Goal: Feedback & Contribution: Contribute content

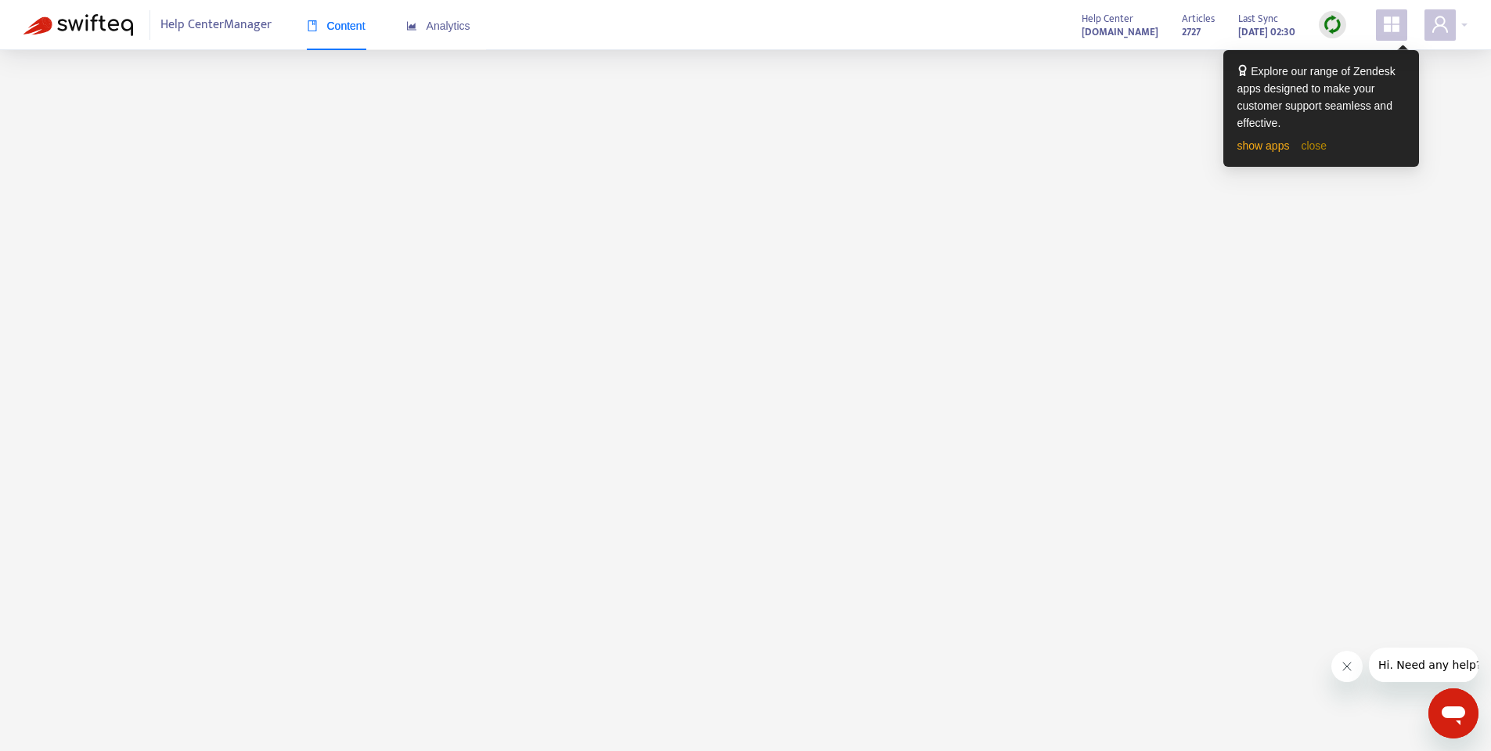
click at [1312, 143] on link "close" at bounding box center [1314, 145] width 26 height 13
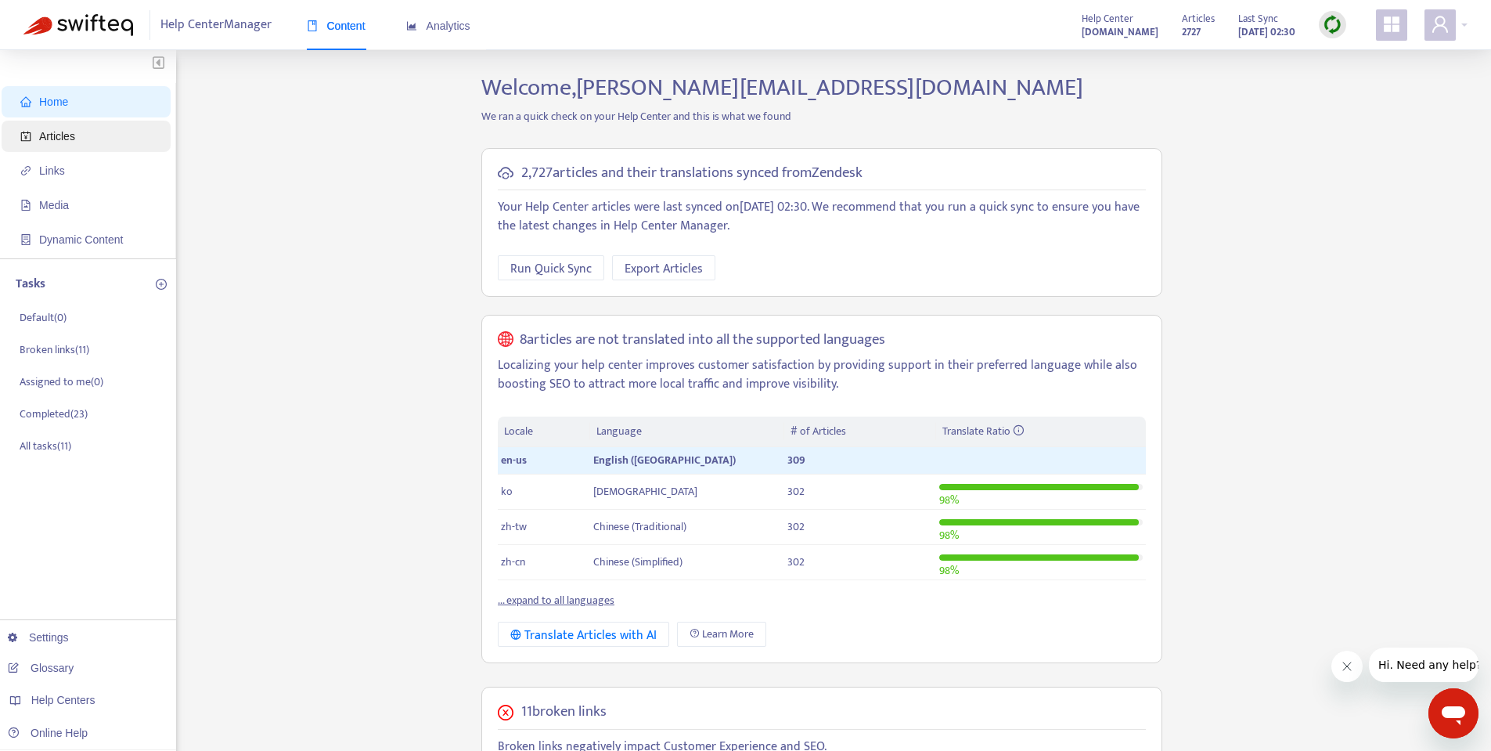
click at [60, 145] on span "Articles" at bounding box center [89, 136] width 138 height 31
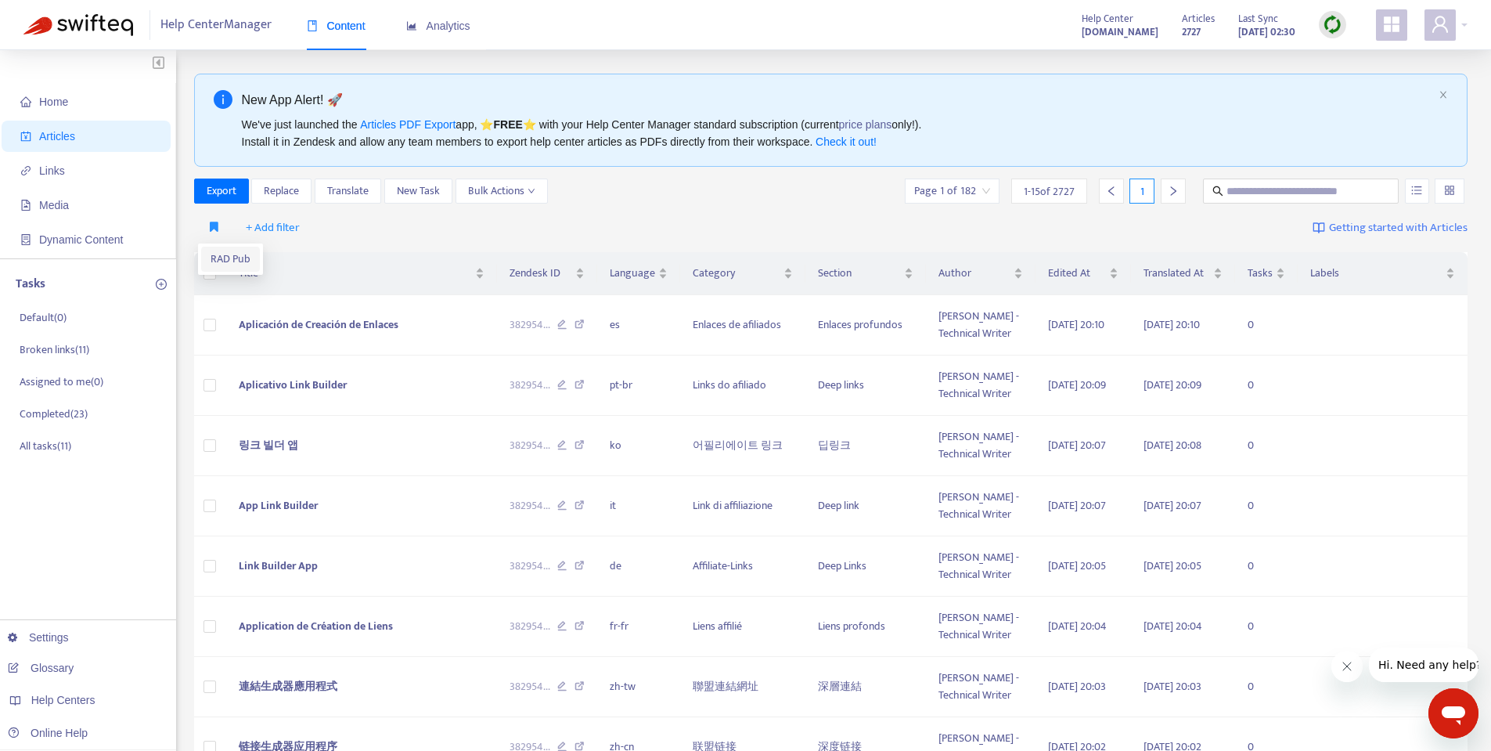
click at [211, 253] on span "RAD Pub" at bounding box center [231, 258] width 40 height 17
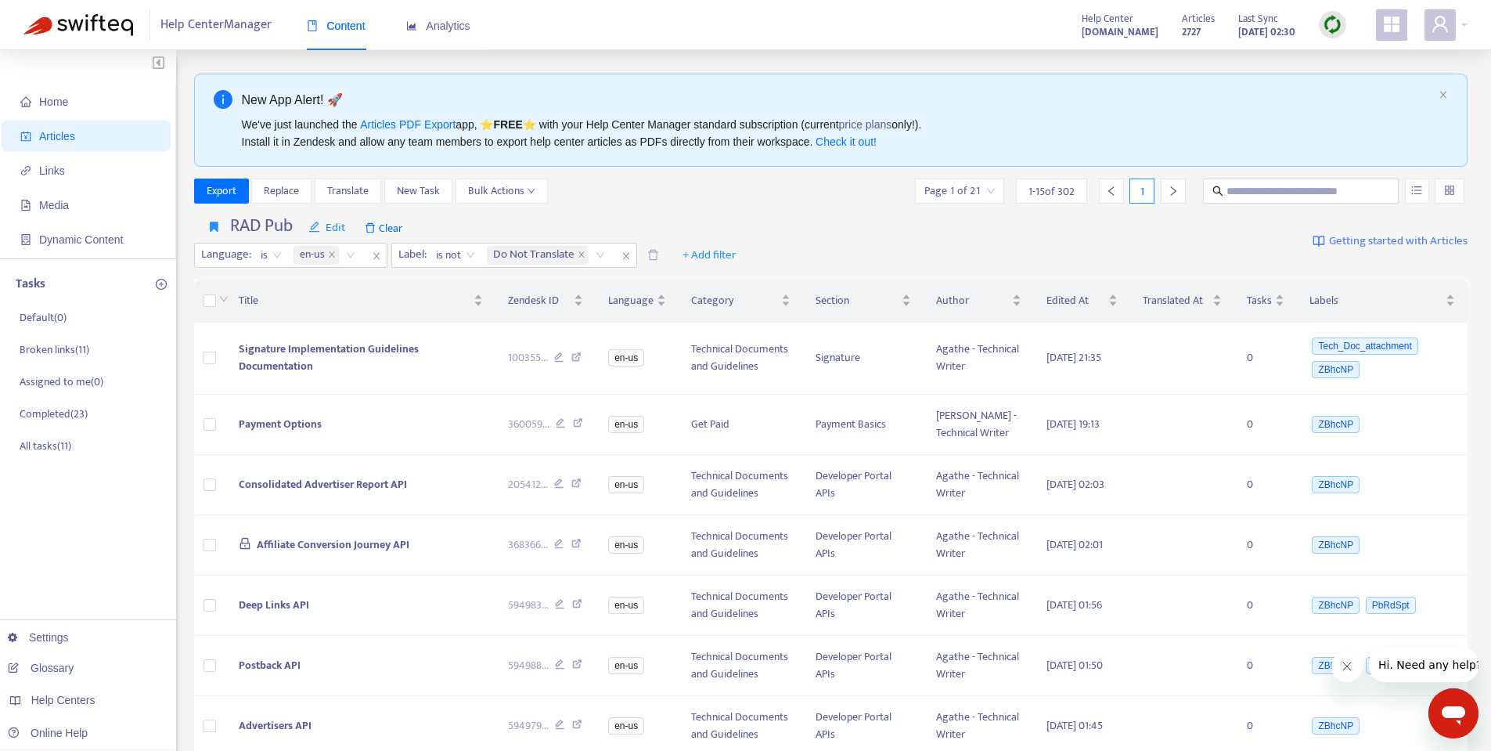
click at [1330, 30] on img at bounding box center [1333, 25] width 20 height 20
click at [1340, 54] on link "Quick Sync" at bounding box center [1365, 57] width 67 height 18
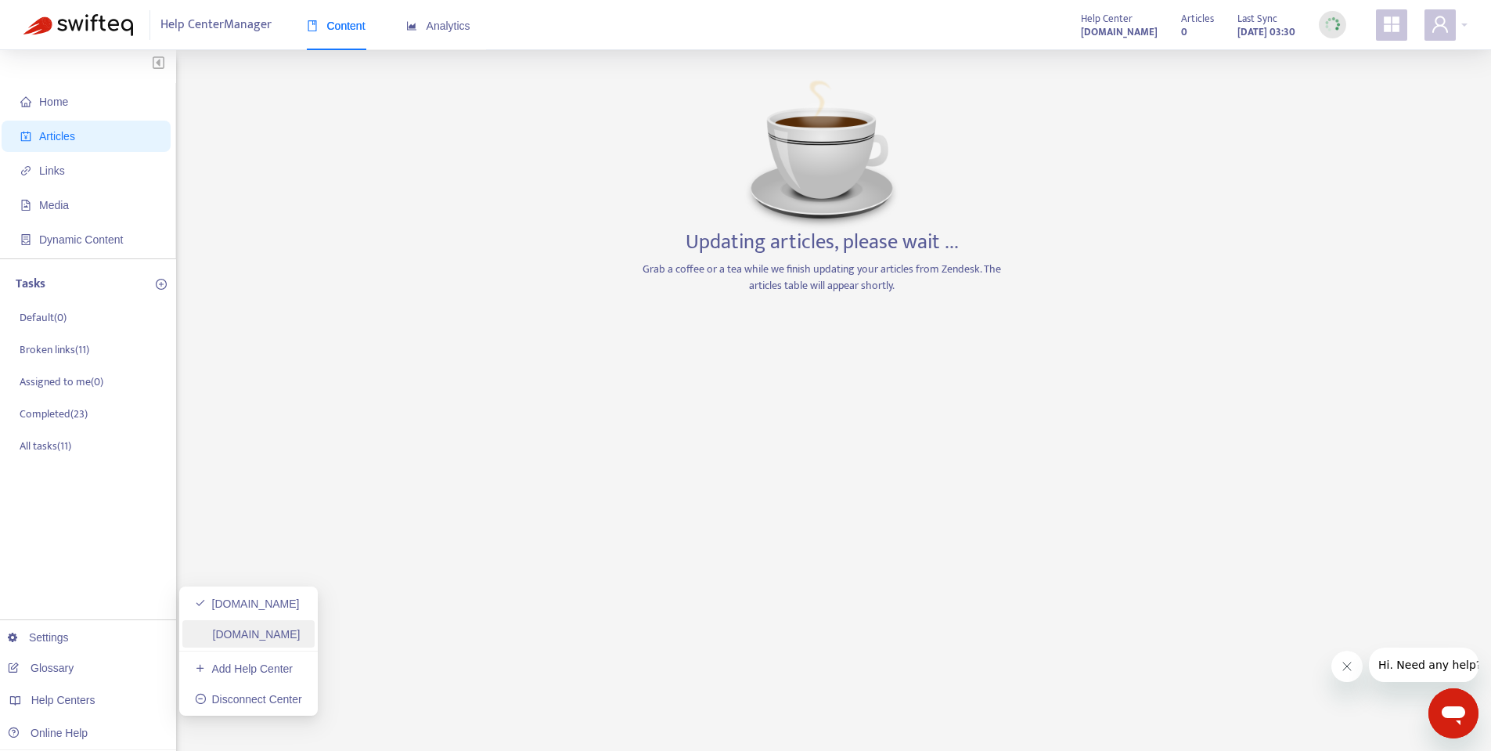
click at [236, 633] on link "[DOMAIN_NAME]" at bounding box center [248, 634] width 106 height 13
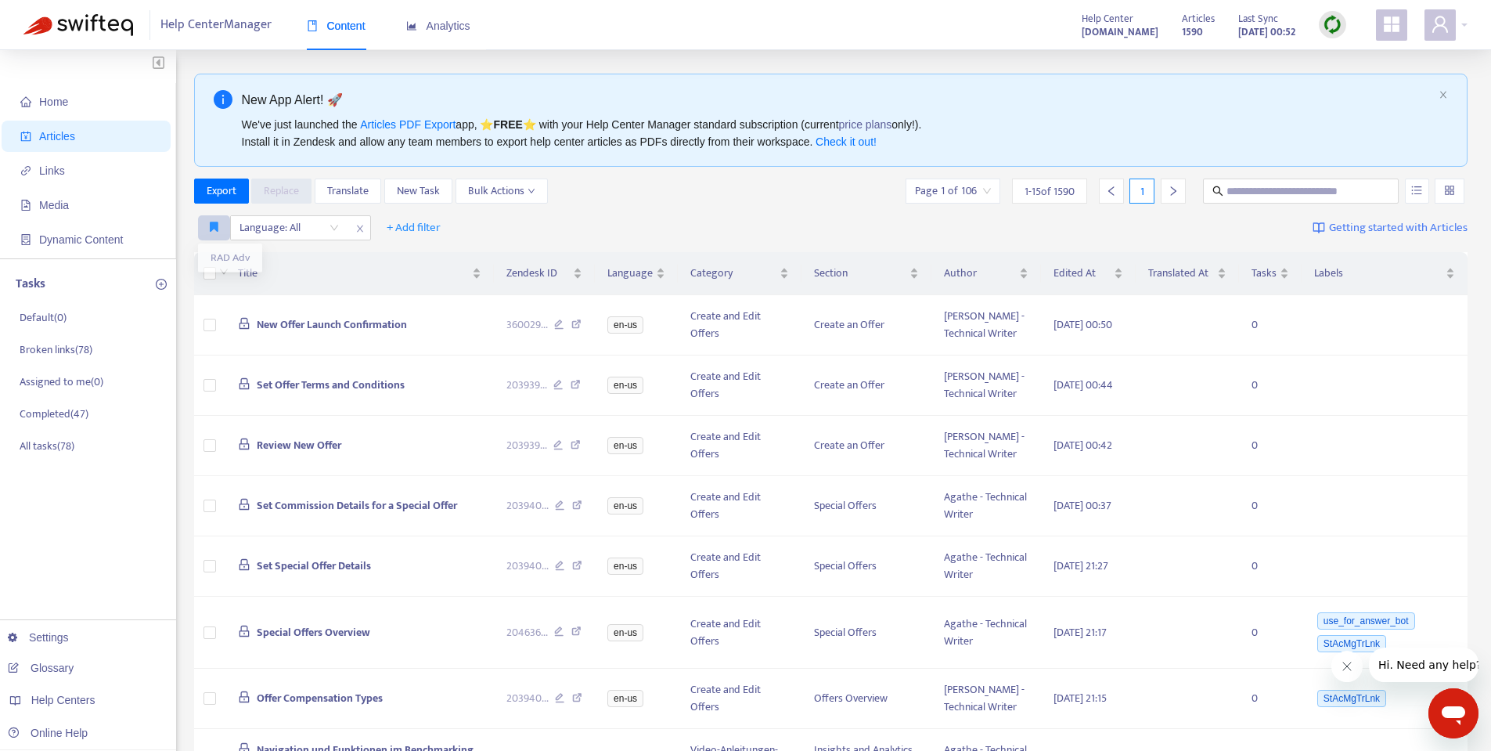
click at [216, 225] on icon "button" at bounding box center [214, 227] width 9 height 12
click at [220, 254] on span "RAD Adv" at bounding box center [230, 258] width 39 height 17
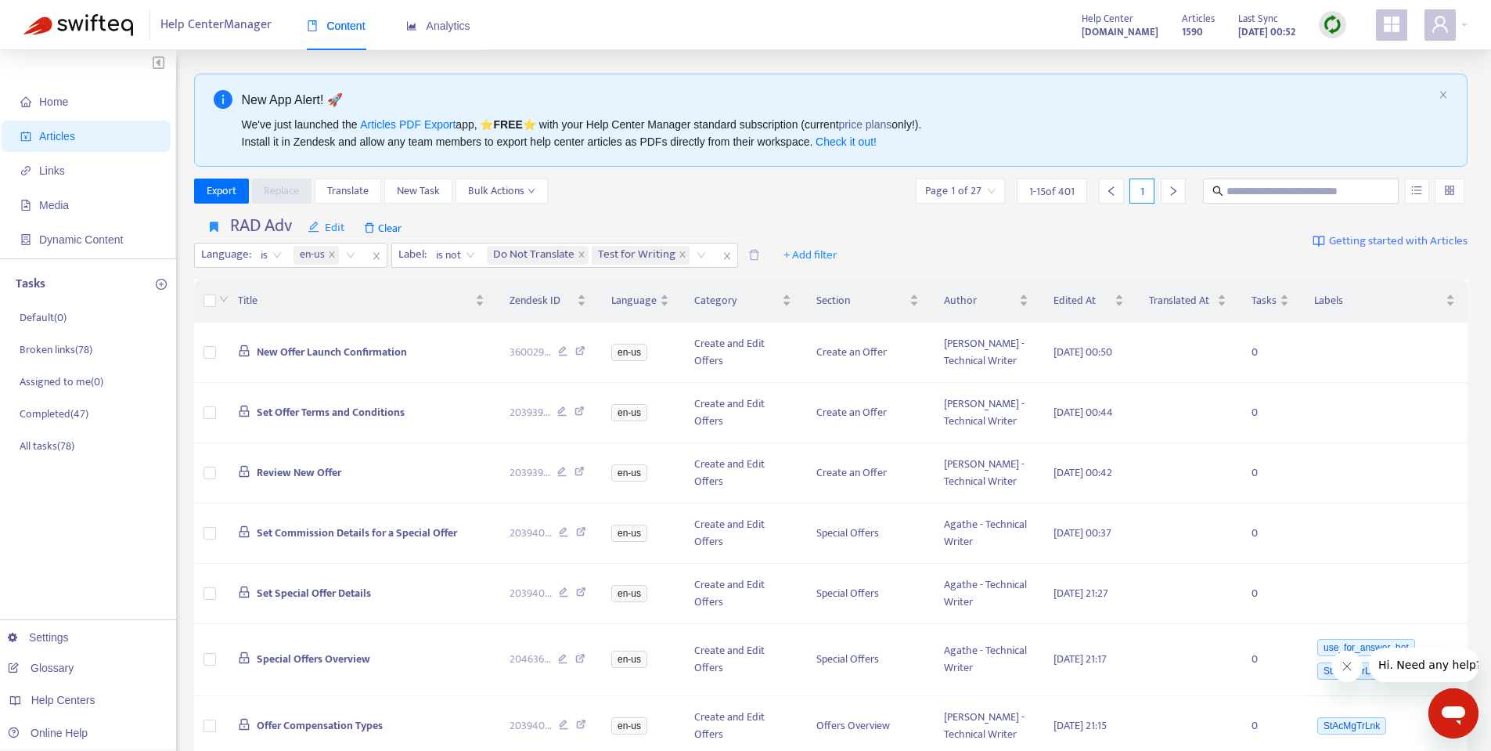
click at [1335, 23] on img at bounding box center [1333, 25] width 20 height 20
click at [1342, 58] on link "Quick Sync" at bounding box center [1365, 57] width 67 height 18
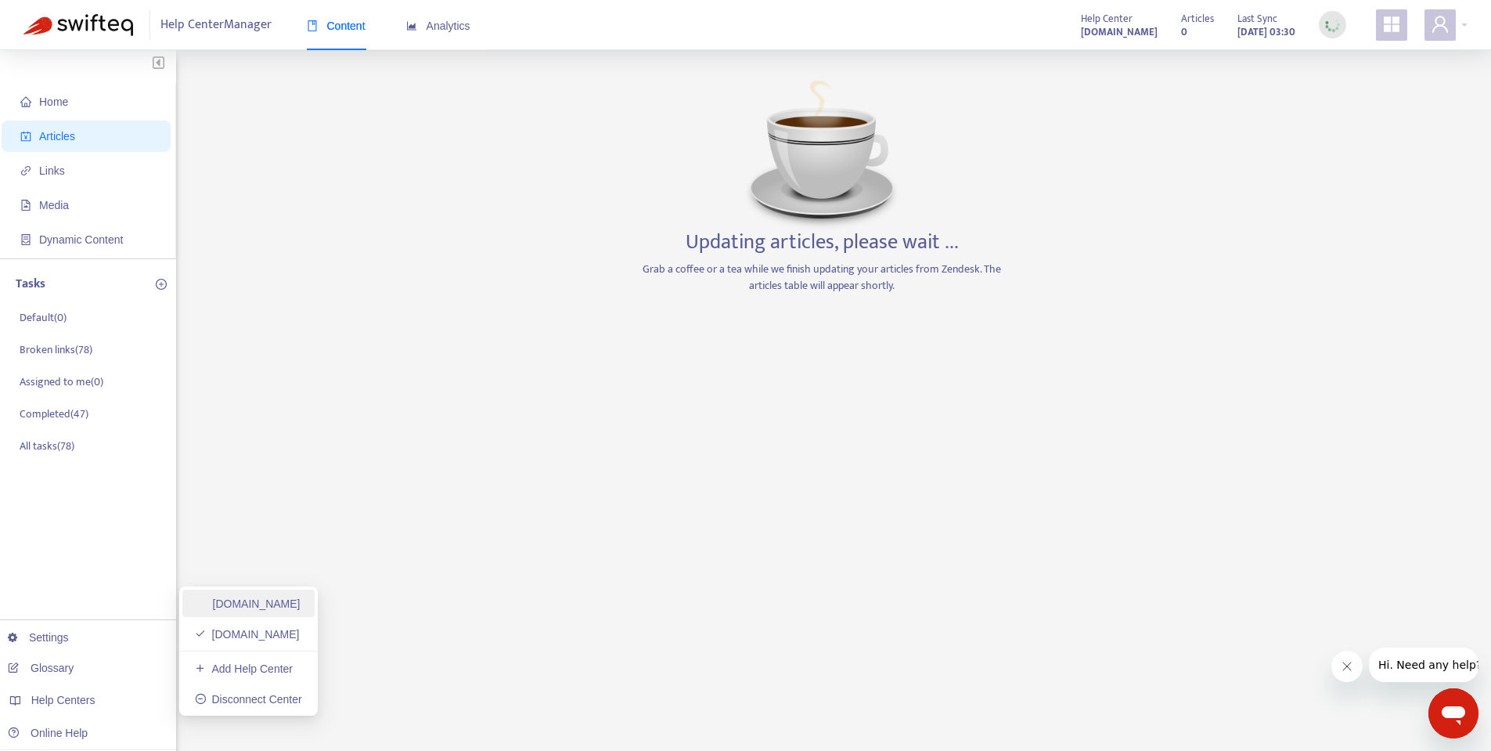
click at [250, 601] on link "[DOMAIN_NAME]" at bounding box center [248, 603] width 106 height 13
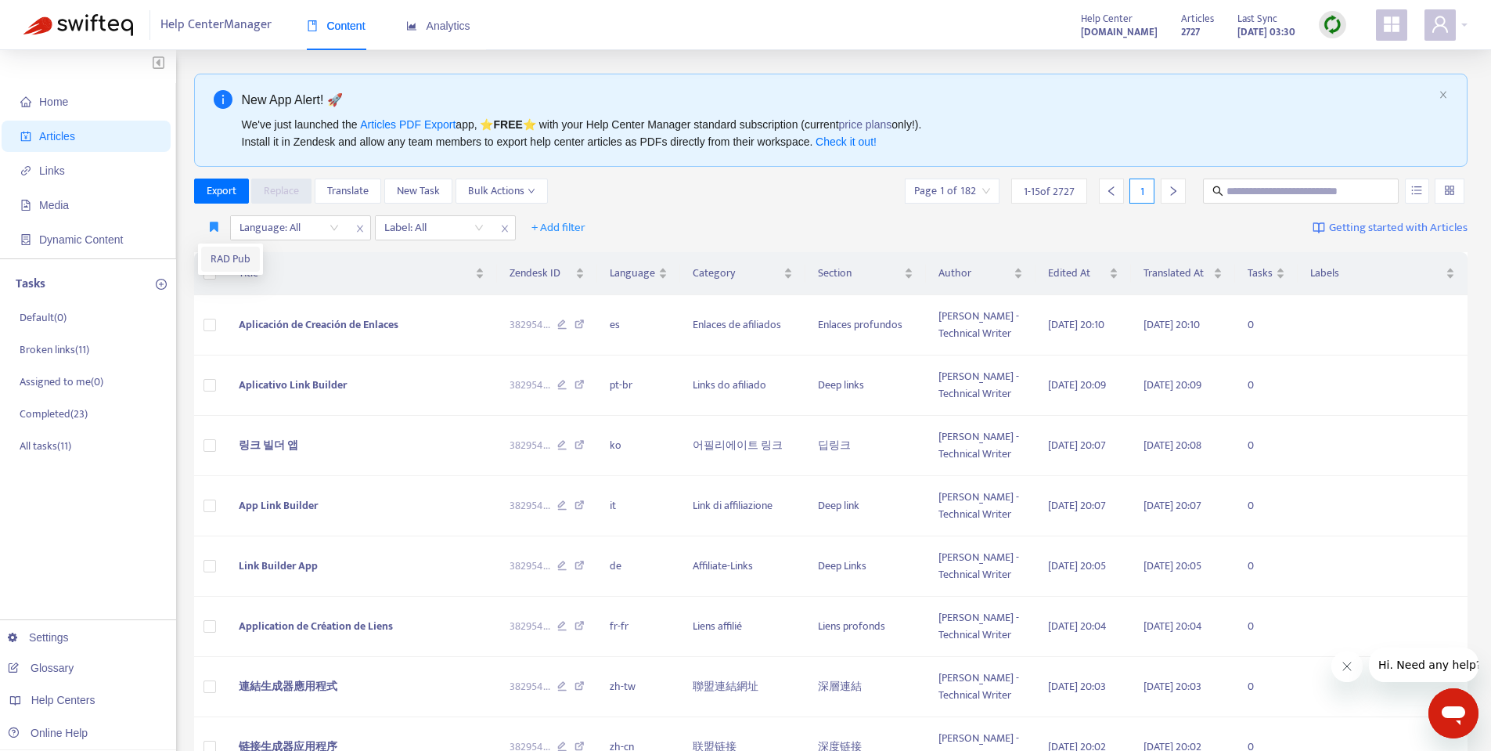
click at [215, 252] on span "RAD Pub" at bounding box center [231, 258] width 40 height 17
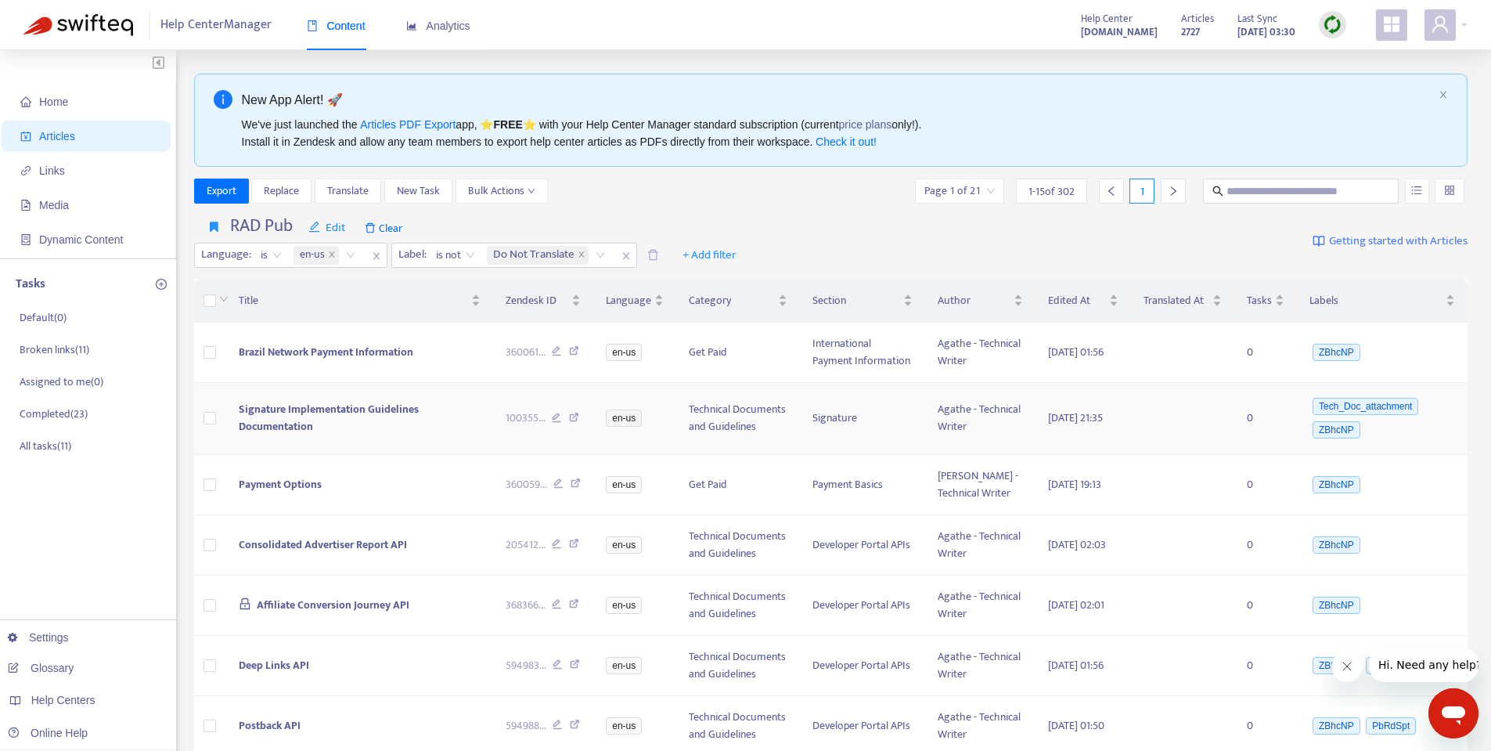
click at [308, 431] on span "Signature Implementation Guidelines Documentation" at bounding box center [329, 417] width 180 height 35
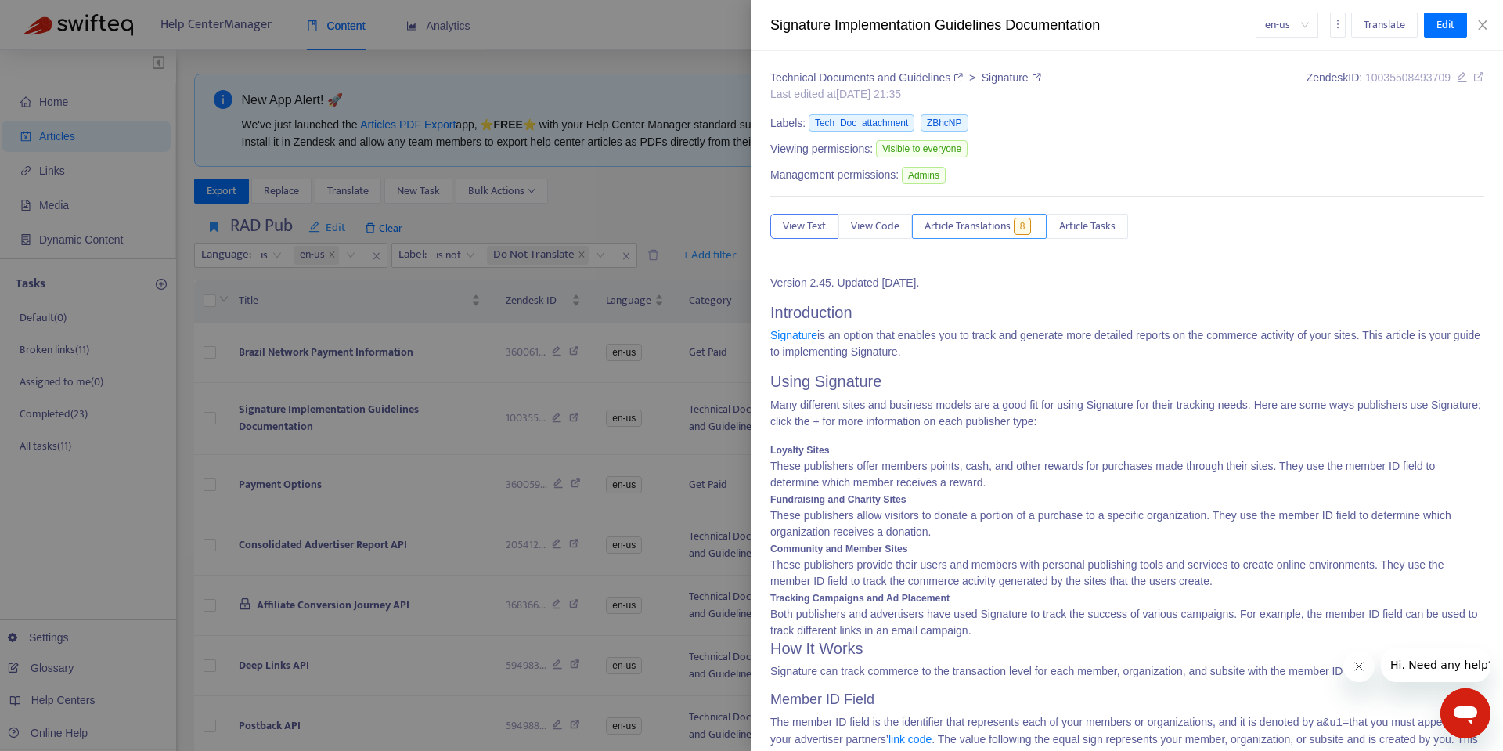
click at [954, 229] on span "Article Translations" at bounding box center [967, 226] width 86 height 17
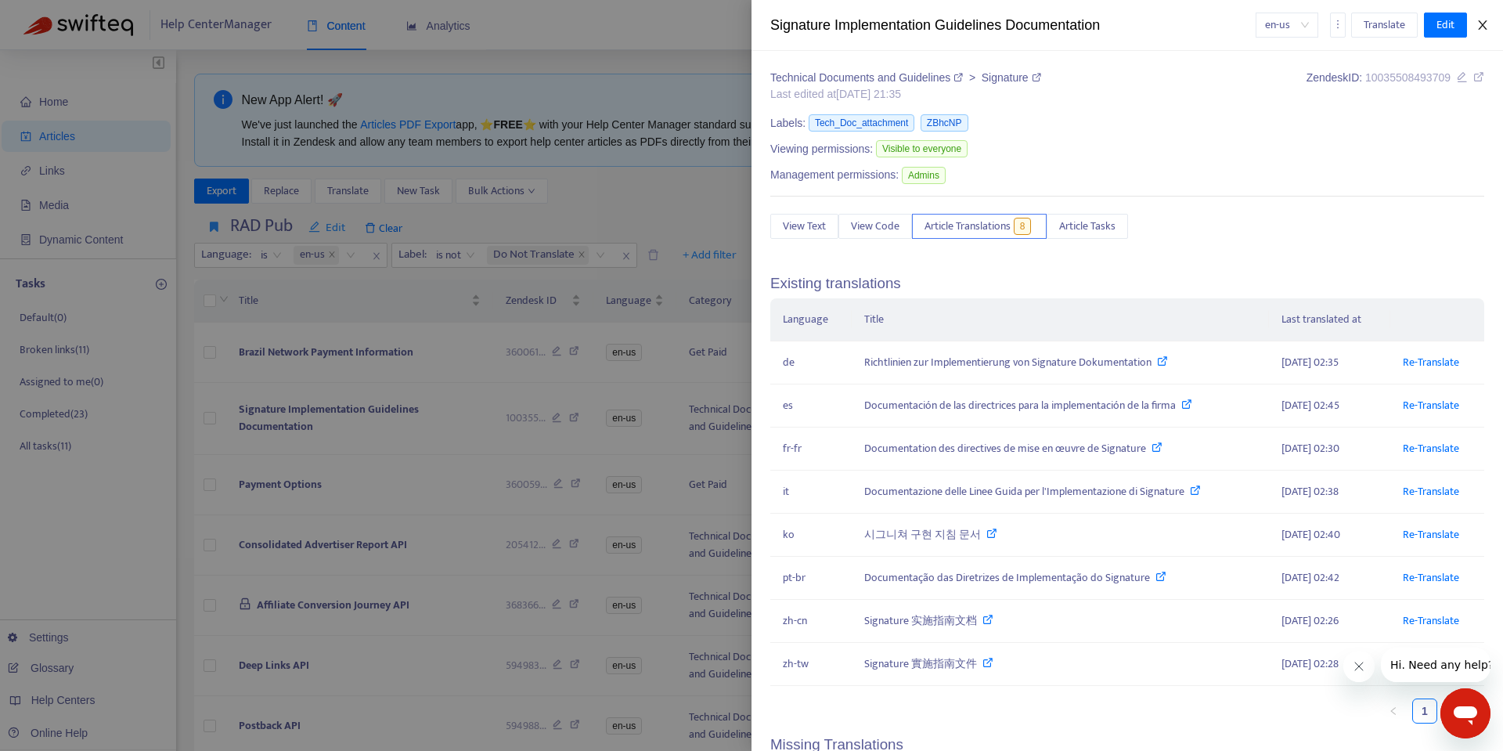
click at [1487, 20] on icon "close" at bounding box center [1482, 25] width 13 height 13
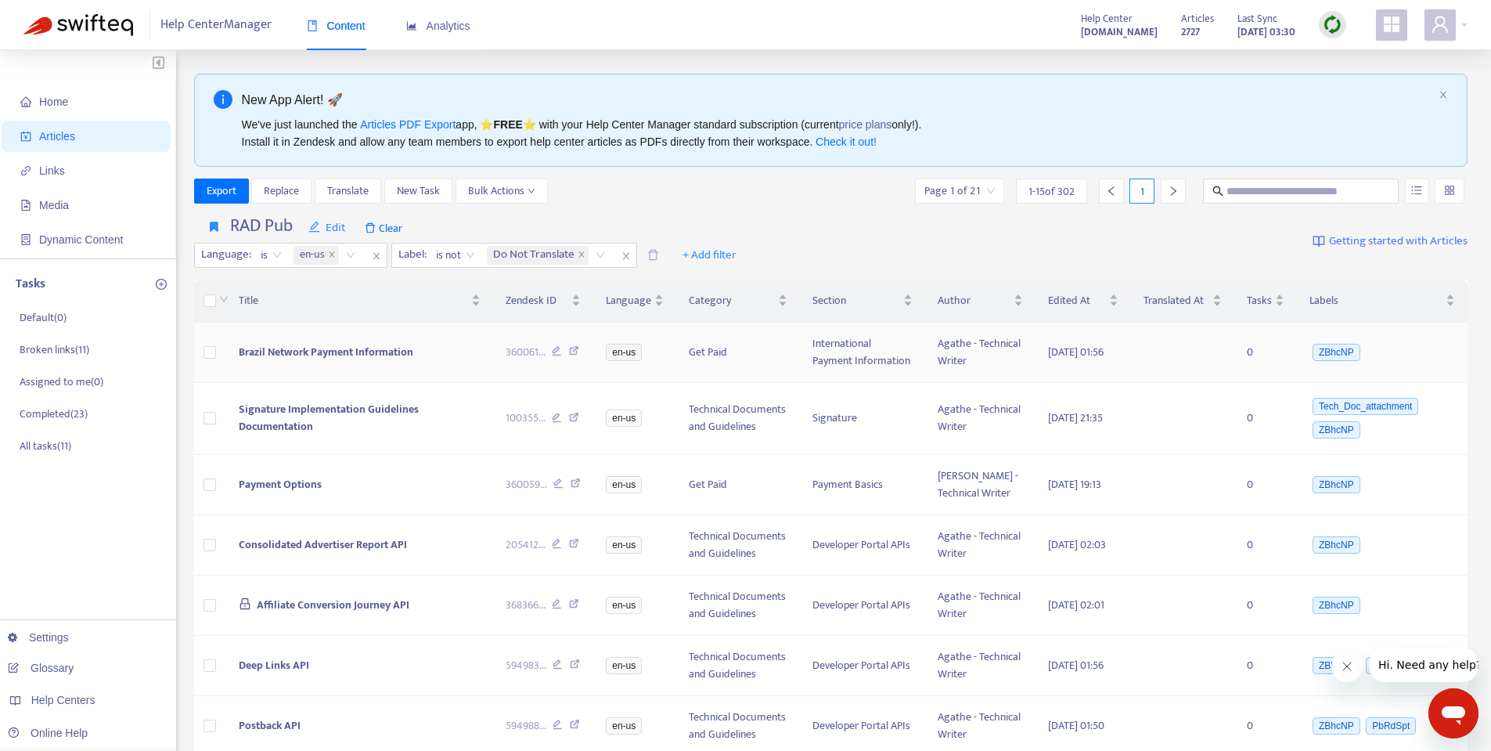
click at [262, 361] on span "Brazil Network Payment Information" at bounding box center [326, 352] width 175 height 18
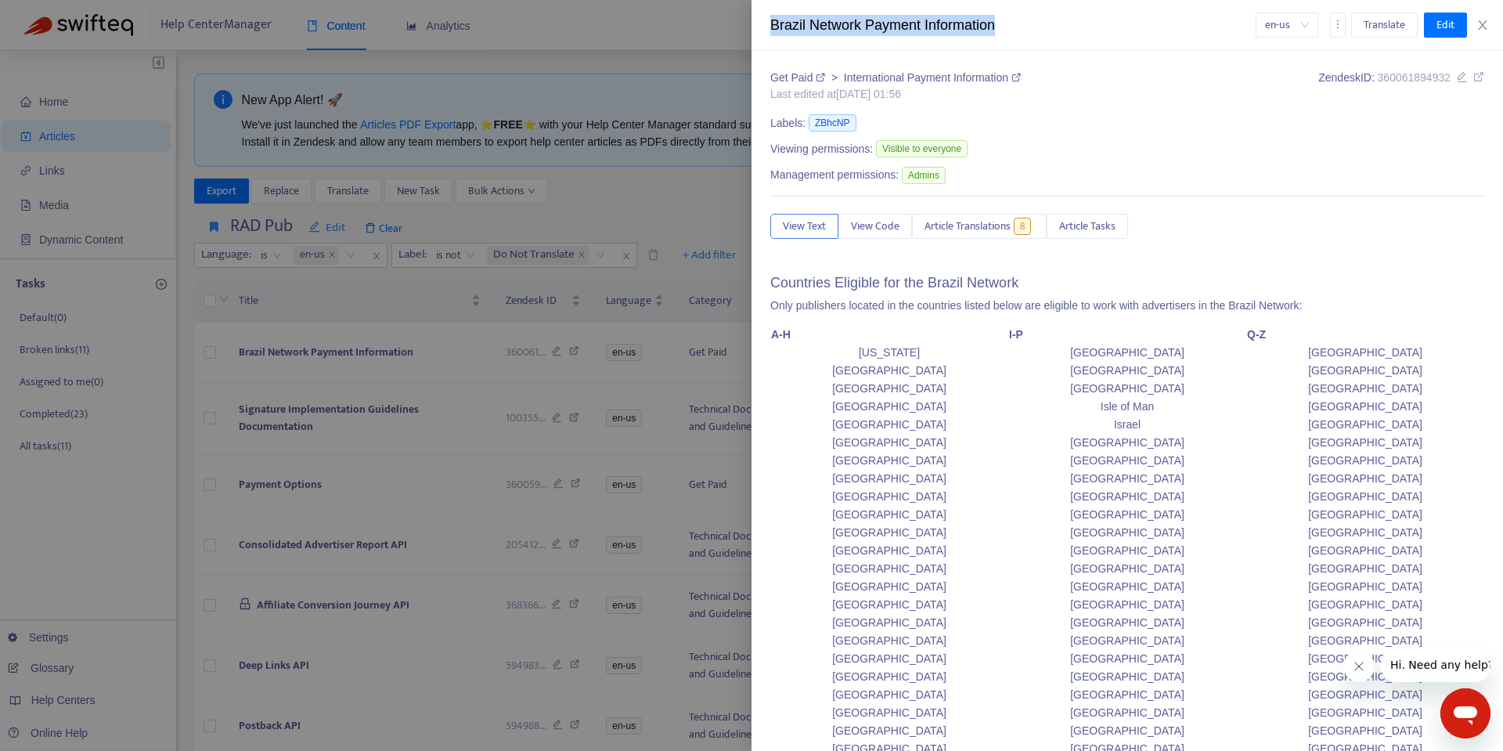
drag, startPoint x: 774, startPoint y: 24, endPoint x: 1054, endPoint y: 18, distance: 279.5
click at [1054, 18] on div "Brazil Network Payment Information" at bounding box center [1012, 25] width 485 height 21
copy div "Brazil Network Payment Information"
click at [922, 222] on button "Article Translations 8" at bounding box center [979, 226] width 135 height 25
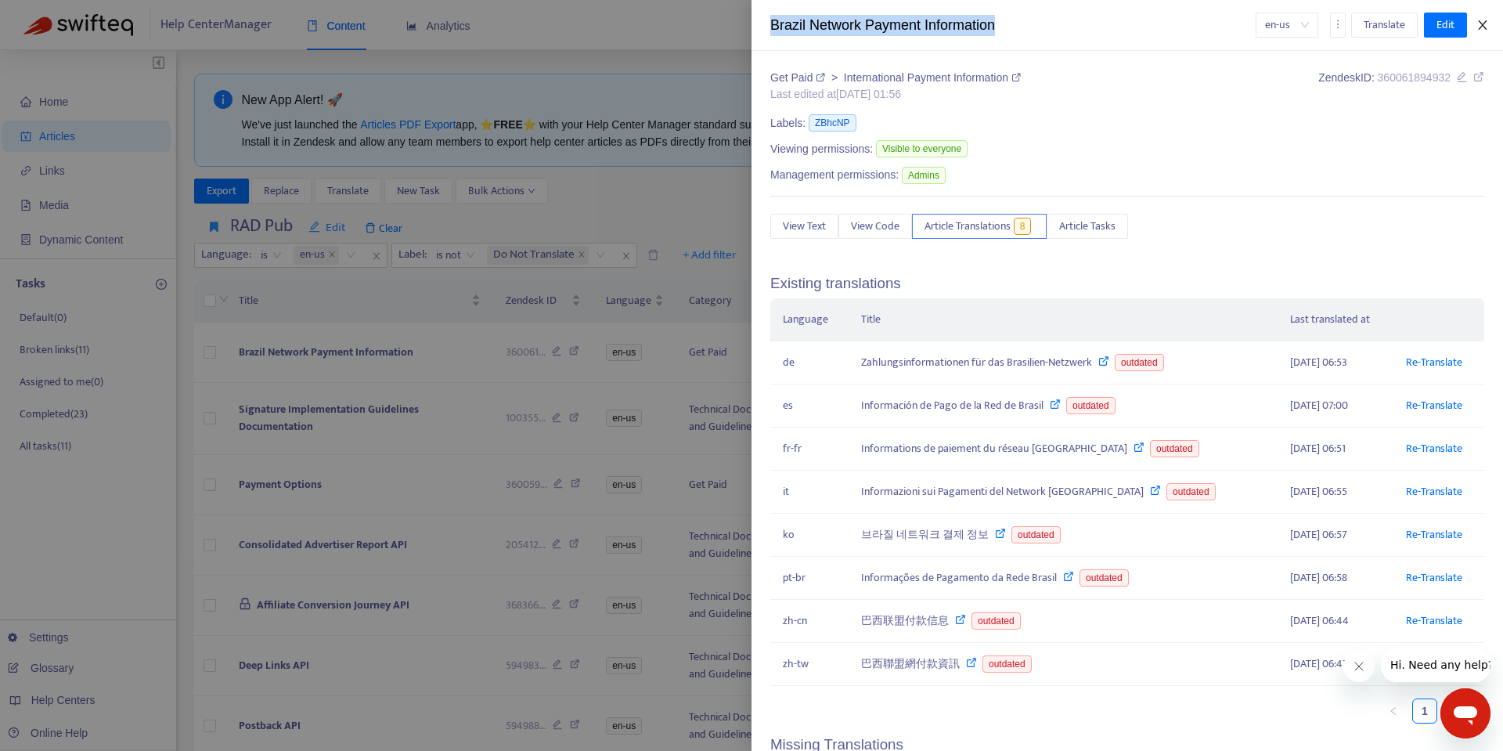
click at [1487, 18] on button "Close" at bounding box center [1483, 25] width 22 height 15
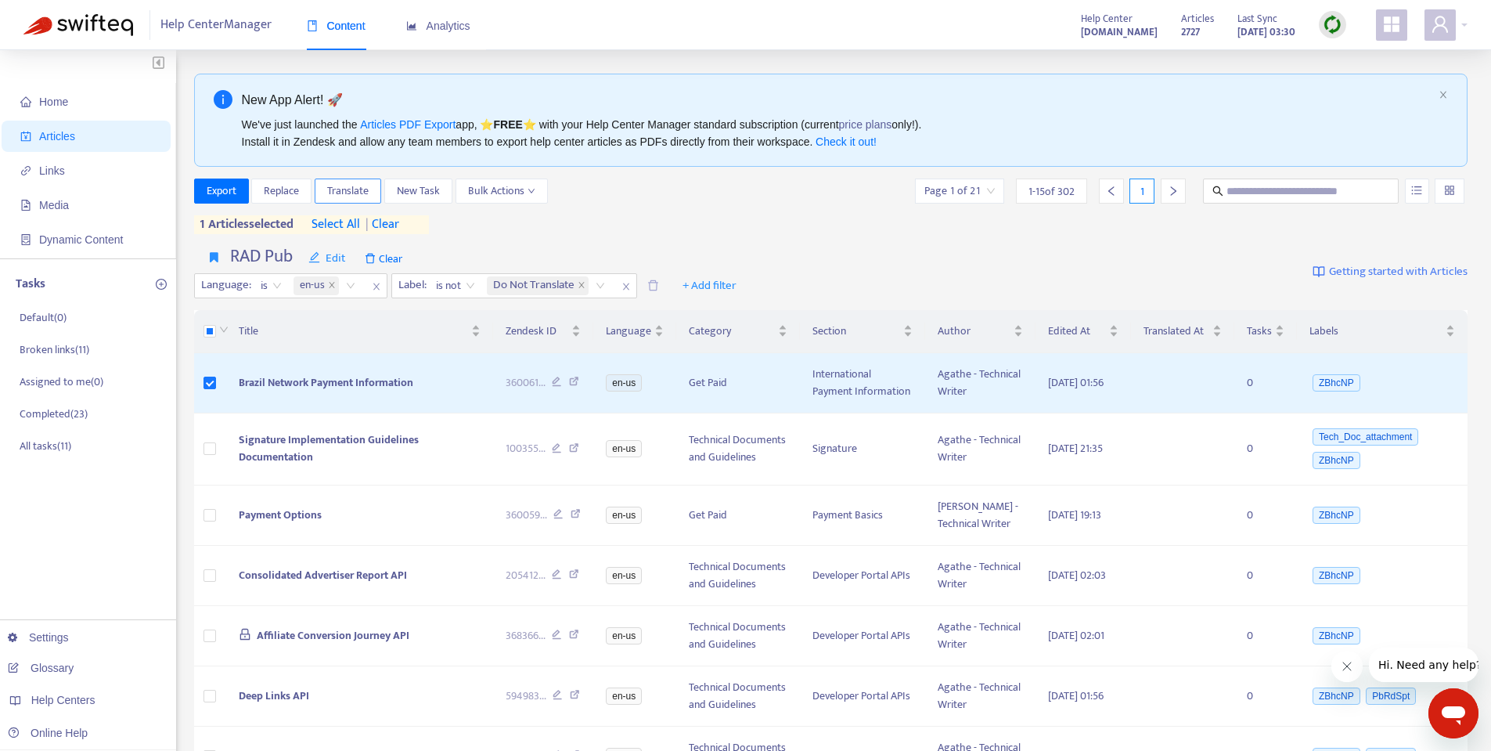
click at [344, 193] on span "Translate" at bounding box center [347, 190] width 41 height 17
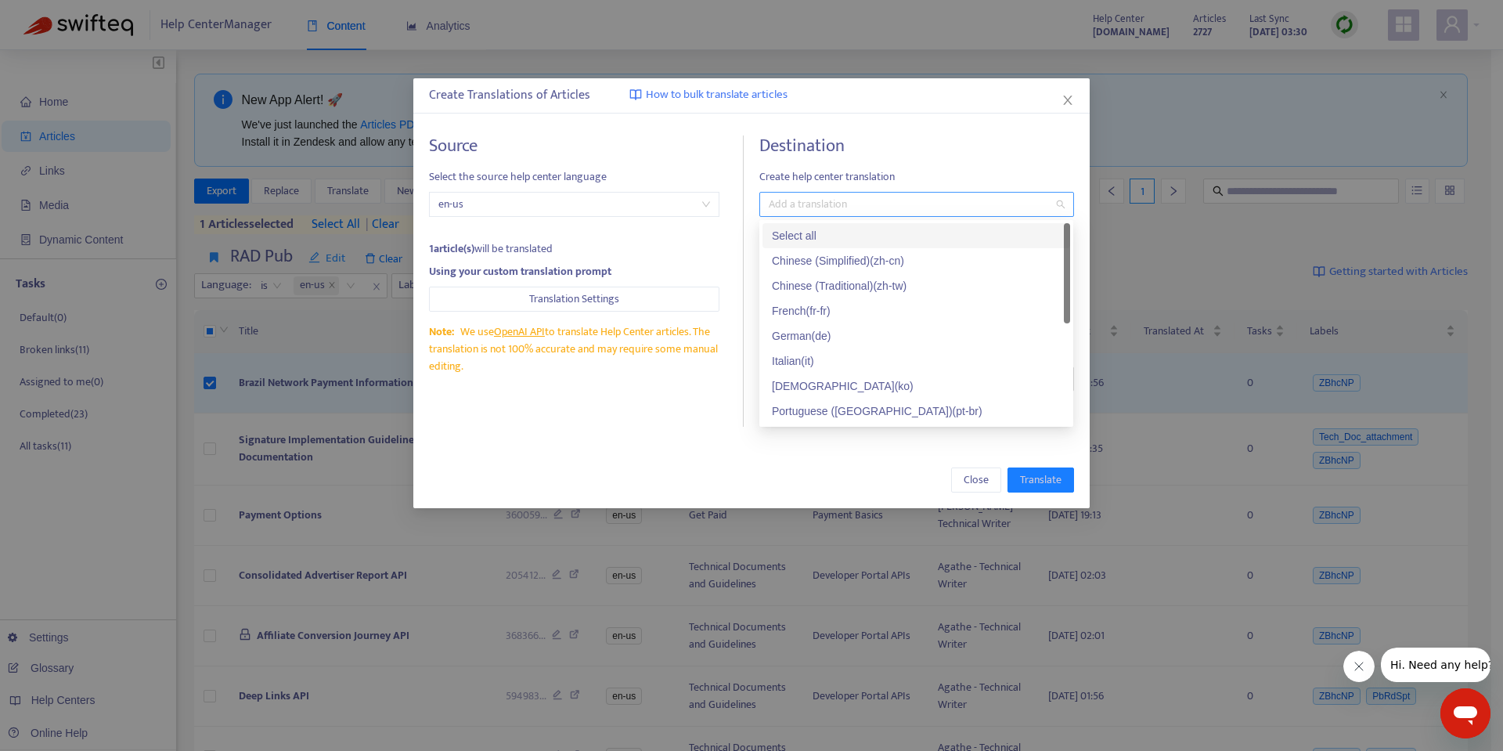
click at [833, 209] on div at bounding box center [908, 204] width 290 height 19
click at [827, 238] on div "Select all" at bounding box center [916, 235] width 289 height 17
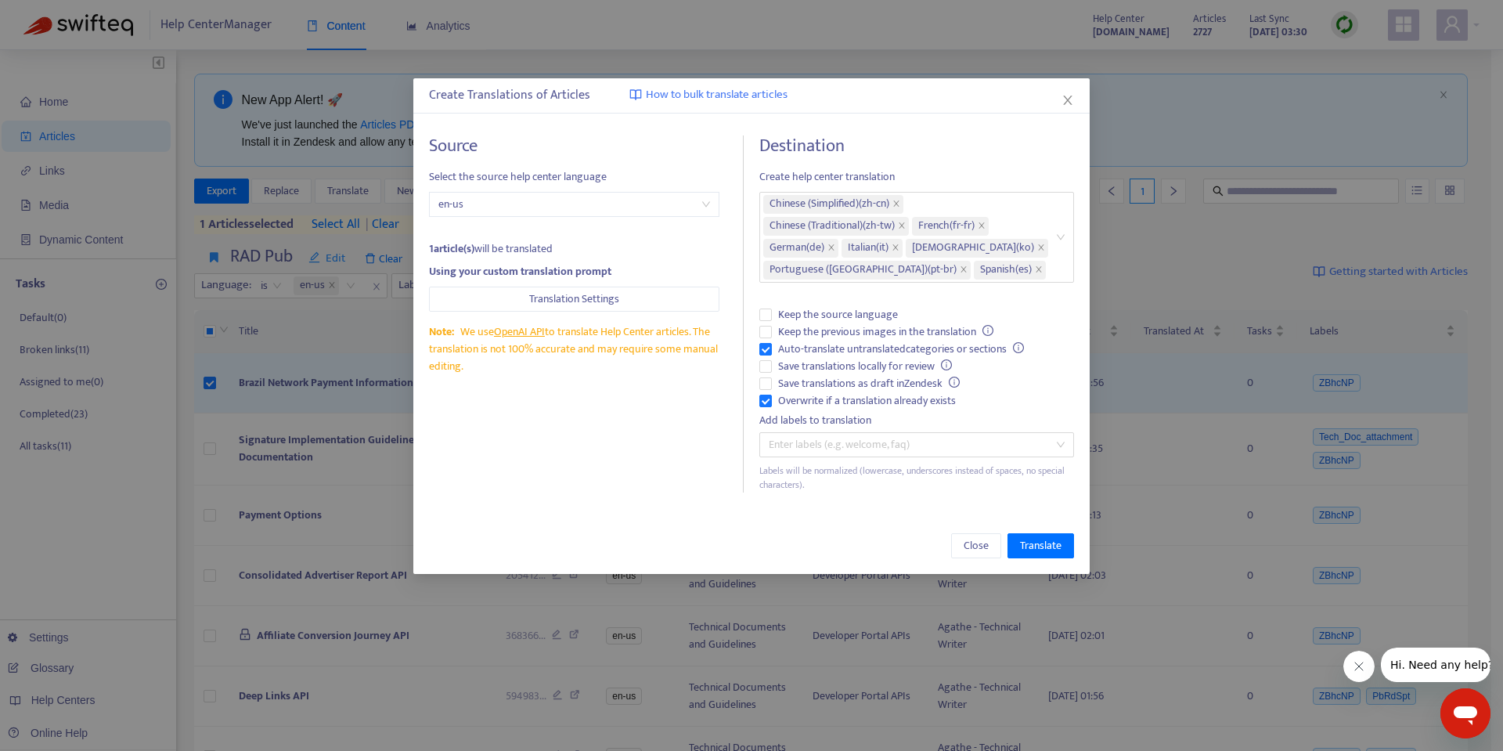
click at [964, 147] on h4 "Destination" at bounding box center [916, 145] width 314 height 21
click at [1041, 541] on span "Translate" at bounding box center [1040, 545] width 41 height 17
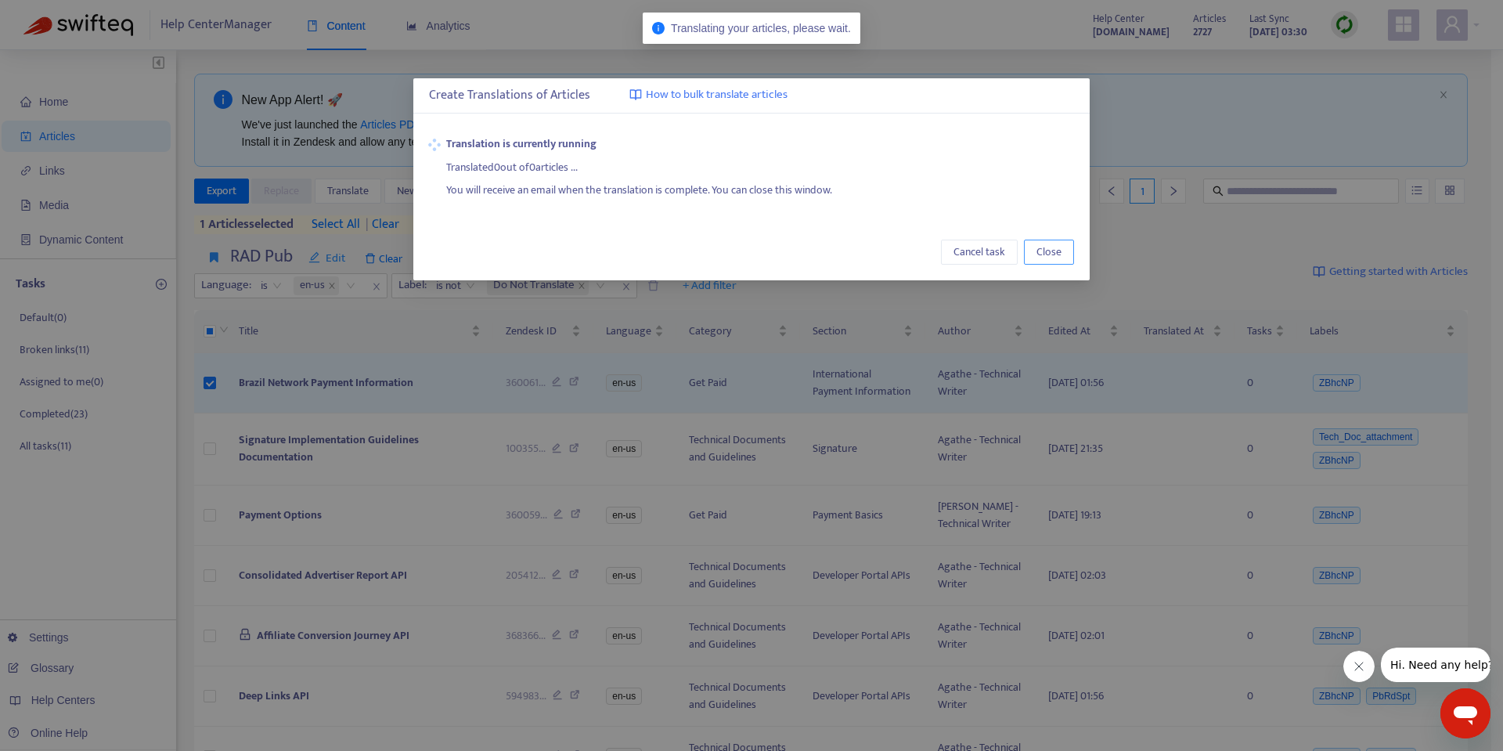
click at [1056, 250] on span "Close" at bounding box center [1048, 251] width 25 height 17
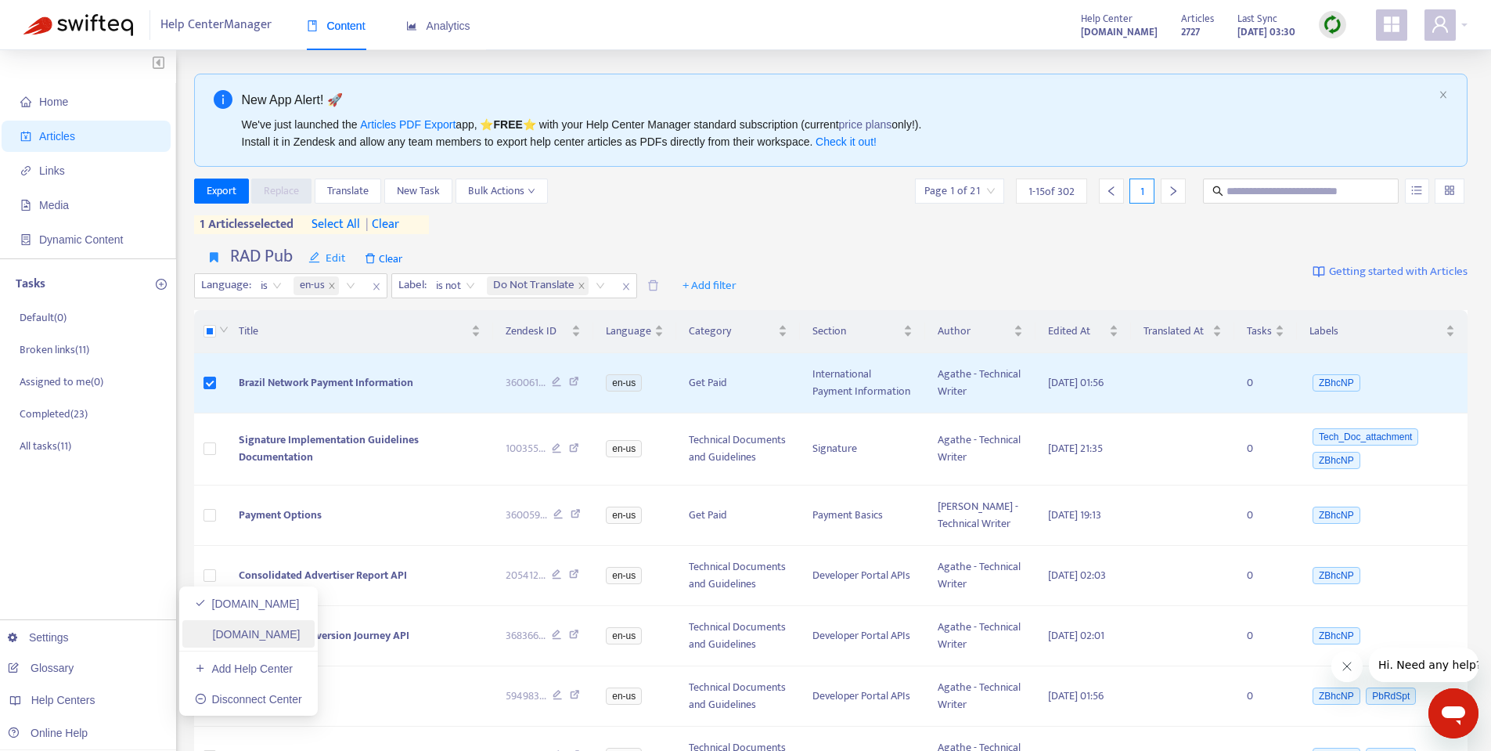
click at [220, 635] on link "[DOMAIN_NAME]" at bounding box center [248, 634] width 106 height 13
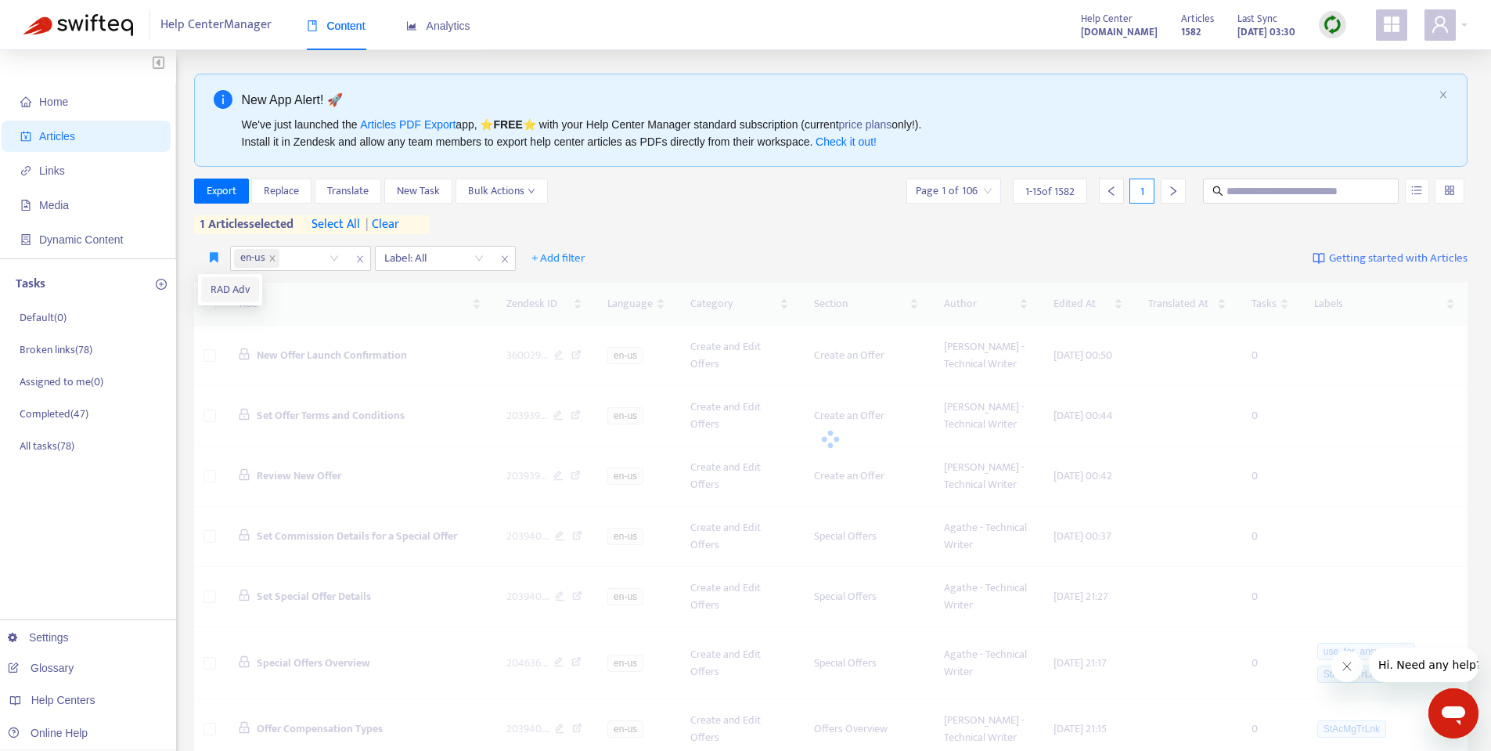
click at [219, 286] on span "RAD Adv" at bounding box center [230, 289] width 39 height 17
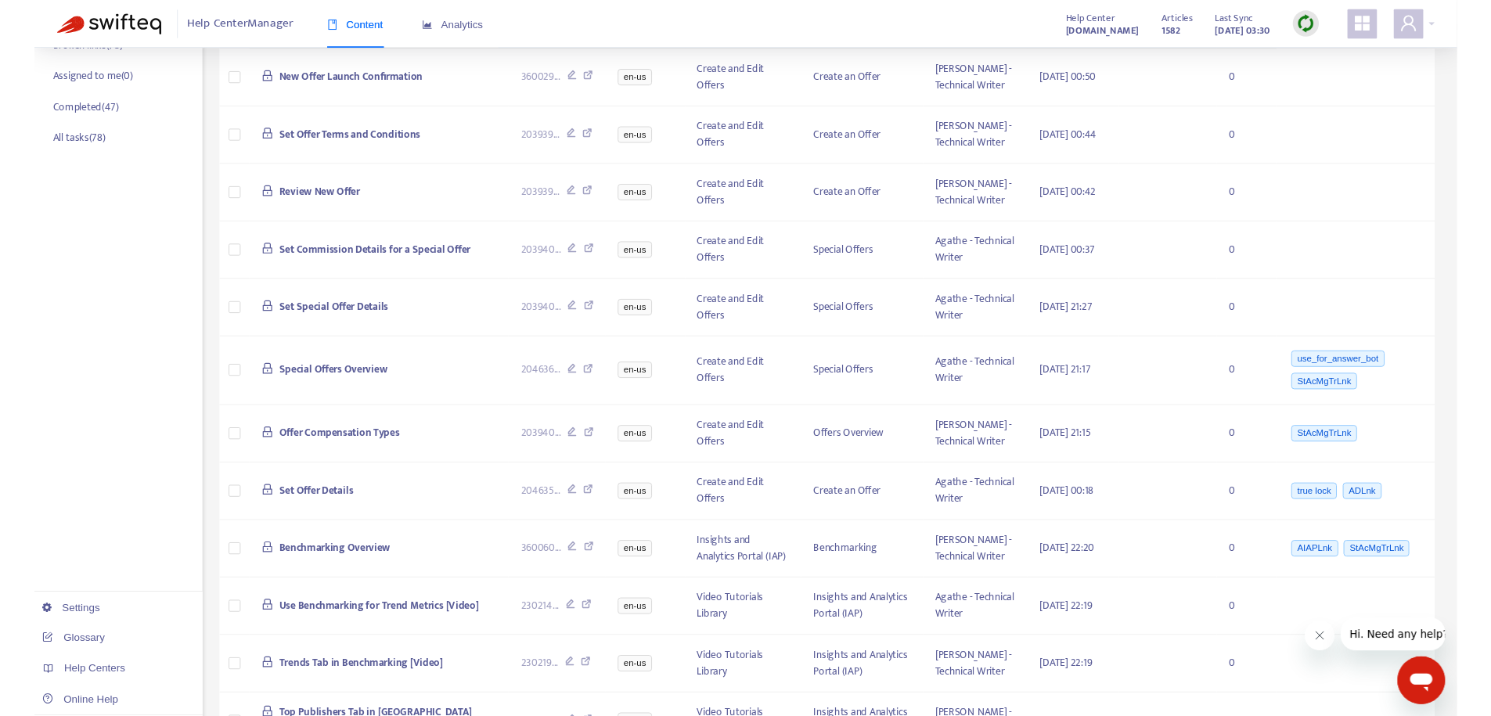
scroll to position [311, 0]
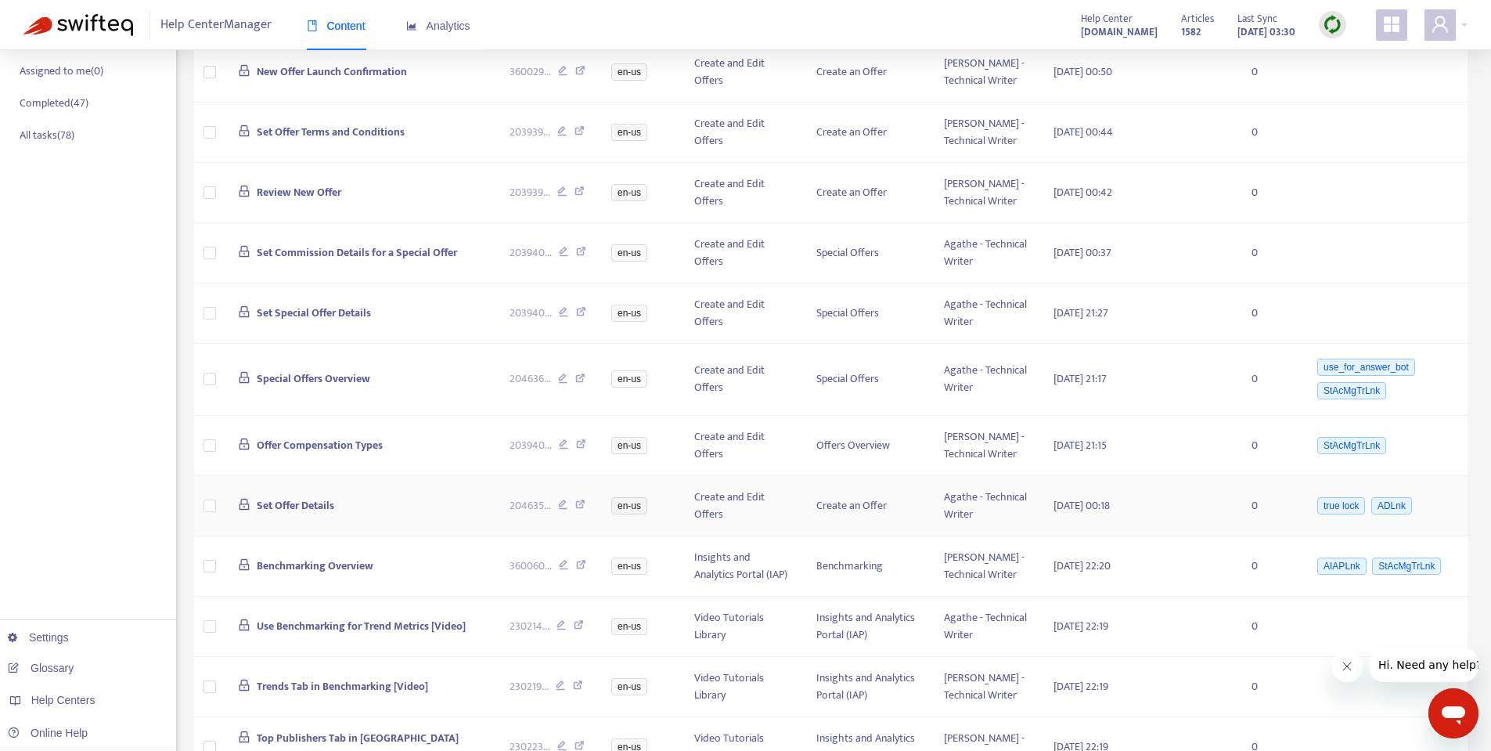
click at [266, 514] on span "Set Offer Details" at bounding box center [295, 505] width 77 height 18
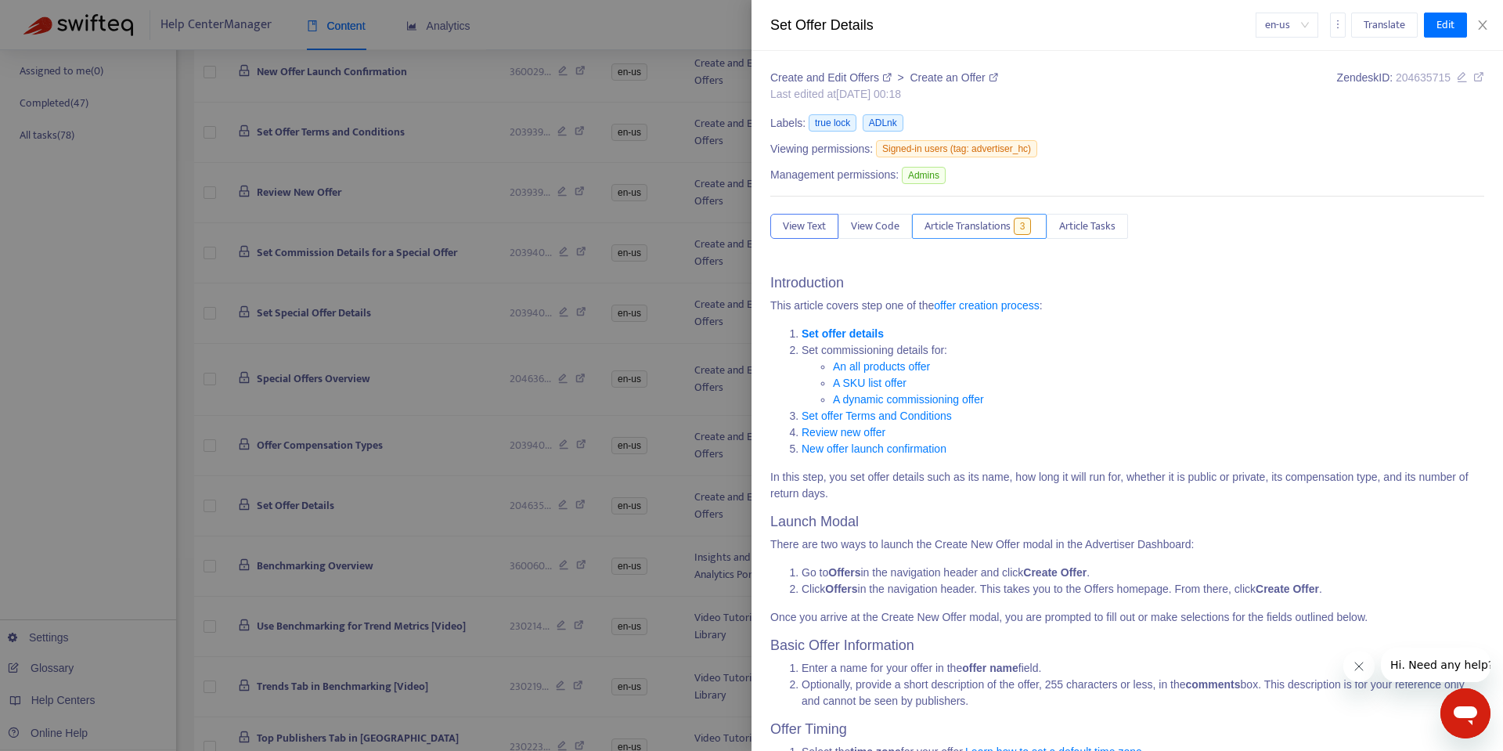
click at [977, 229] on span "Article Translations" at bounding box center [967, 226] width 86 height 17
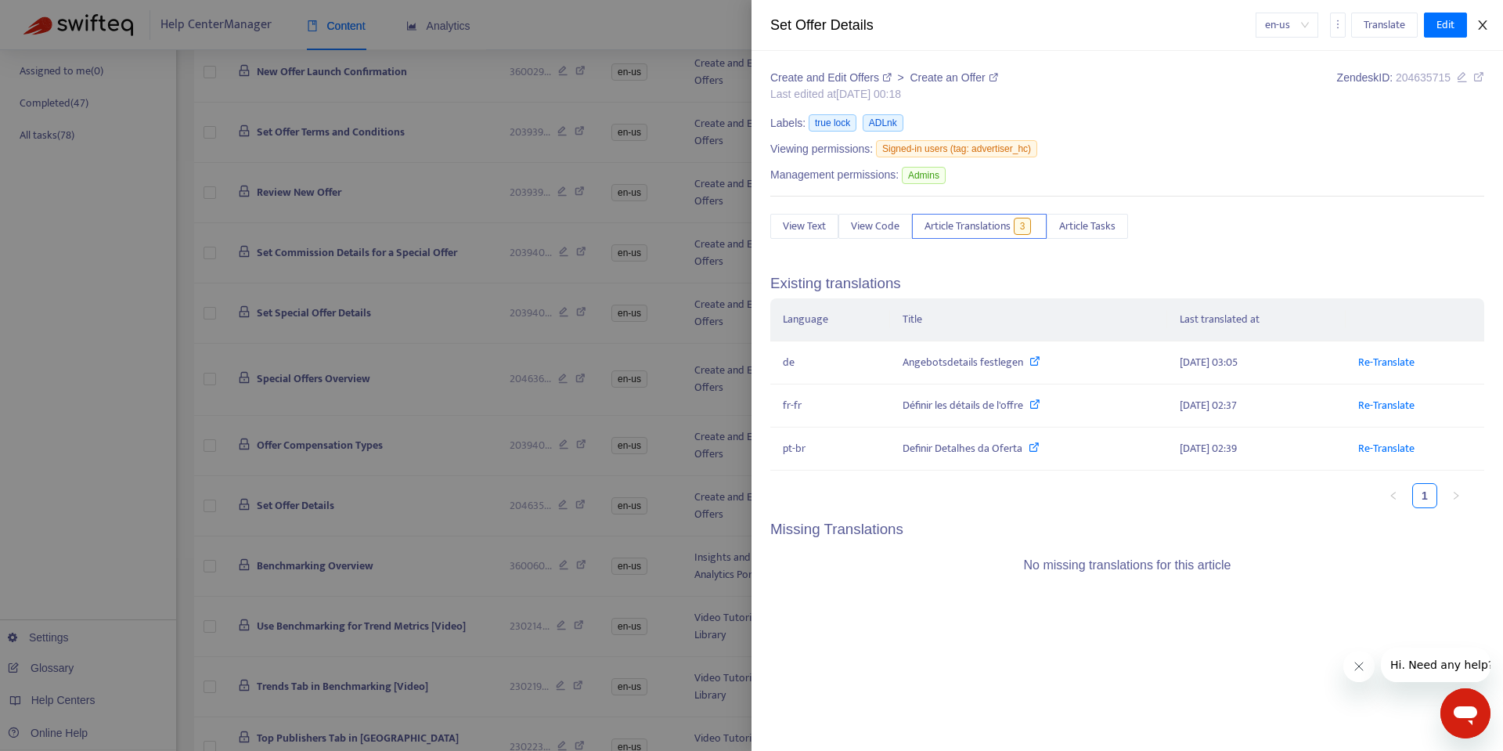
click at [1478, 31] on button "Close" at bounding box center [1483, 25] width 22 height 15
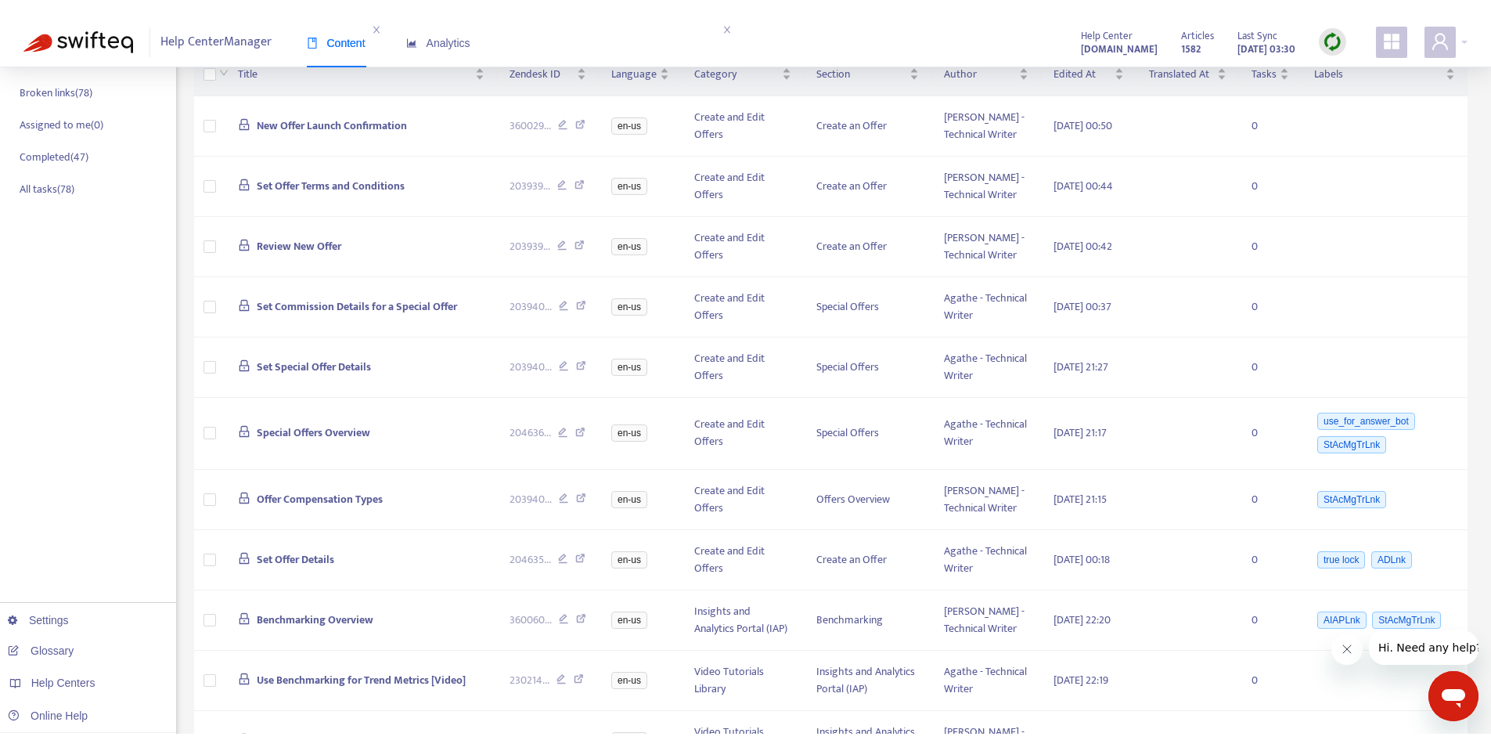
scroll to position [254, 0]
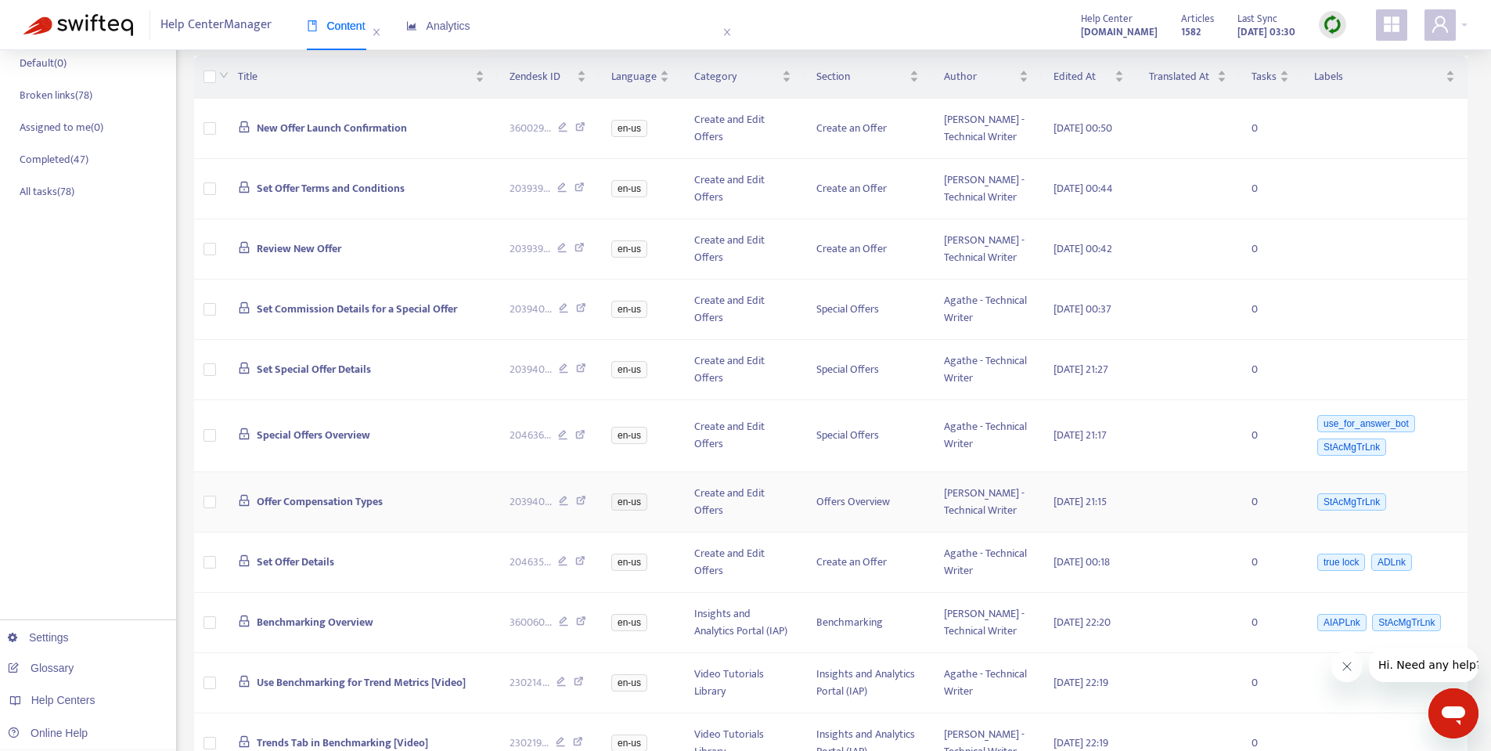
click at [299, 510] on span "Offer Compensation Types" at bounding box center [320, 501] width 126 height 18
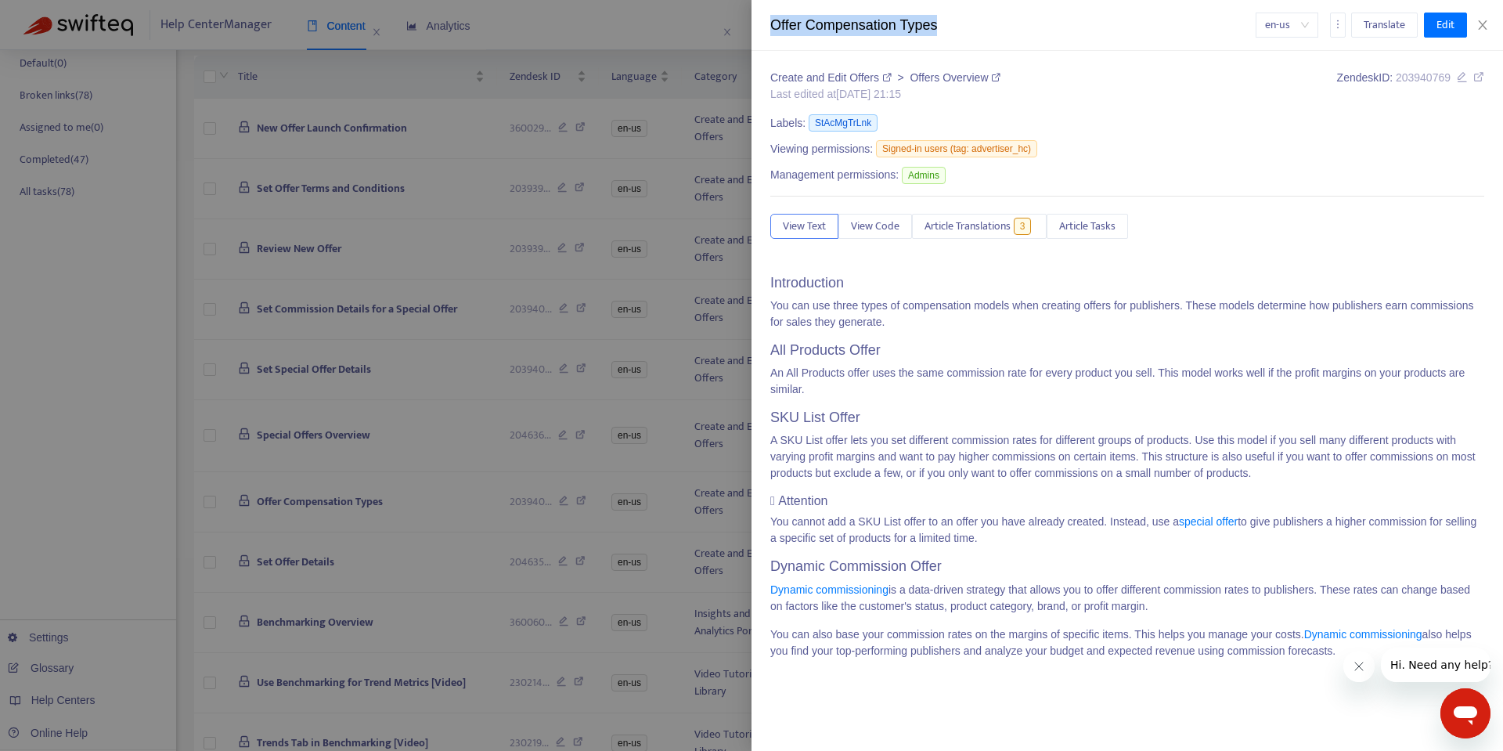
drag, startPoint x: 771, startPoint y: 21, endPoint x: 953, endPoint y: 21, distance: 182.4
click at [953, 21] on div "Offer Compensation Types" at bounding box center [1012, 25] width 485 height 21
copy div "Offer Compensation Types"
click at [941, 228] on span "Article Translations" at bounding box center [967, 226] width 86 height 17
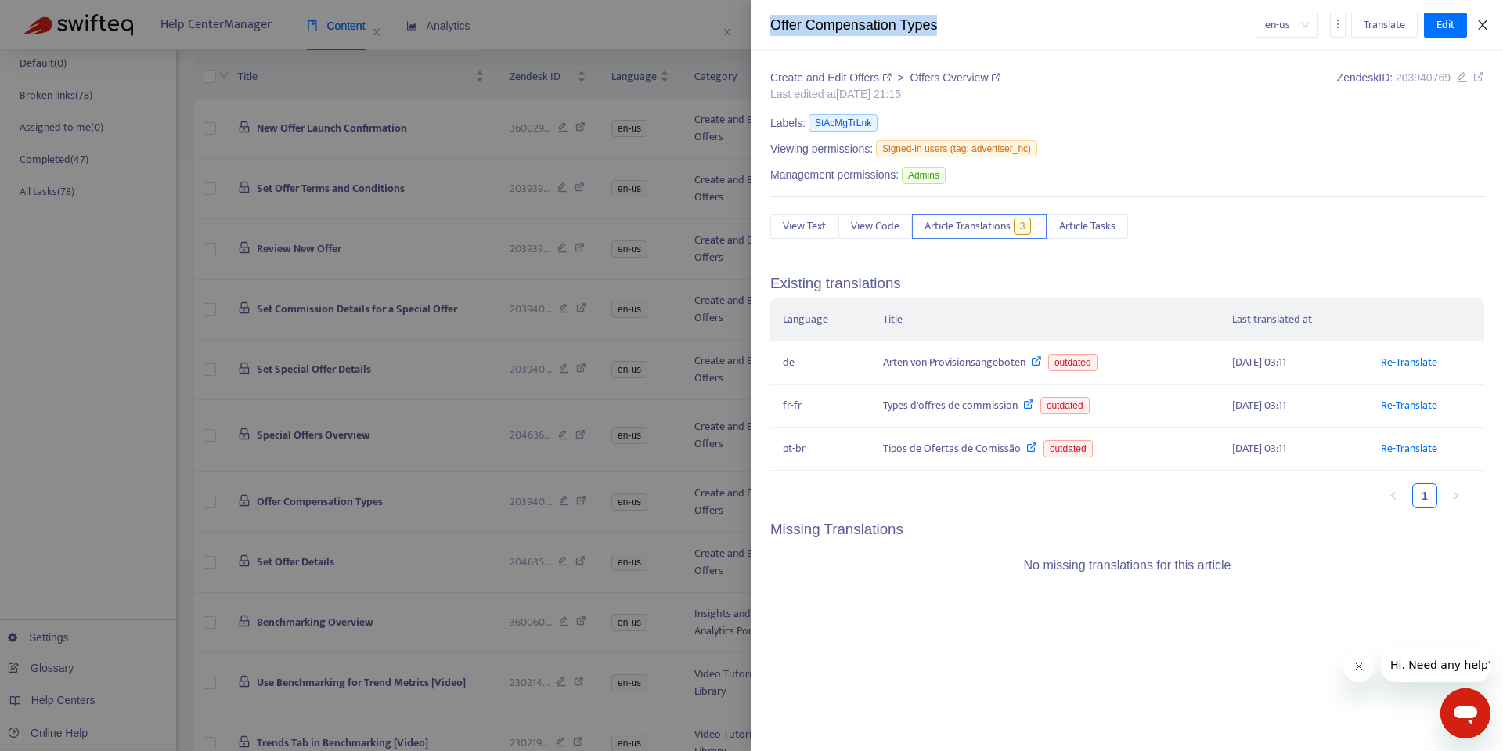
click at [1485, 23] on icon "close" at bounding box center [1482, 25] width 13 height 13
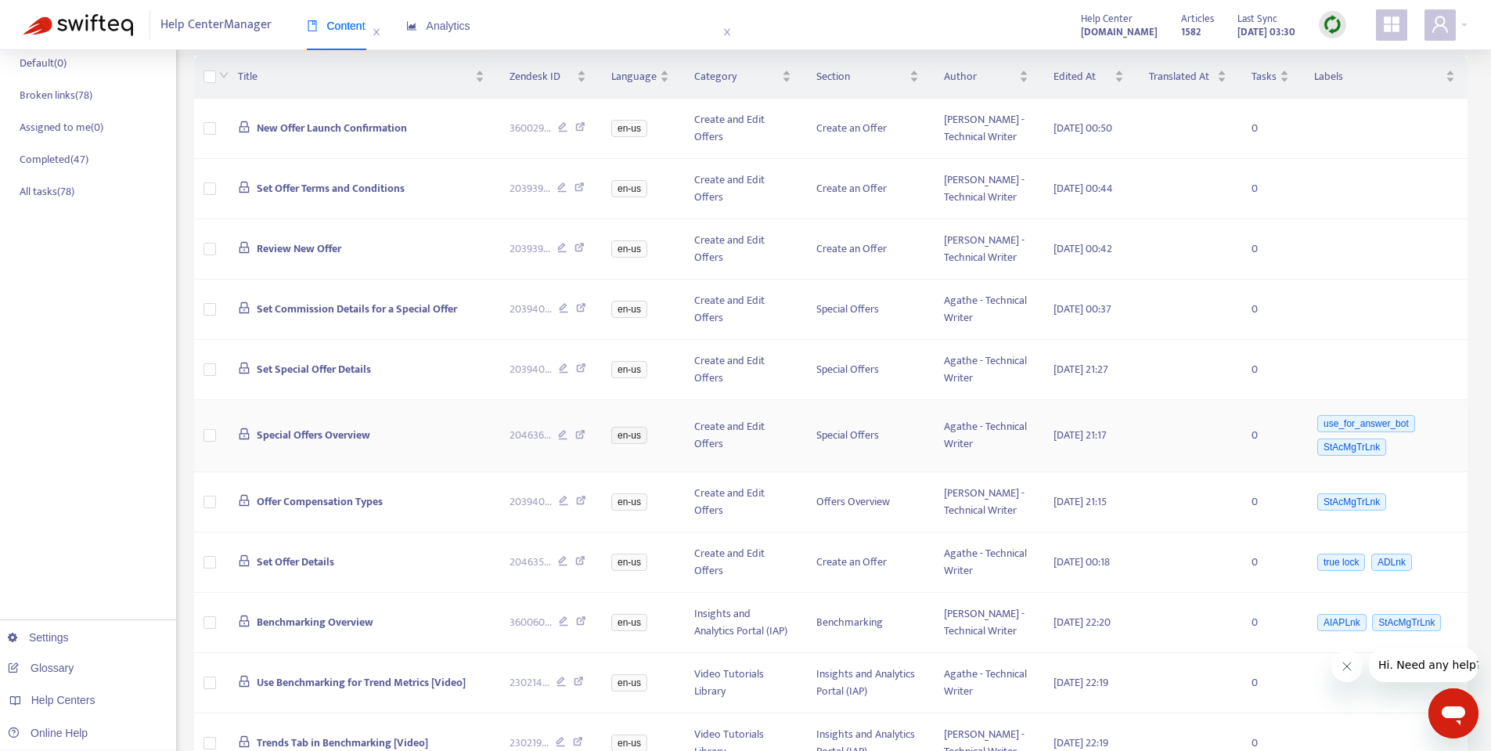
click at [295, 444] on span "Special Offers Overview" at bounding box center [314, 435] width 114 height 18
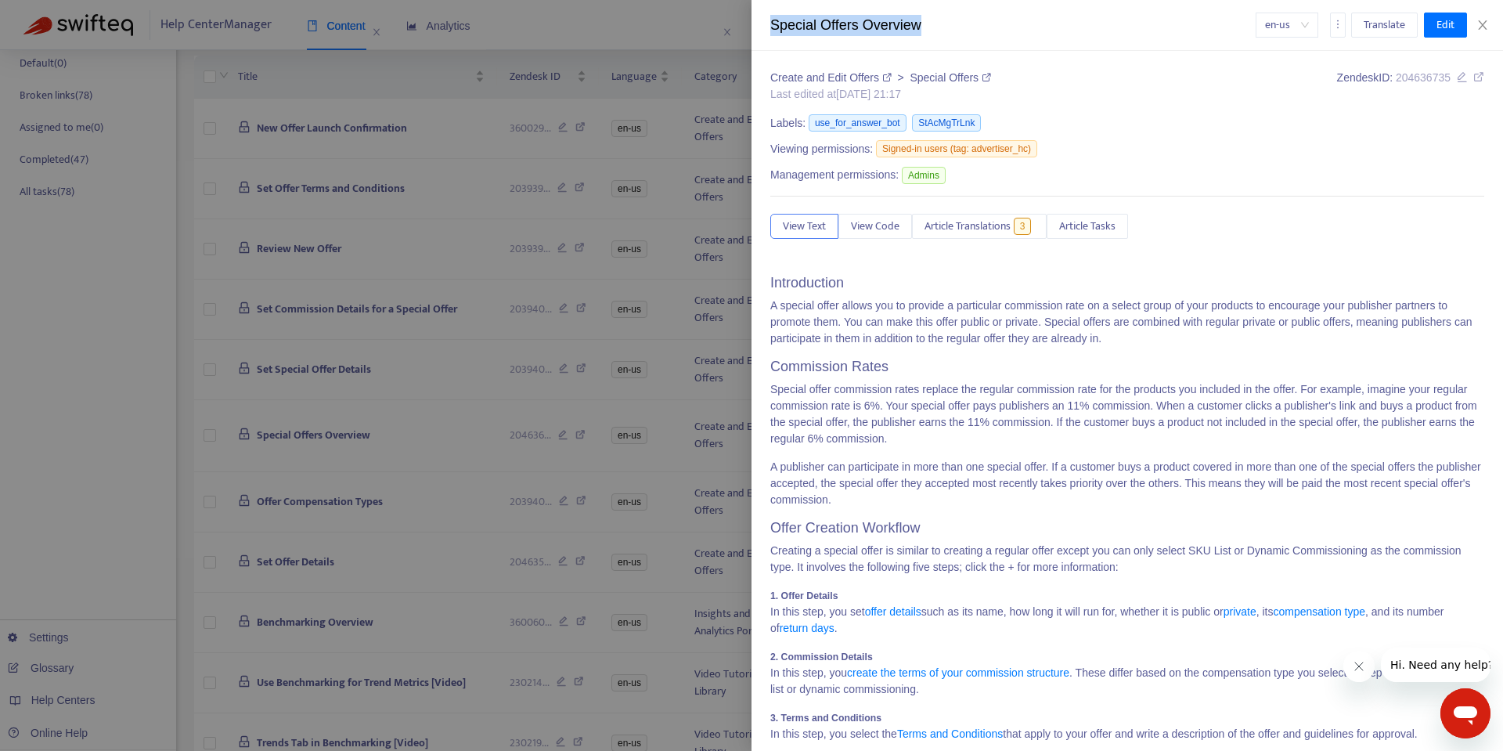
drag, startPoint x: 770, startPoint y: 23, endPoint x: 946, endPoint y: 28, distance: 175.4
click at [946, 28] on div "Special Offers Overview" at bounding box center [1012, 25] width 485 height 21
copy div "Special Offers Overview"
click at [953, 226] on span "Article Translations" at bounding box center [967, 226] width 86 height 17
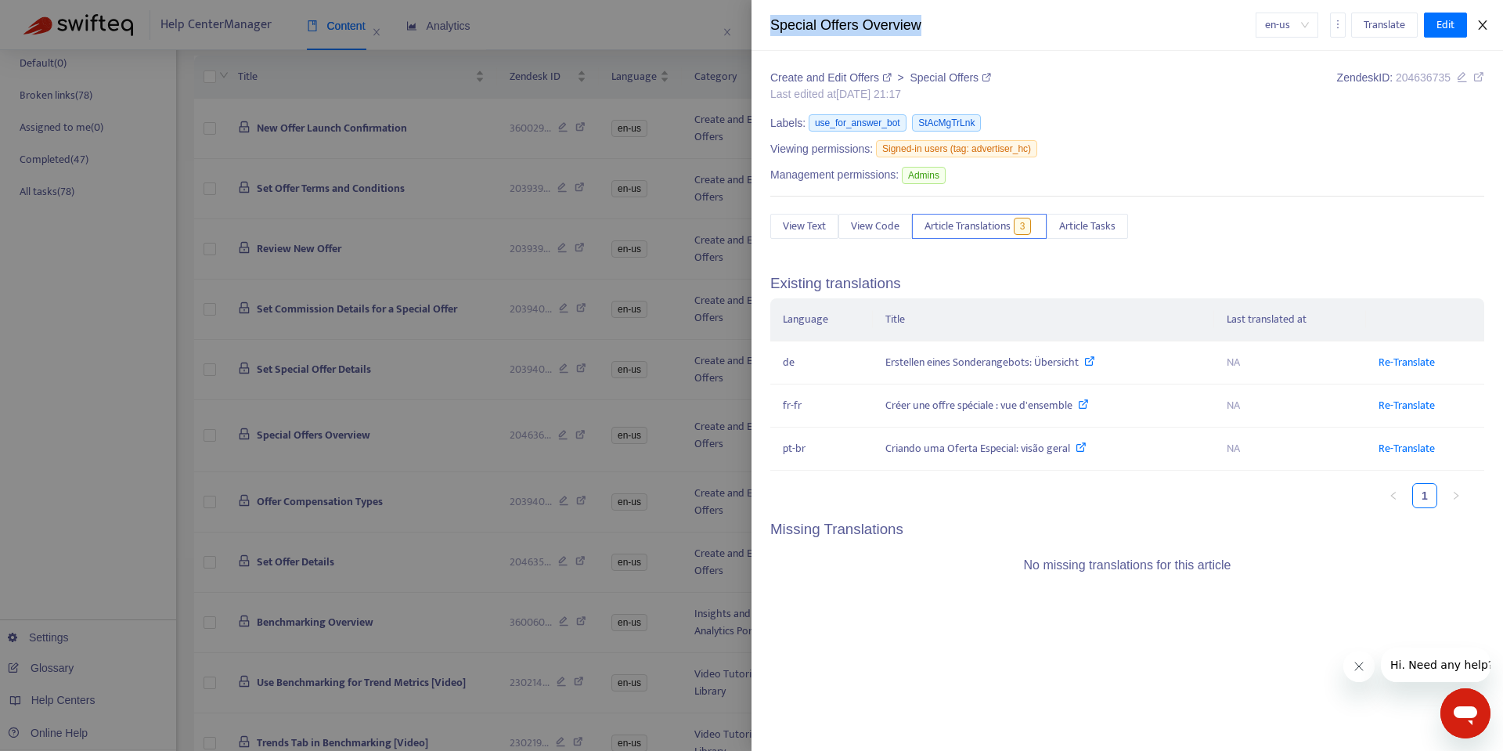
click at [1482, 27] on icon "close" at bounding box center [1482, 25] width 13 height 13
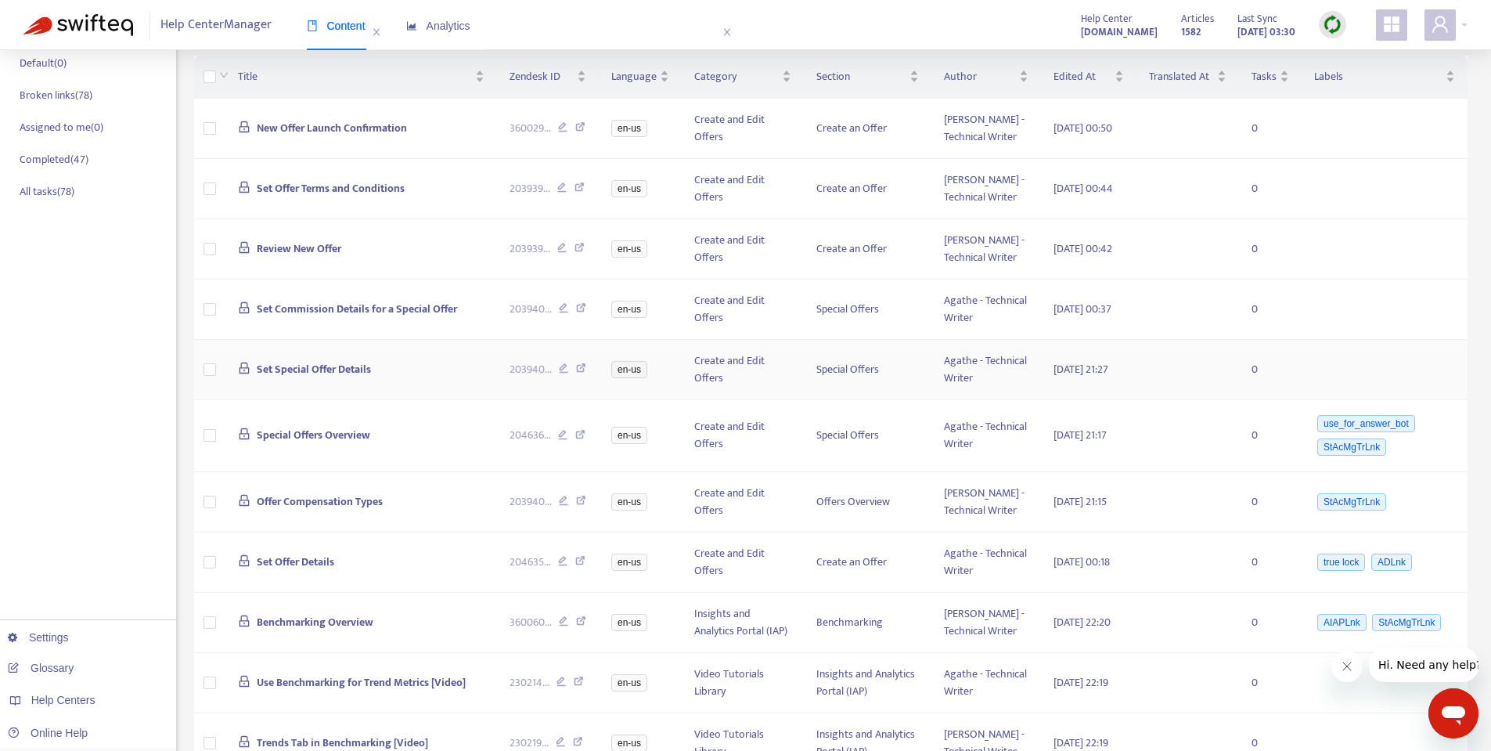
click at [290, 400] on td "Set Special Offer Details" at bounding box center [361, 370] width 272 height 60
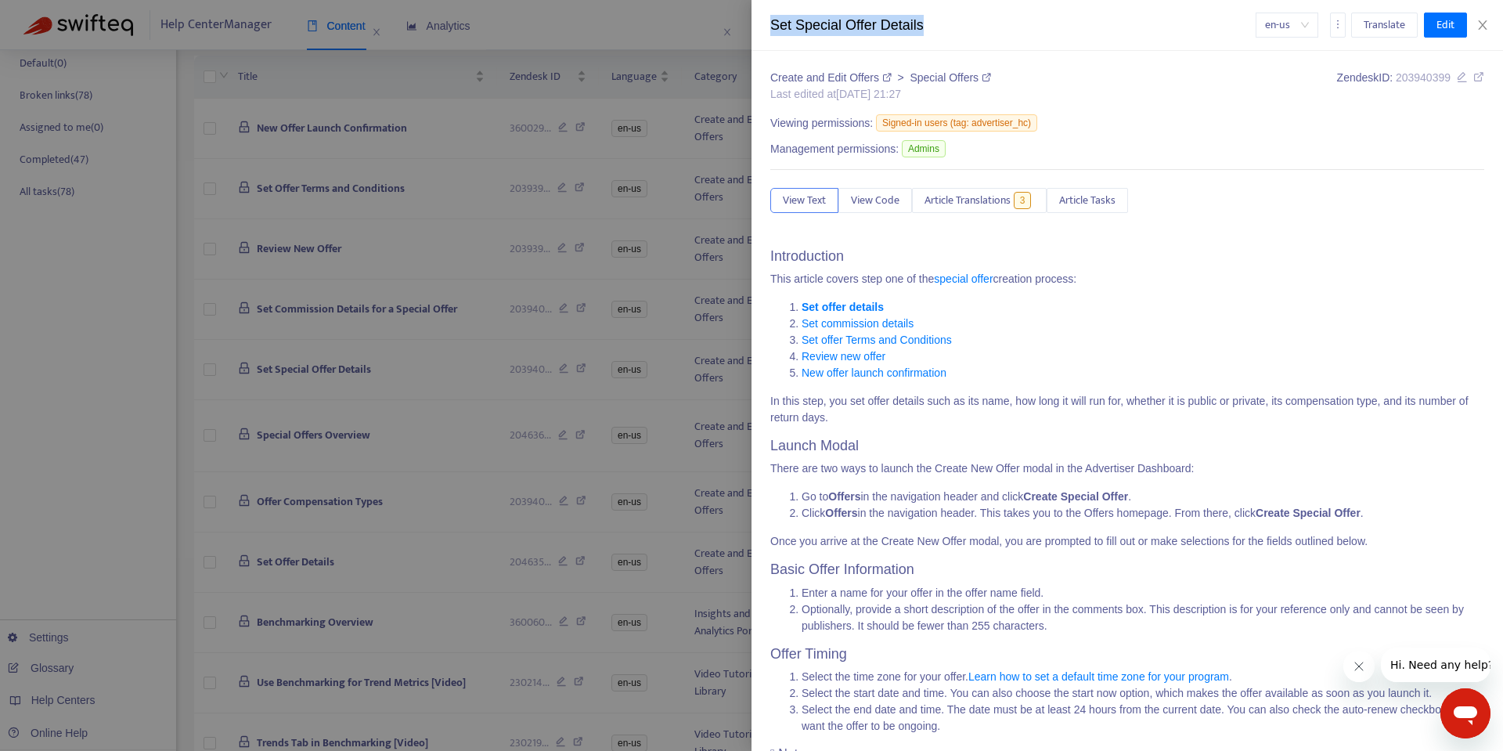
drag, startPoint x: 773, startPoint y: 22, endPoint x: 946, endPoint y: 22, distance: 173.0
click at [946, 22] on div "Set Special Offer Details" at bounding box center [1012, 25] width 485 height 21
copy div "Set Special Offer Details"
click at [989, 199] on span "Article Translations" at bounding box center [967, 200] width 86 height 17
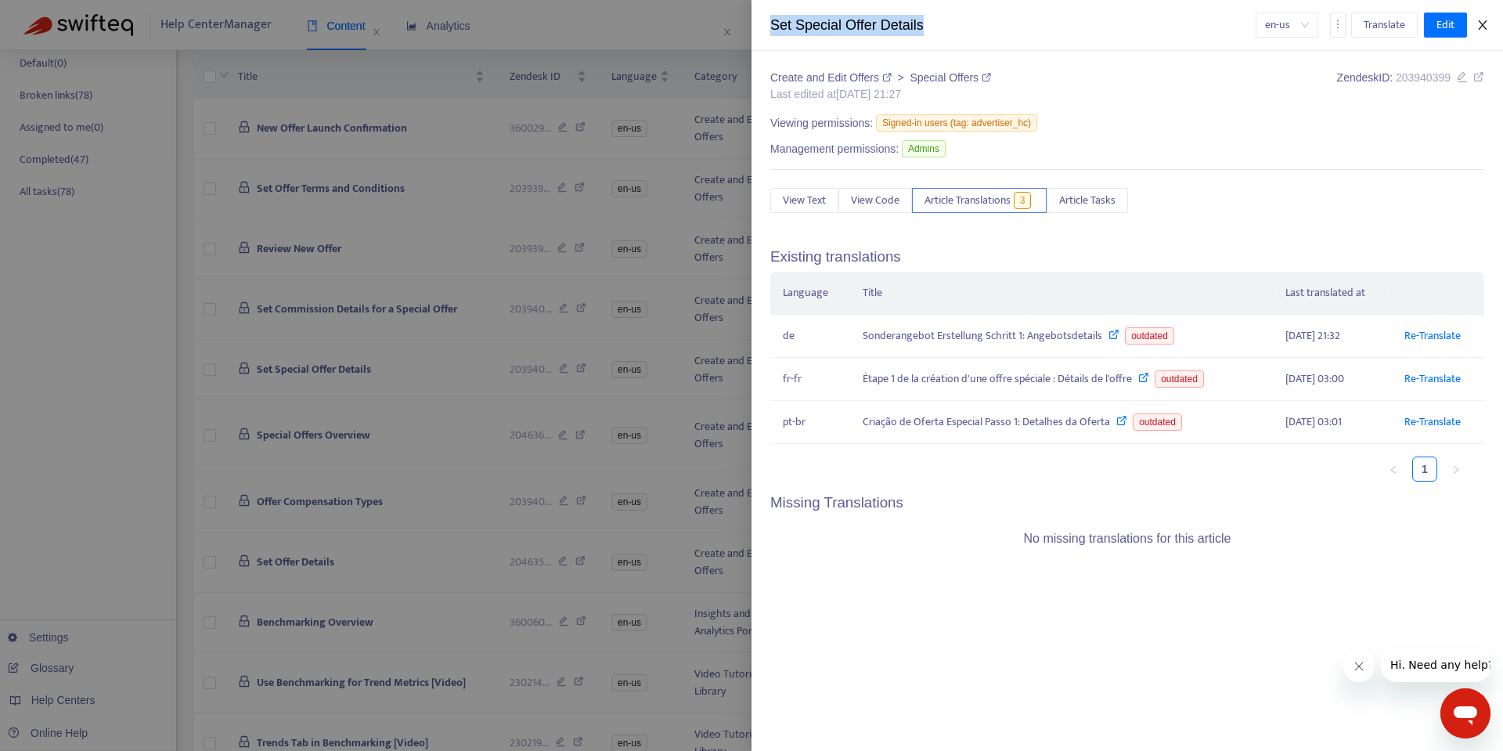
click at [1489, 24] on button "Close" at bounding box center [1483, 25] width 22 height 15
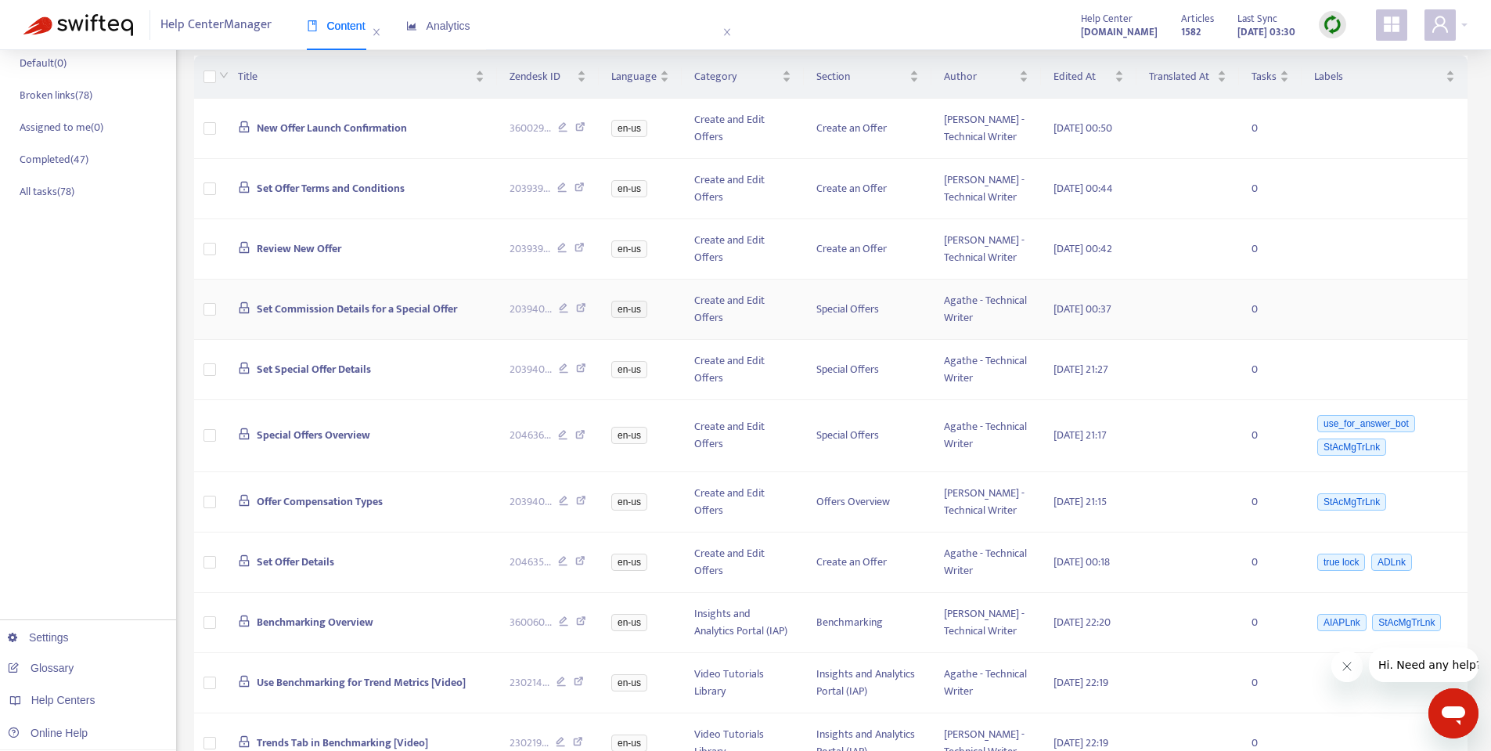
click at [340, 318] on span "Set Commission Details for a Special Offer" at bounding box center [357, 309] width 200 height 18
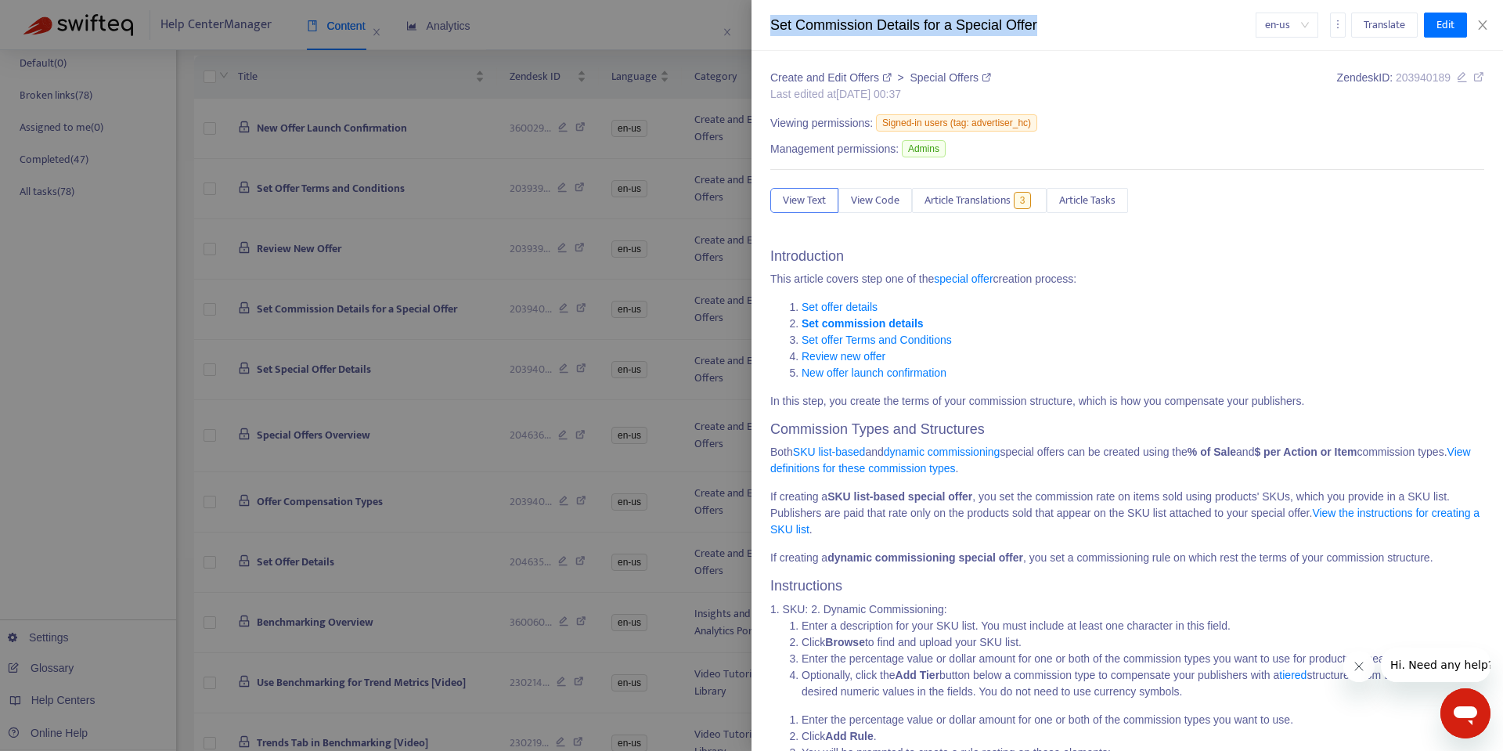
drag, startPoint x: 769, startPoint y: 26, endPoint x: 1072, endPoint y: 25, distance: 302.9
click at [1072, 25] on div "Set Commission Details for a Special Offer en-us Translate Edit" at bounding box center [1126, 25] width 751 height 51
copy div "Set Commission Details for a Special Offer"
click at [958, 196] on span "Article Translations" at bounding box center [967, 200] width 86 height 17
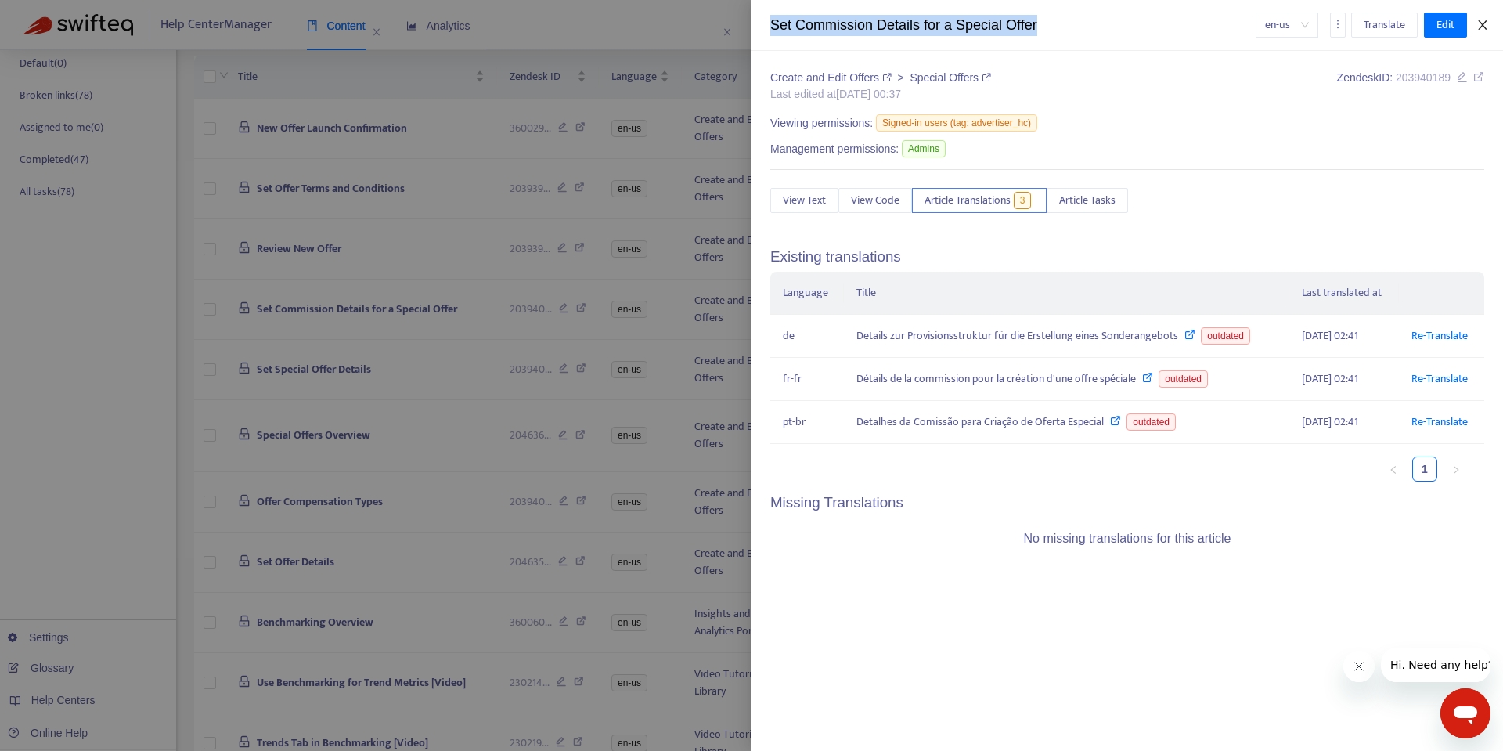
click at [1483, 27] on icon "close" at bounding box center [1482, 24] width 9 height 9
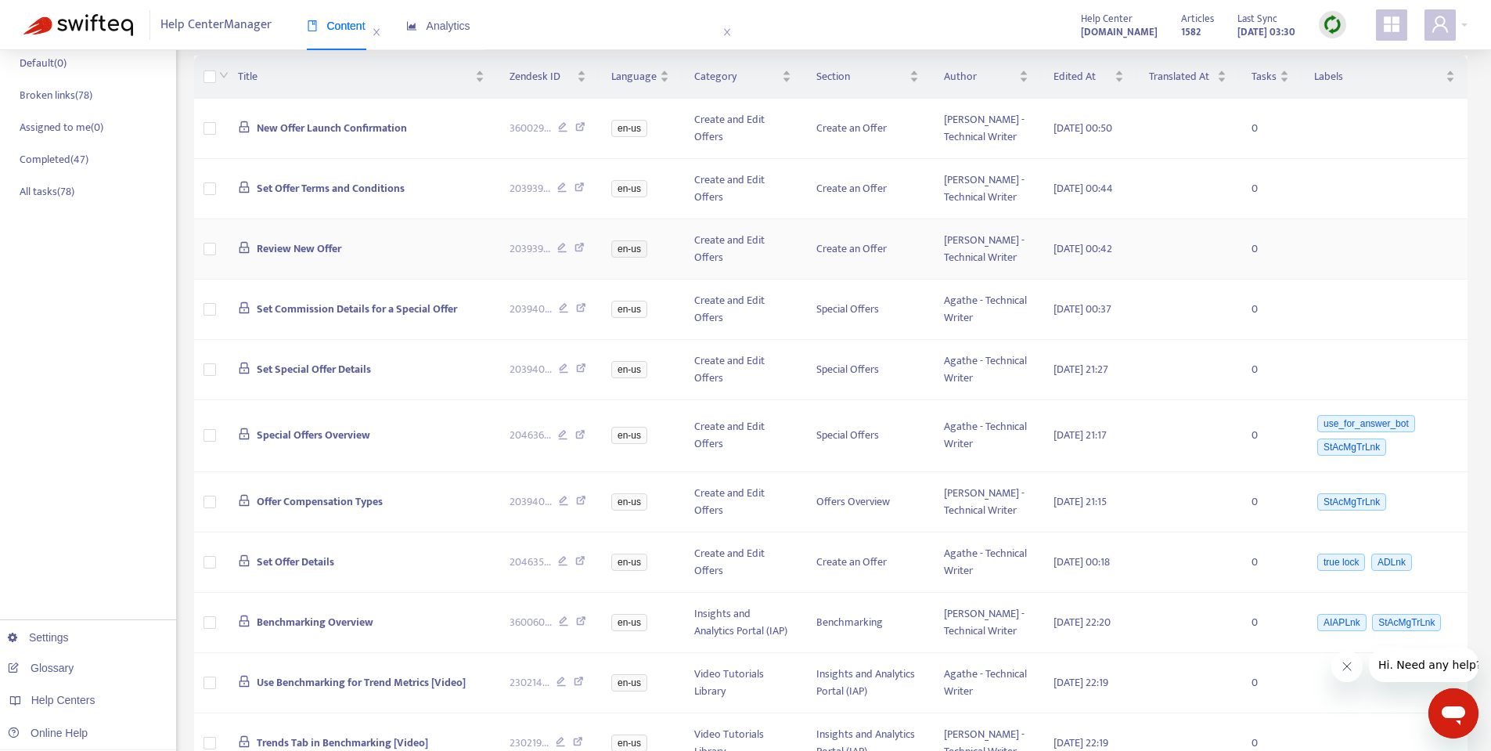
click at [284, 279] on td "Review New Offer" at bounding box center [361, 249] width 272 height 60
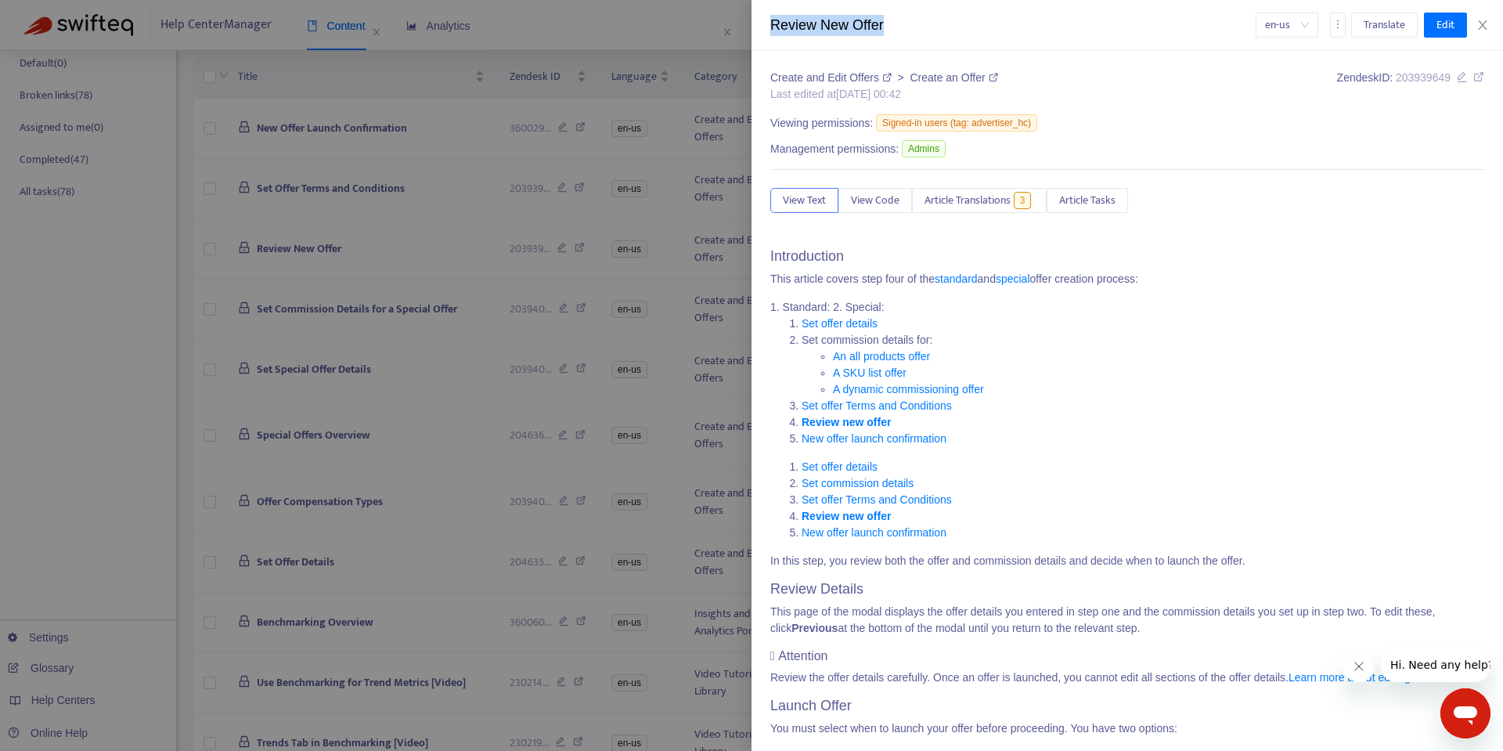
drag, startPoint x: 773, startPoint y: 31, endPoint x: 896, endPoint y: 29, distance: 123.7
click at [896, 29] on div "Review New Offer" at bounding box center [1012, 25] width 485 height 21
copy div "Review New Offer"
click at [997, 205] on span "Article Translations" at bounding box center [967, 200] width 86 height 17
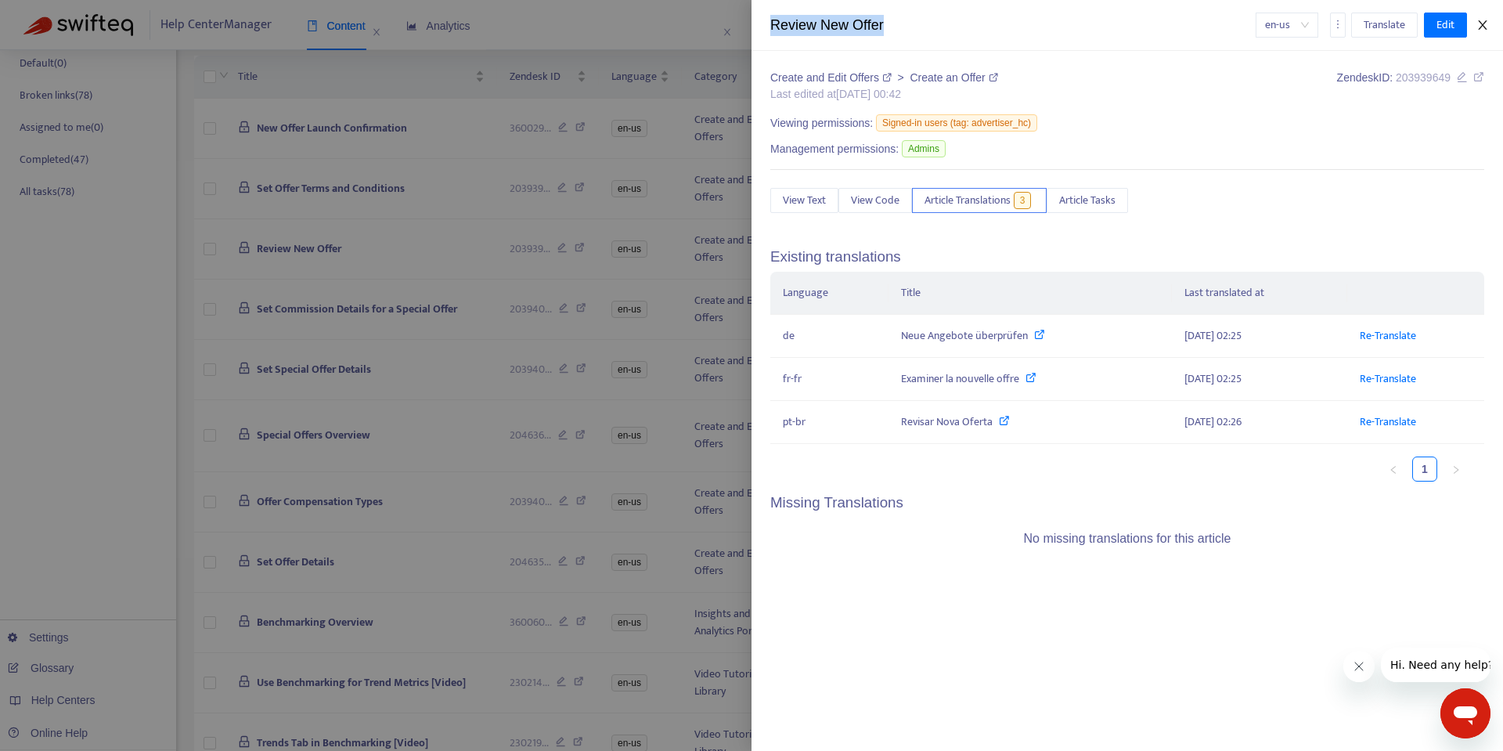
click at [1484, 30] on icon "close" at bounding box center [1482, 25] width 13 height 13
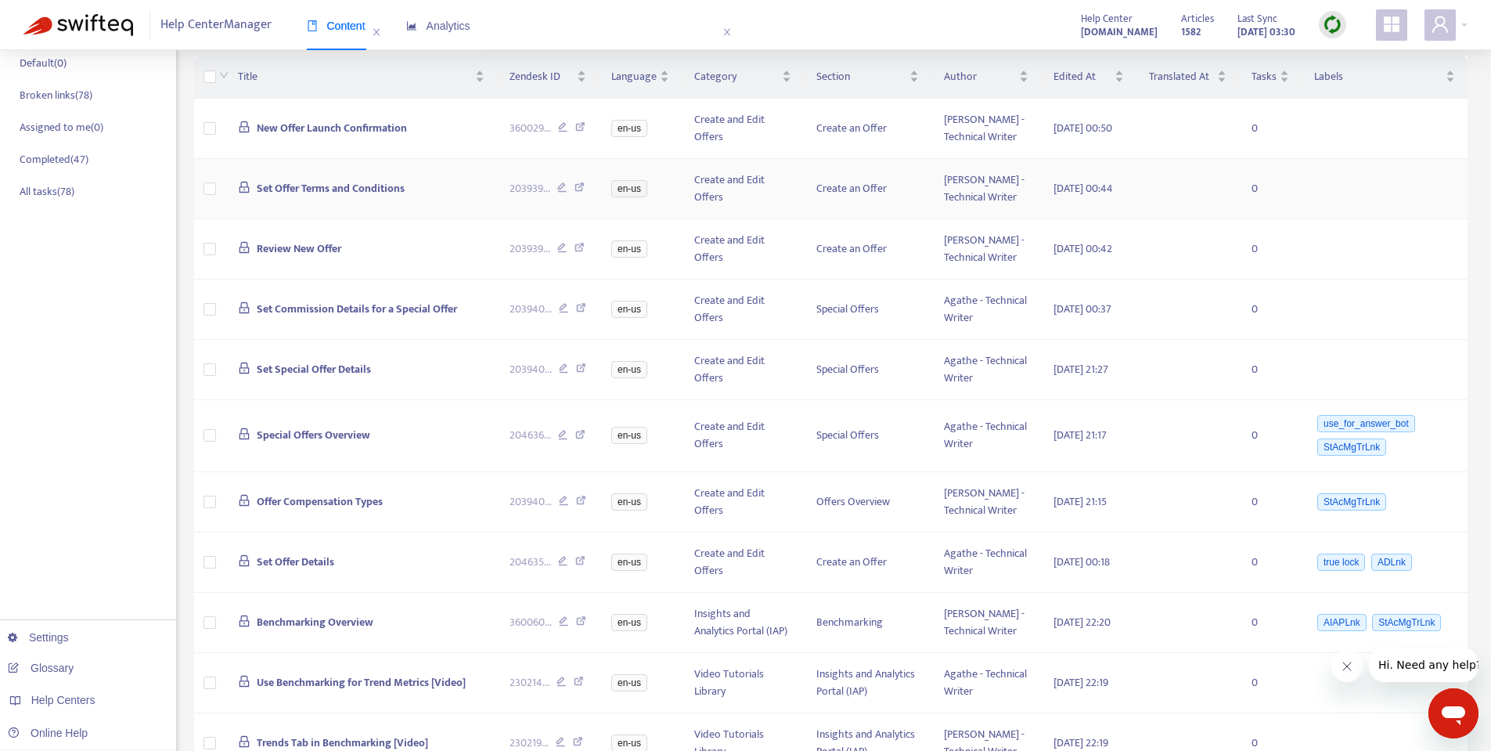
click at [327, 197] on span "Set Offer Terms and Conditions" at bounding box center [331, 188] width 148 height 18
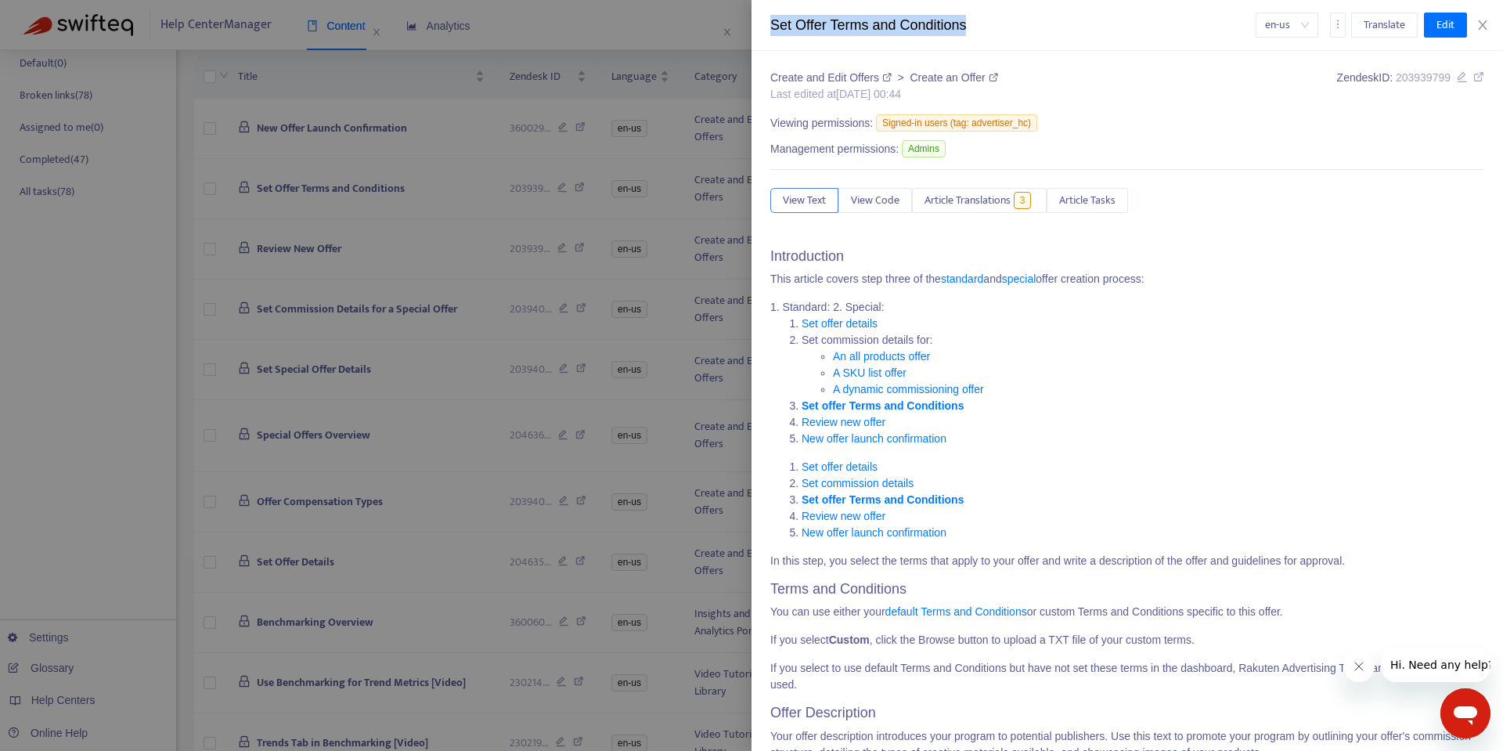
drag, startPoint x: 772, startPoint y: 27, endPoint x: 1018, endPoint y: 28, distance: 246.6
click at [1018, 28] on div "Set Offer Terms and Conditions" at bounding box center [1012, 25] width 485 height 21
copy div "Set Offer Terms and Conditions"
click at [989, 196] on span "Article Translations" at bounding box center [967, 200] width 86 height 17
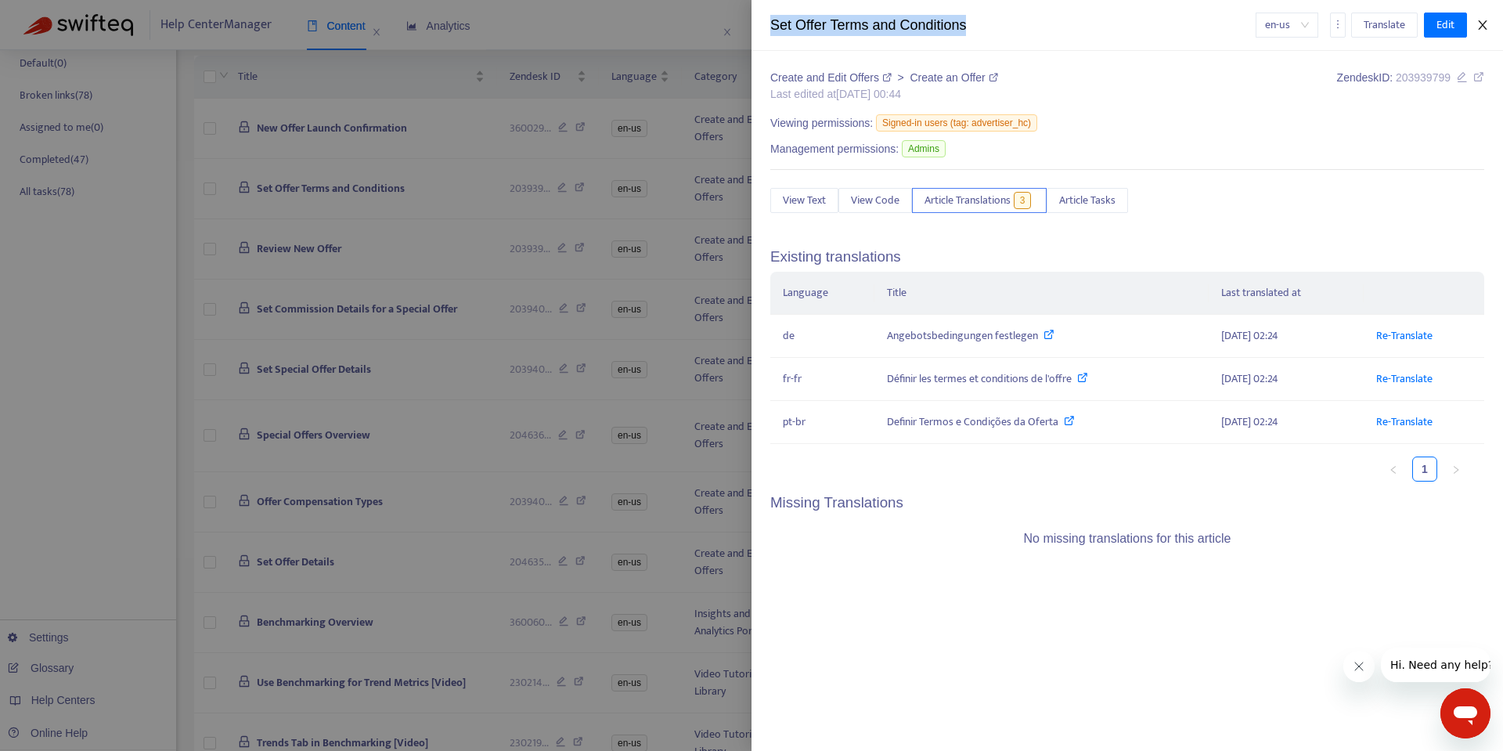
click at [1482, 25] on icon "close" at bounding box center [1482, 25] width 13 height 13
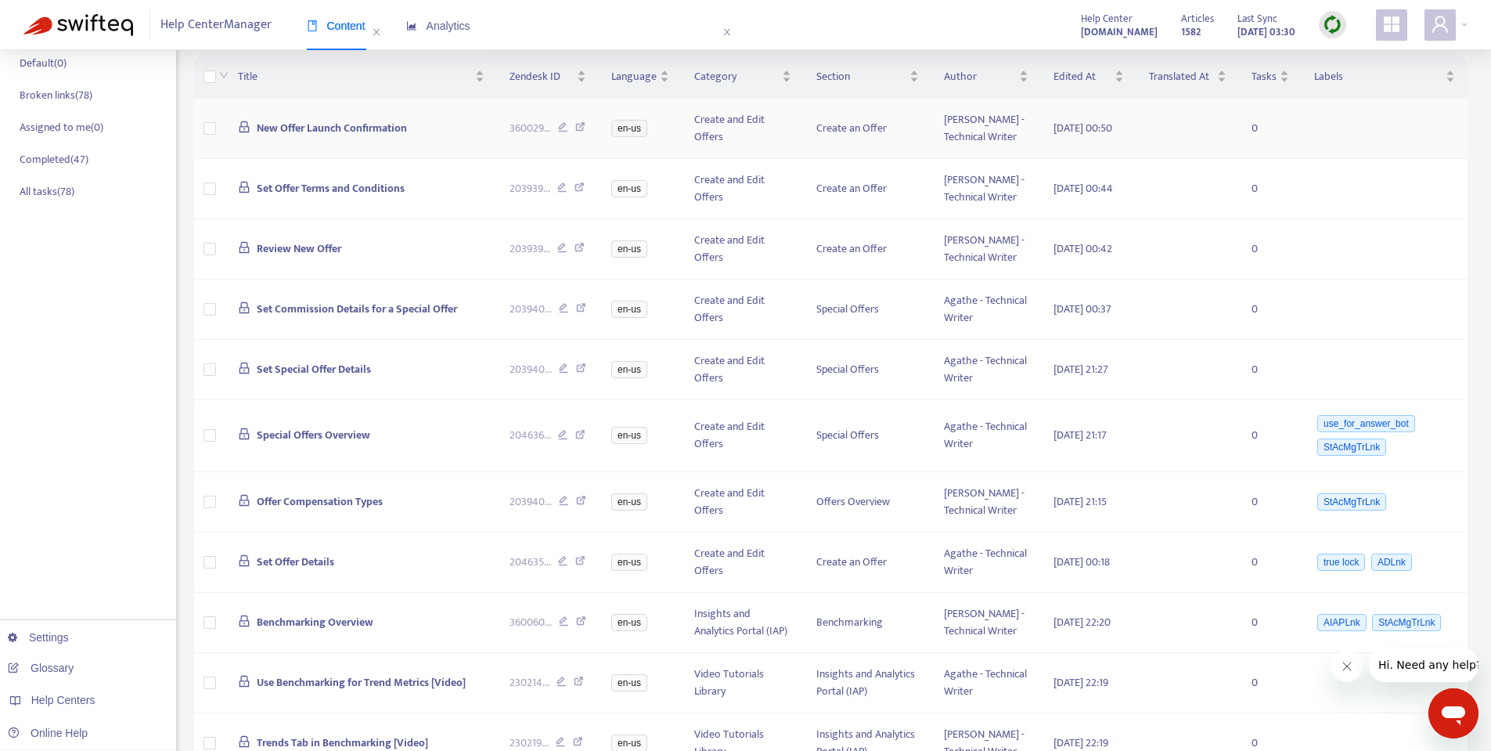
click at [301, 136] on span "New Offer Launch Confirmation" at bounding box center [332, 128] width 150 height 18
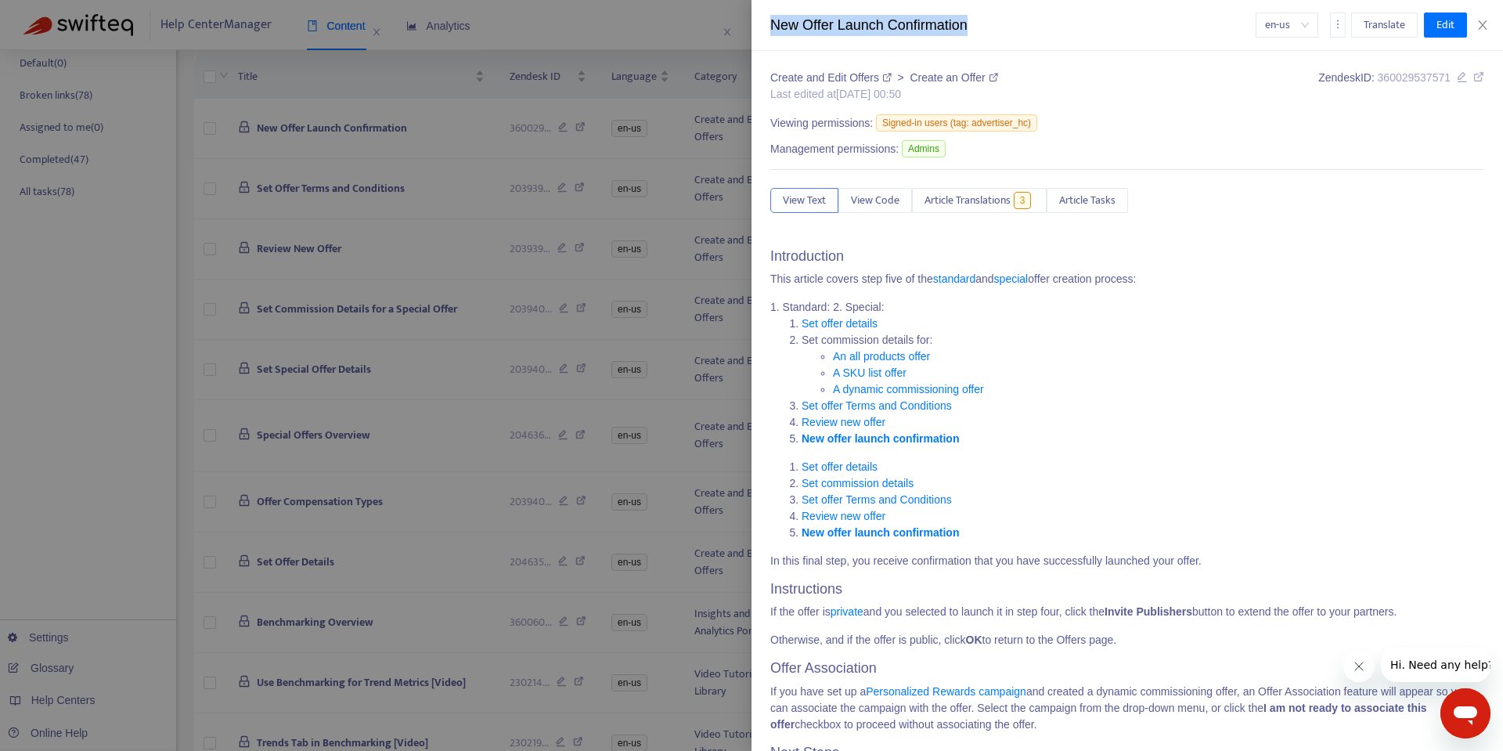
drag, startPoint x: 774, startPoint y: 25, endPoint x: 1002, endPoint y: 22, distance: 227.8
click at [1002, 22] on div "New Offer Launch Confirmation" at bounding box center [1012, 25] width 485 height 21
copy div "New Offer Launch Confirmation"
click at [997, 189] on button "Article Translations 3" at bounding box center [979, 200] width 135 height 25
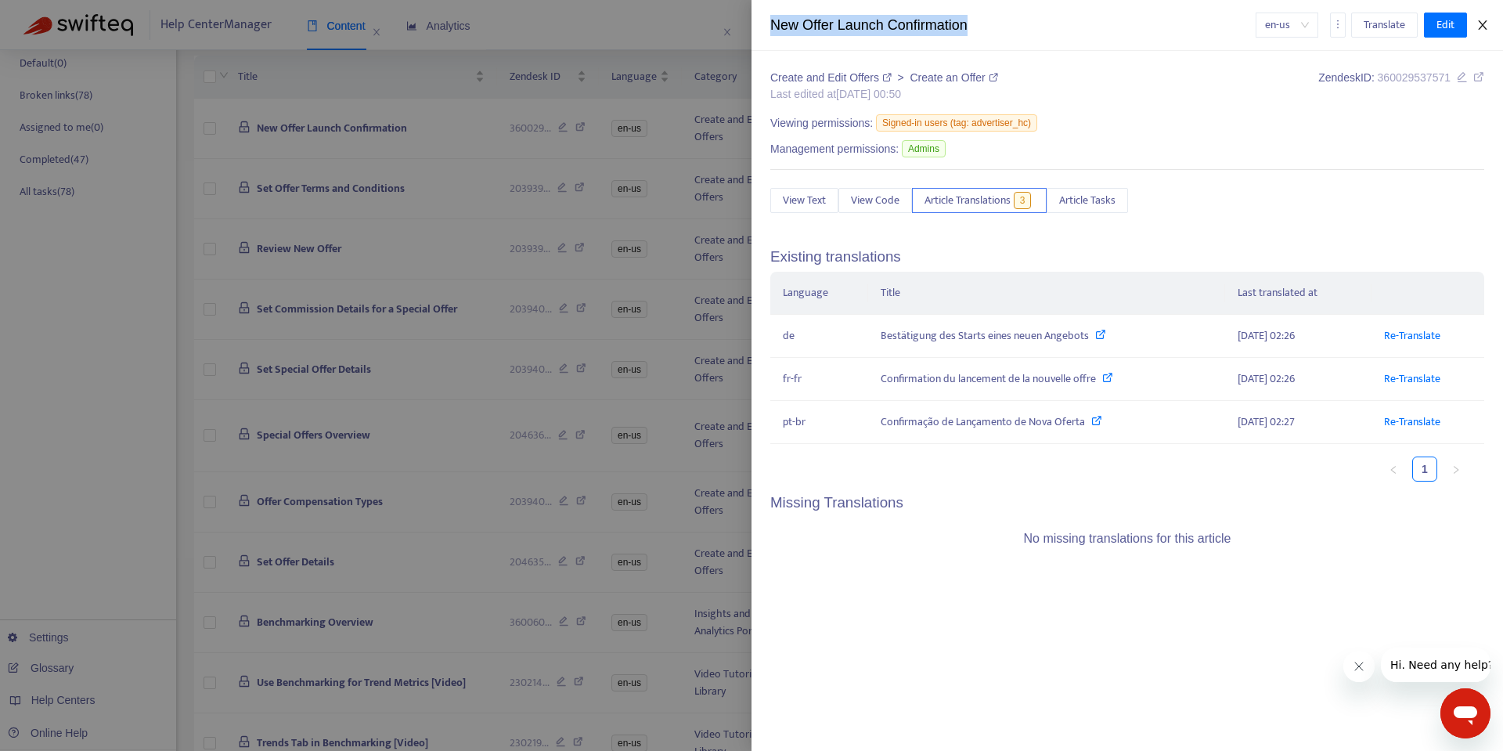
click at [1486, 27] on icon "close" at bounding box center [1482, 25] width 13 height 13
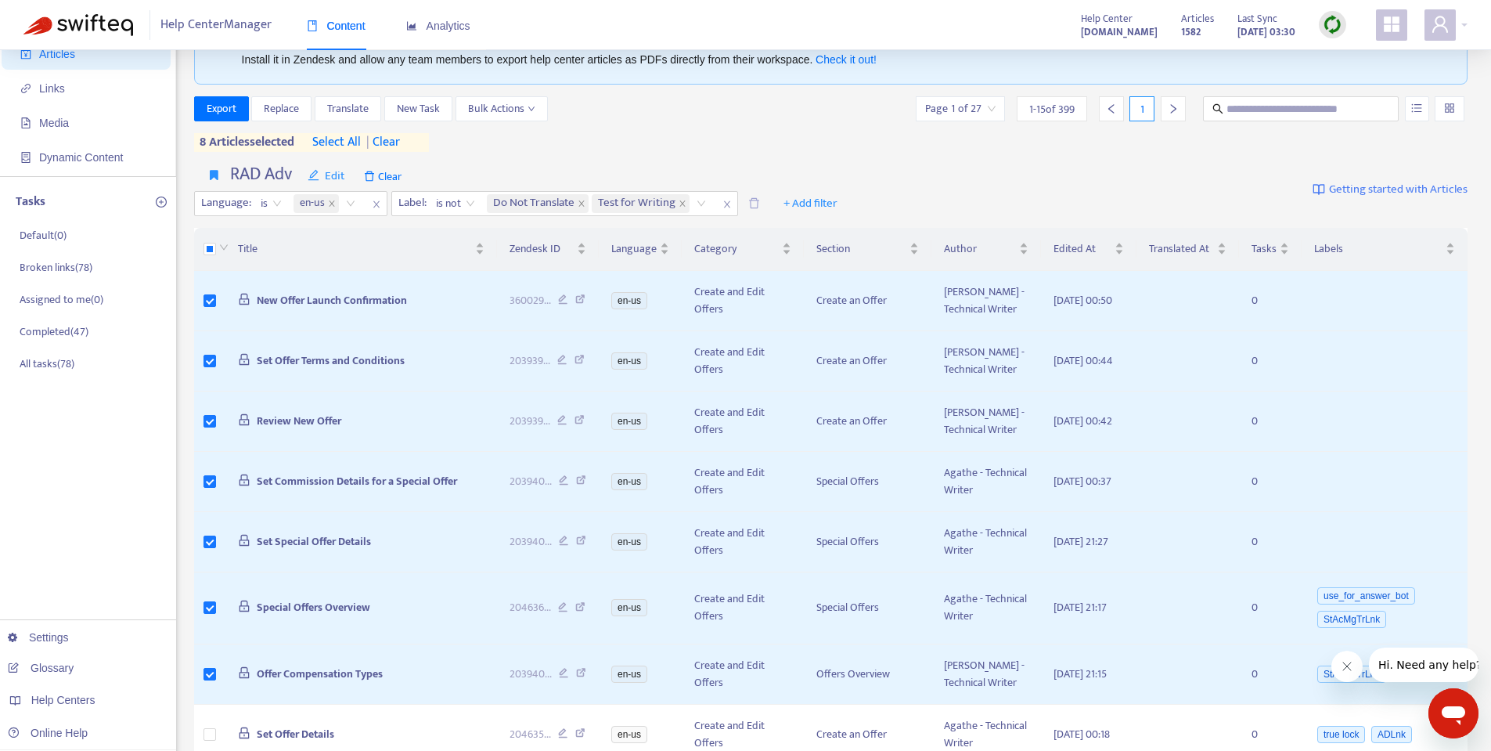
scroll to position [72, 0]
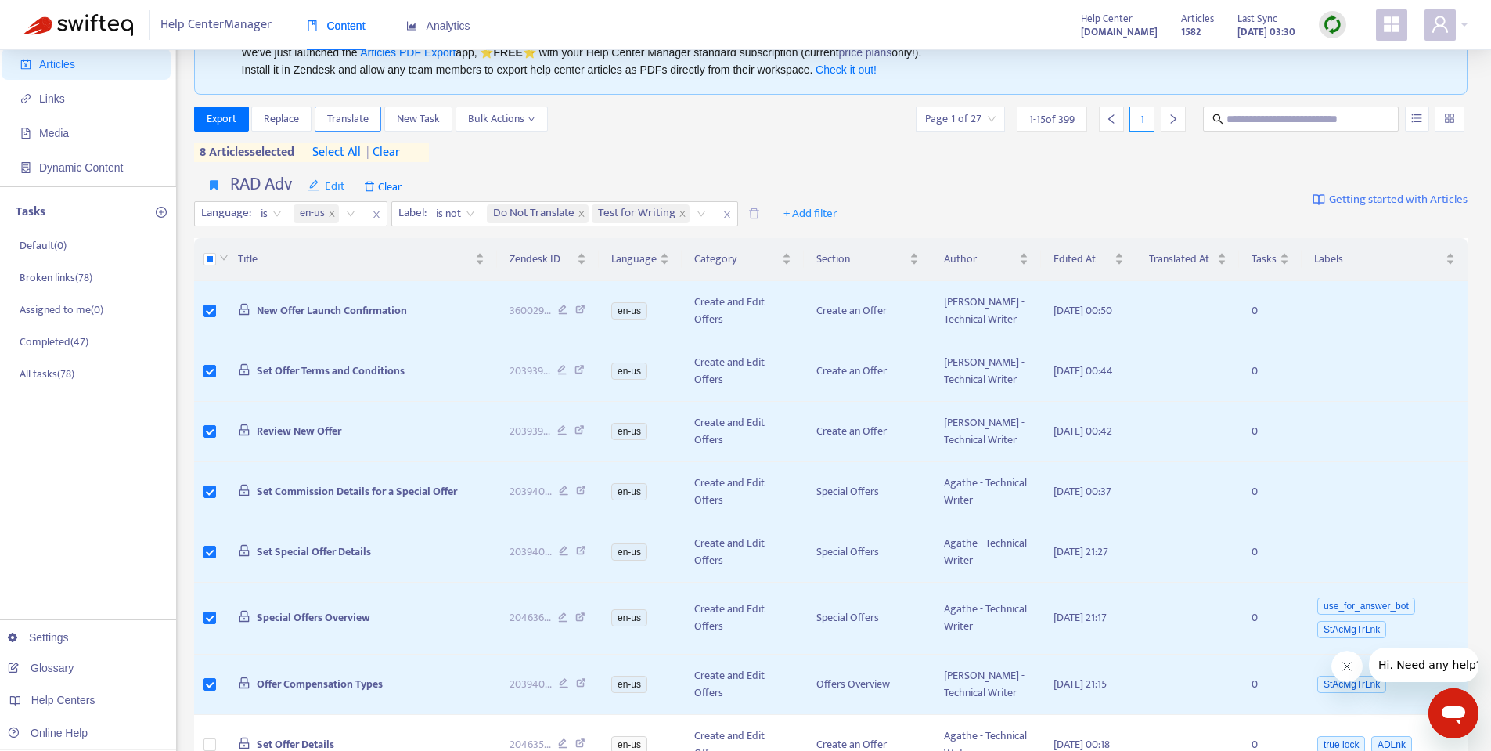
click at [344, 115] on span "Translate" at bounding box center [347, 118] width 41 height 17
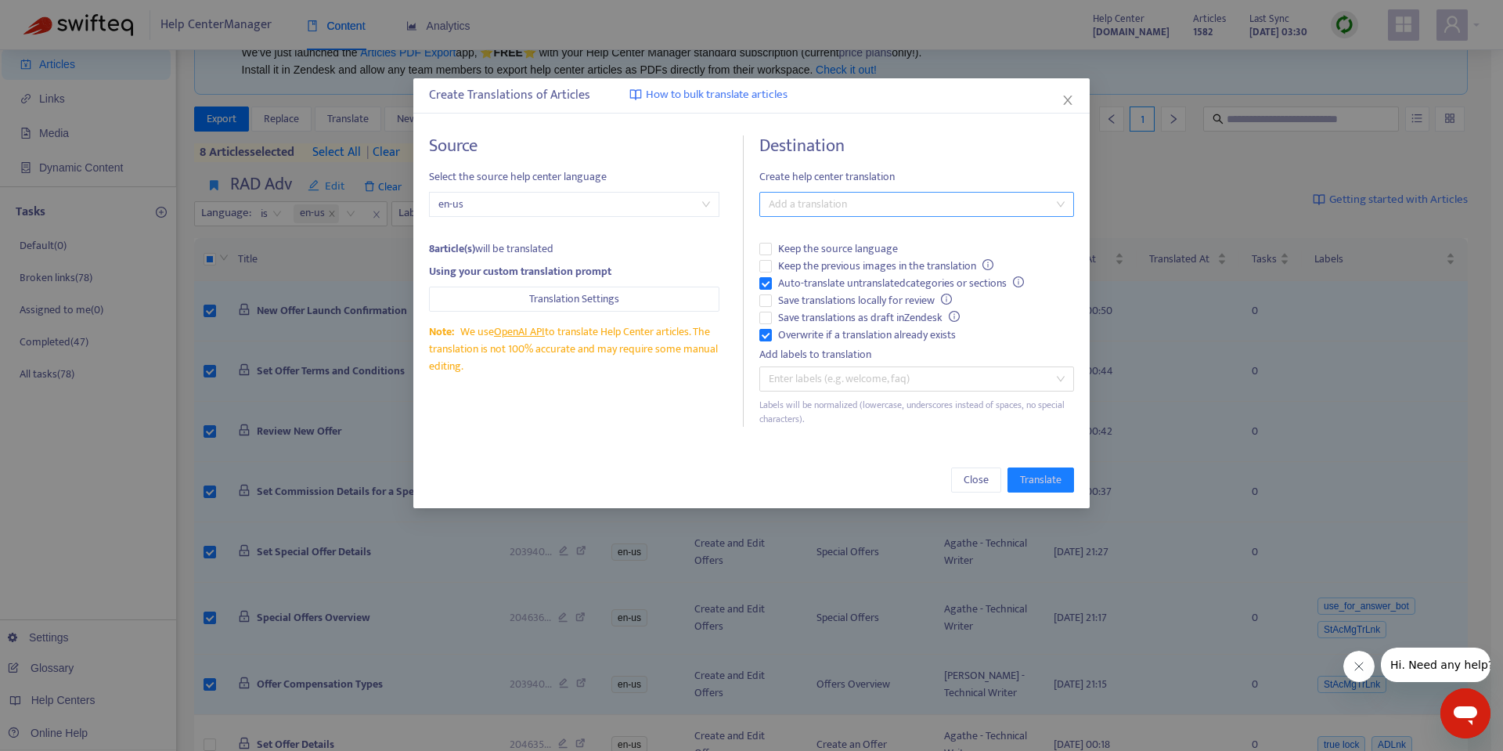
click at [902, 205] on div at bounding box center [908, 204] width 290 height 19
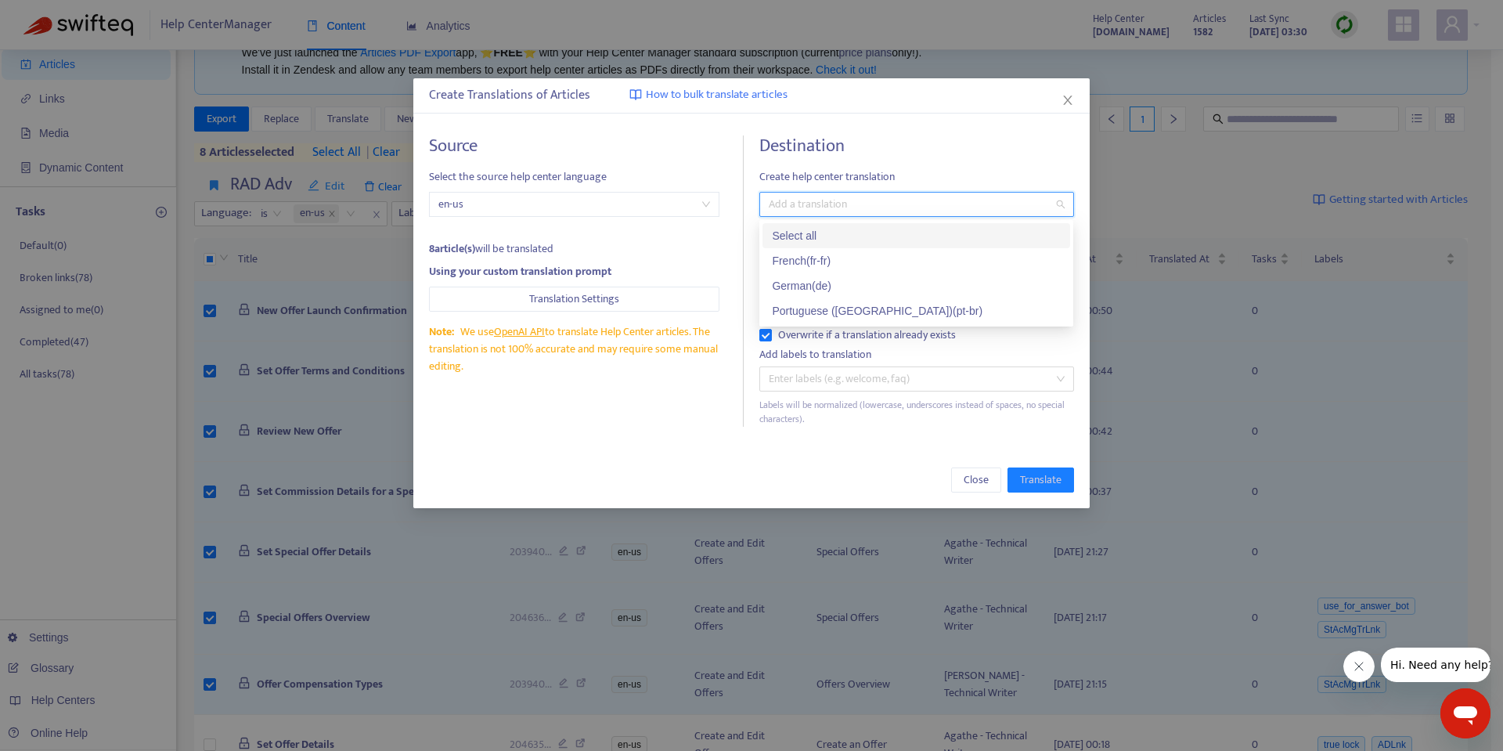
click at [818, 231] on div "Select all" at bounding box center [916, 235] width 289 height 17
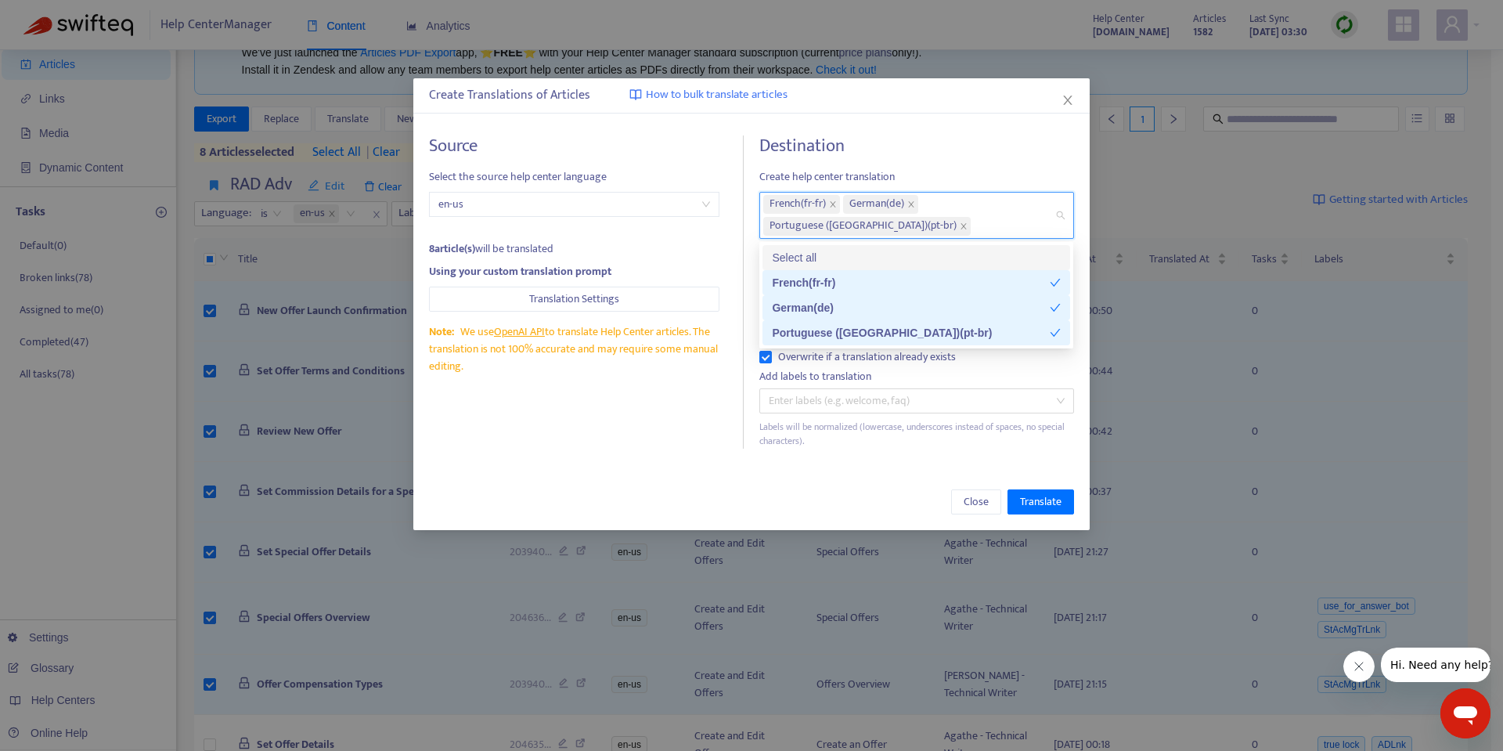
click at [953, 149] on h4 "Destination" at bounding box center [916, 145] width 314 height 21
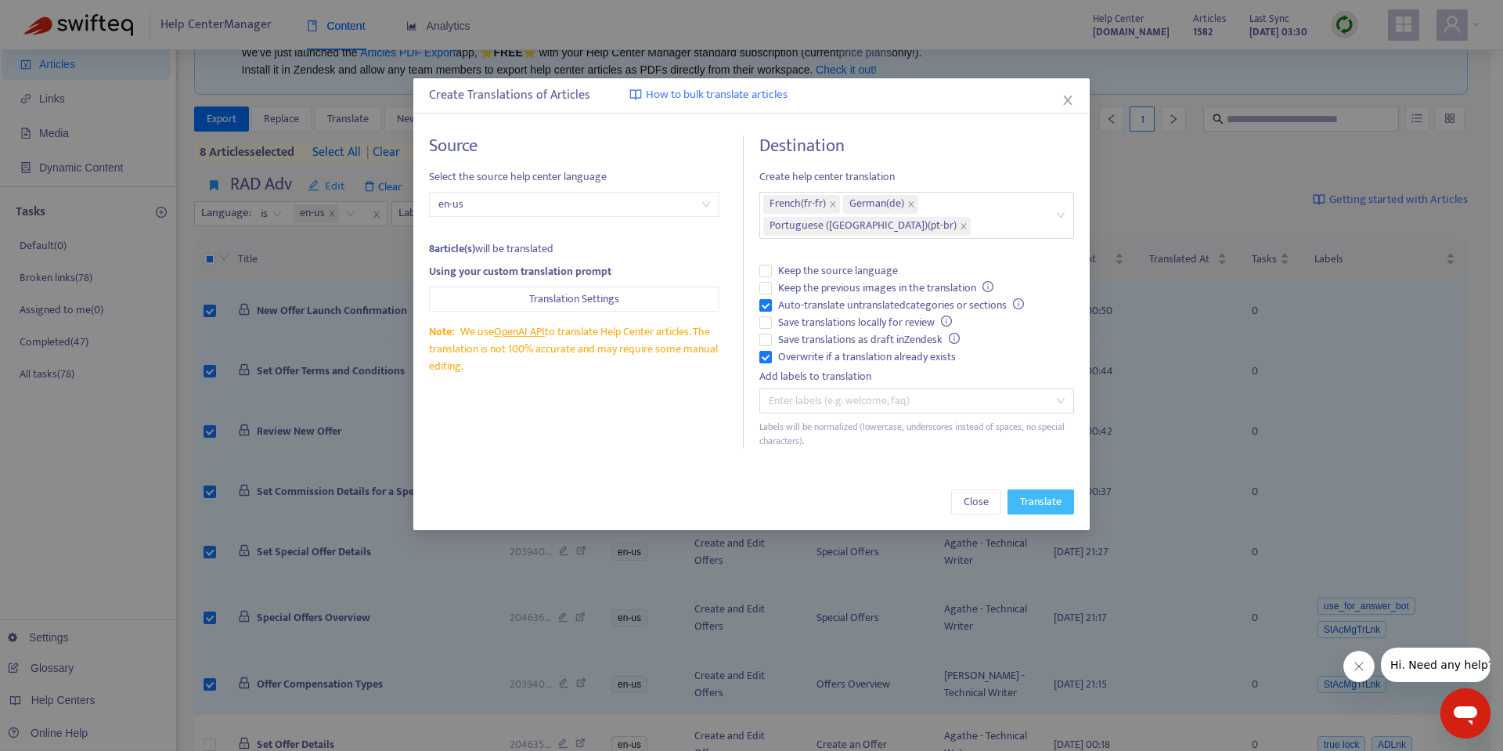
click at [1027, 497] on span "Translate" at bounding box center [1040, 501] width 41 height 17
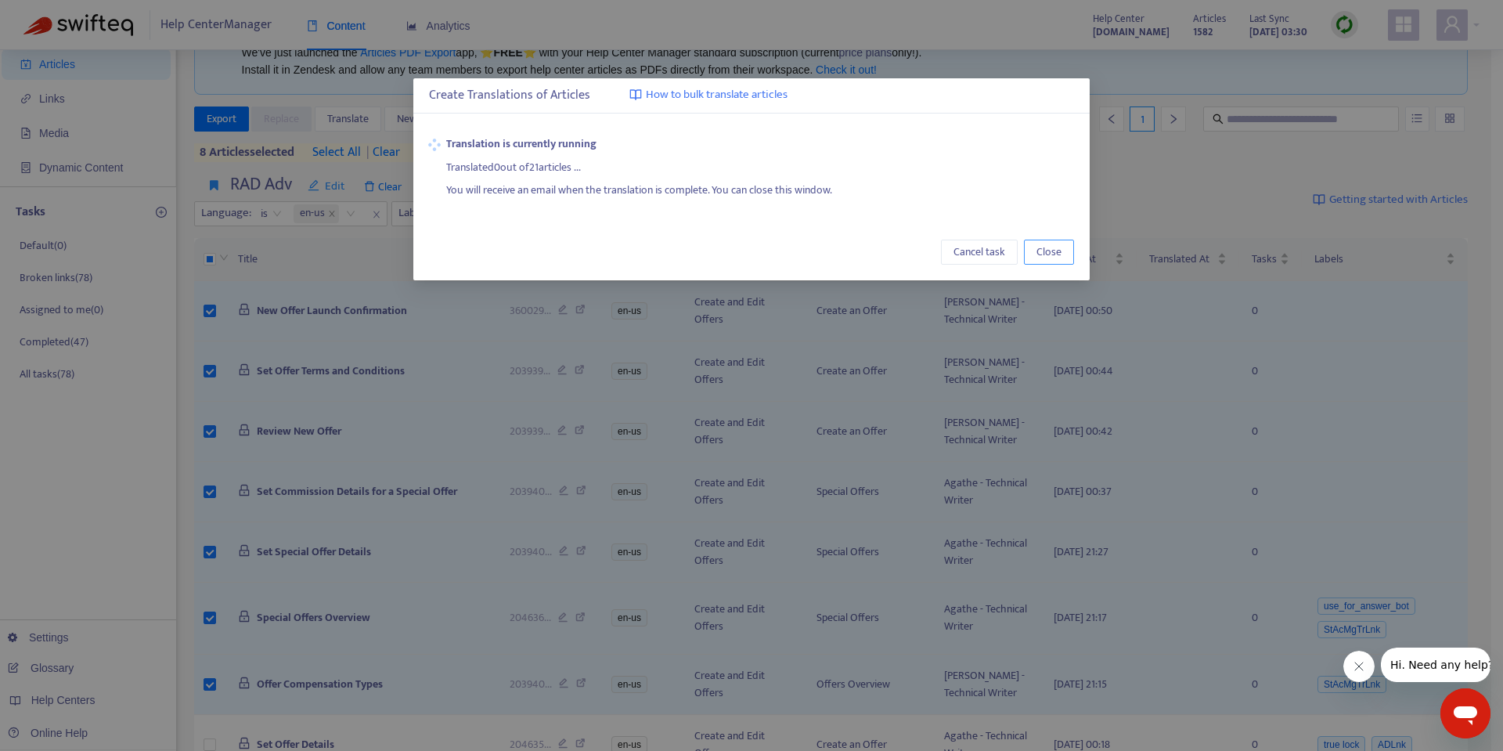
click at [1050, 252] on span "Close" at bounding box center [1048, 251] width 25 height 17
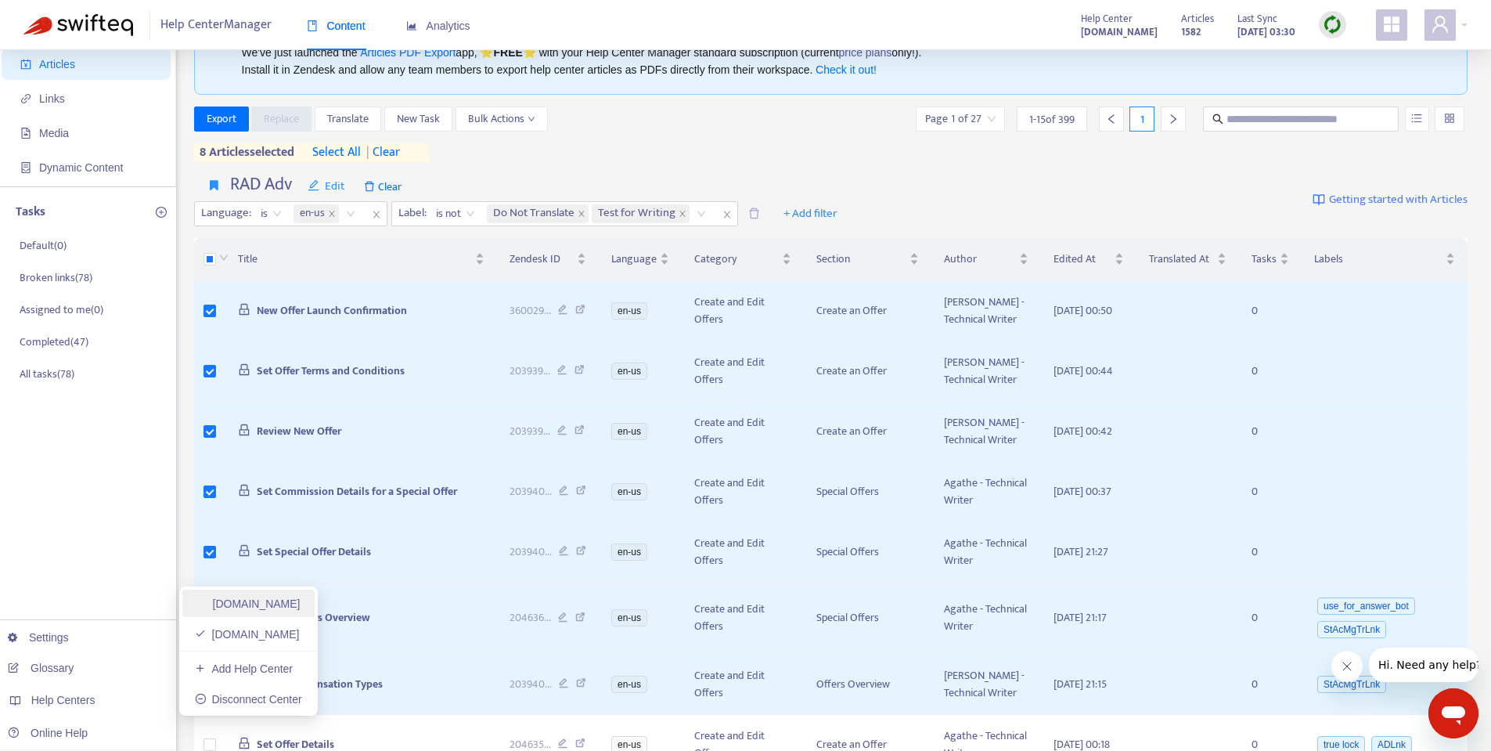
click at [237, 607] on link "[DOMAIN_NAME]" at bounding box center [248, 603] width 106 height 13
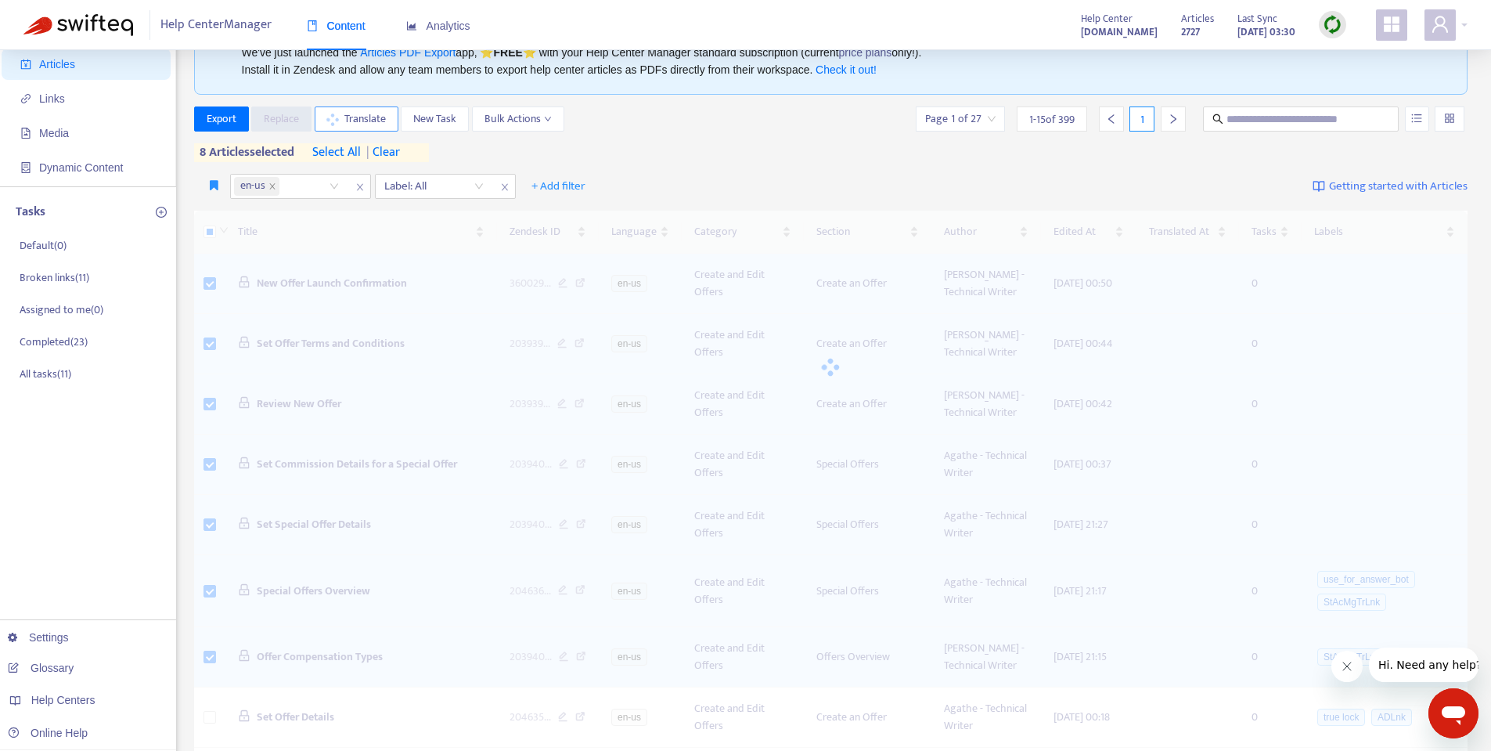
click at [358, 116] on span "Translate" at bounding box center [364, 118] width 41 height 17
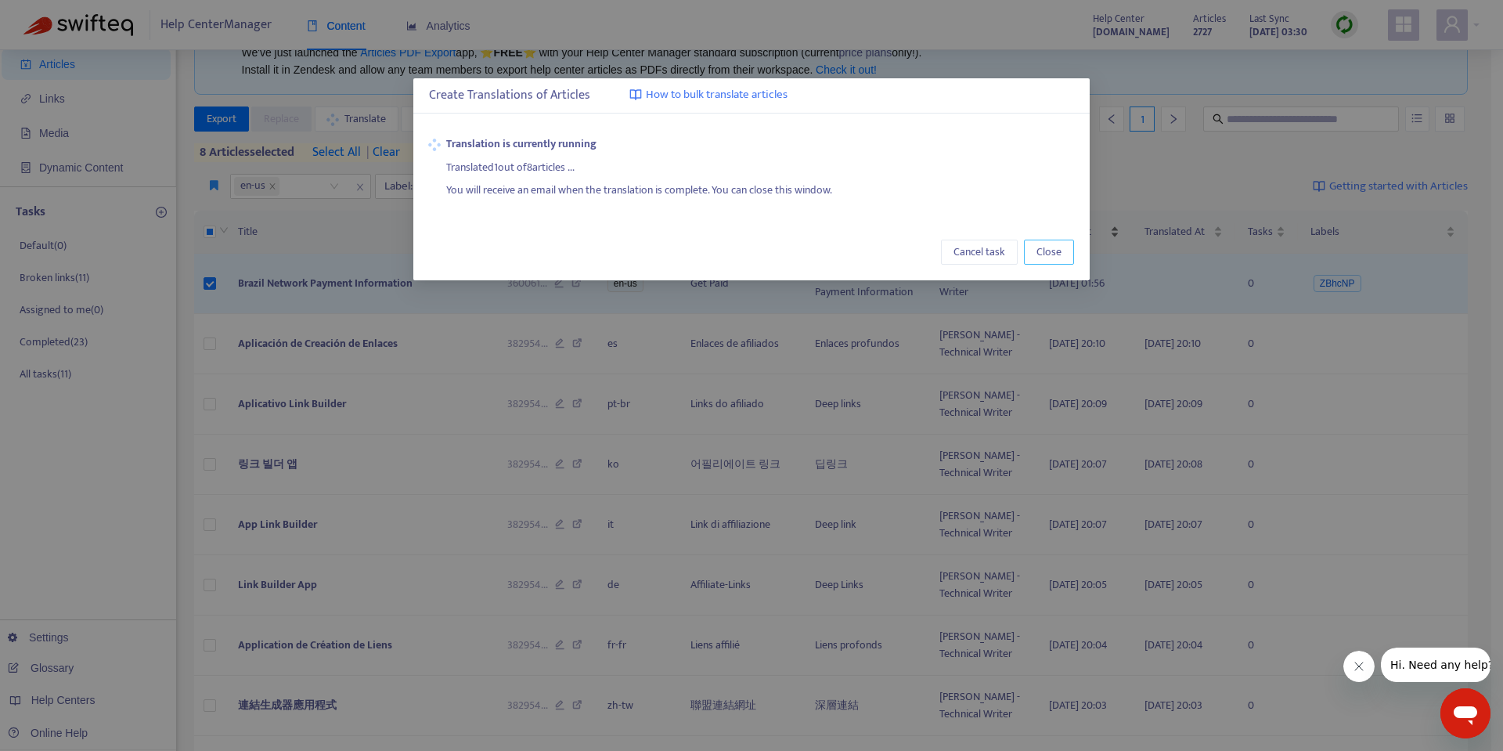
drag, startPoint x: 1051, startPoint y: 253, endPoint x: 1039, endPoint y: 247, distance: 13.7
click at [1051, 253] on span "Close" at bounding box center [1048, 251] width 25 height 17
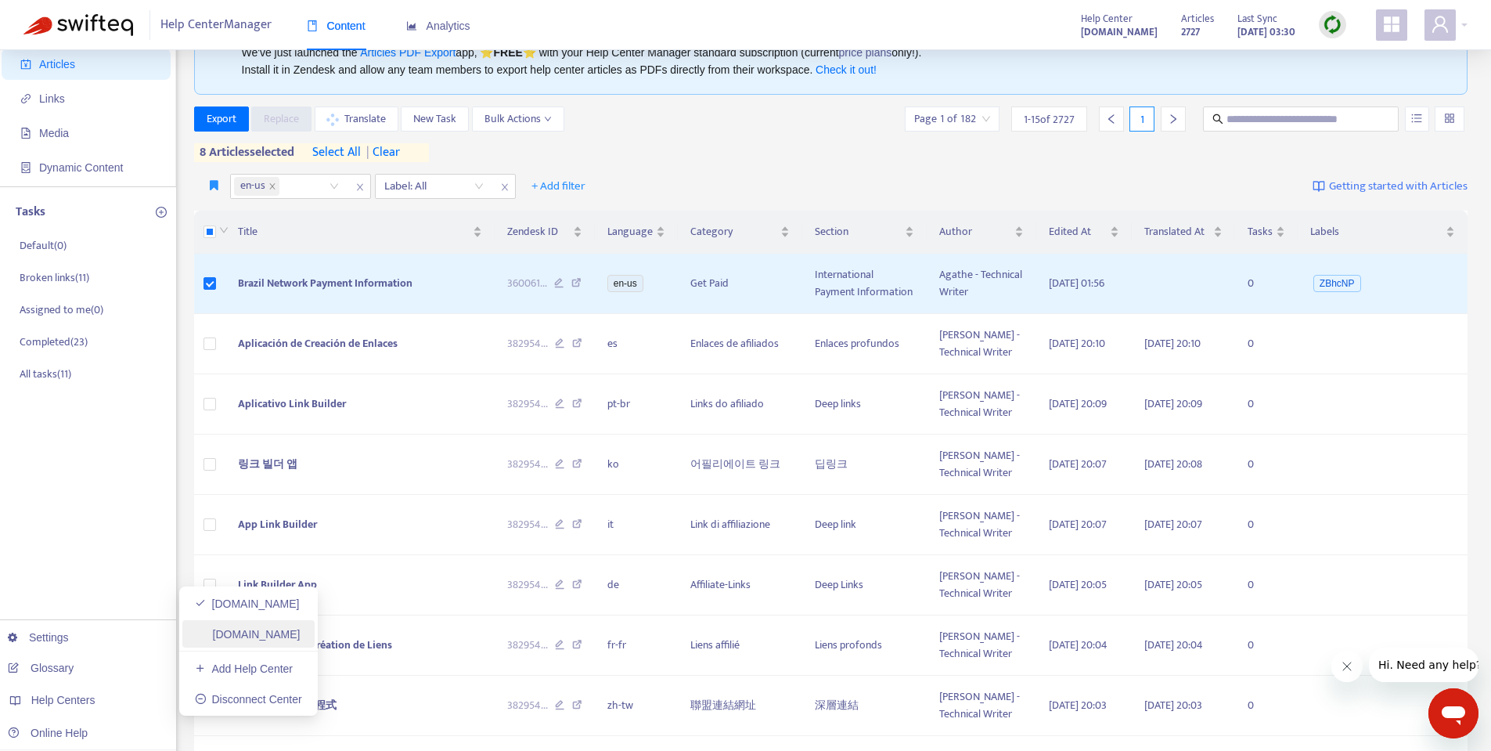
click at [231, 636] on link "[DOMAIN_NAME]" at bounding box center [248, 634] width 106 height 13
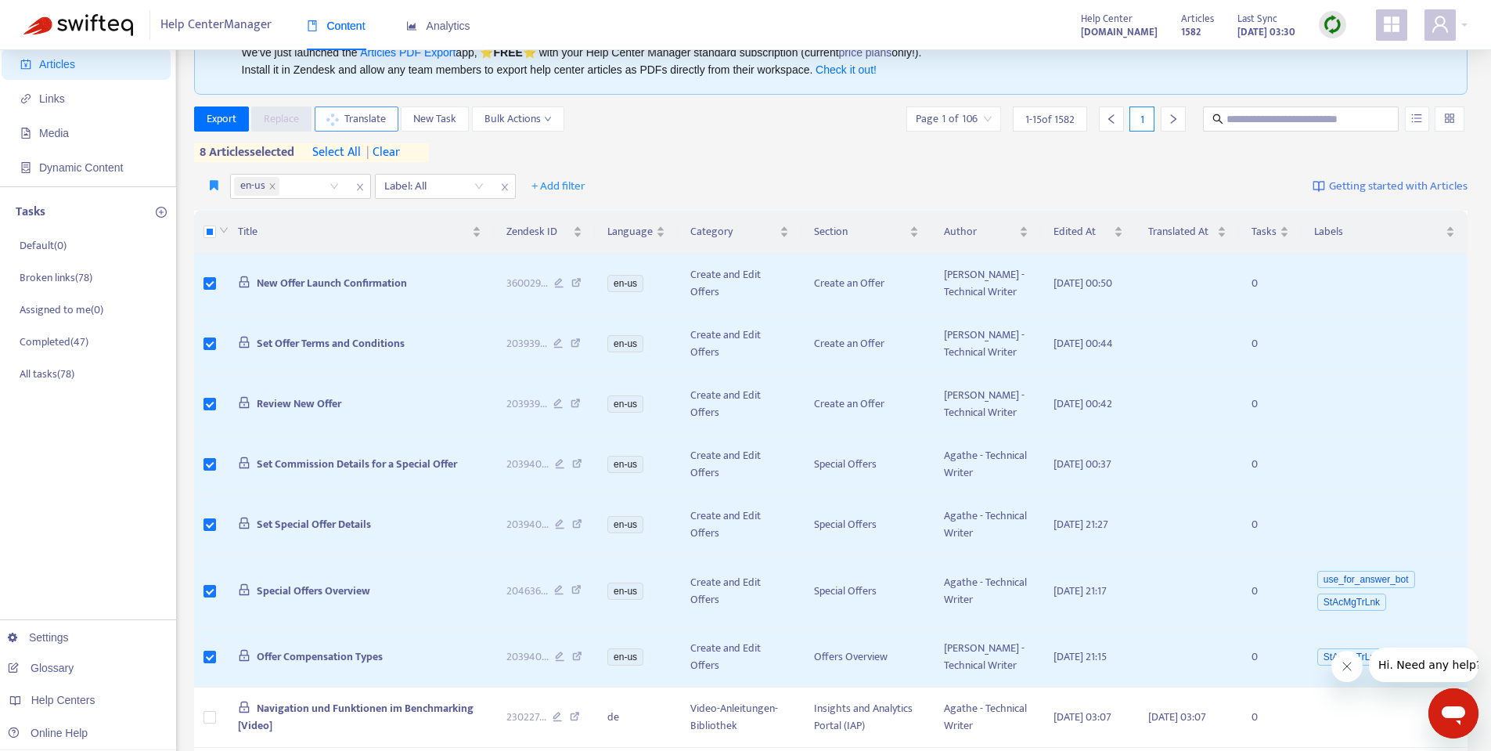
click at [357, 117] on span "Translate" at bounding box center [364, 118] width 41 height 17
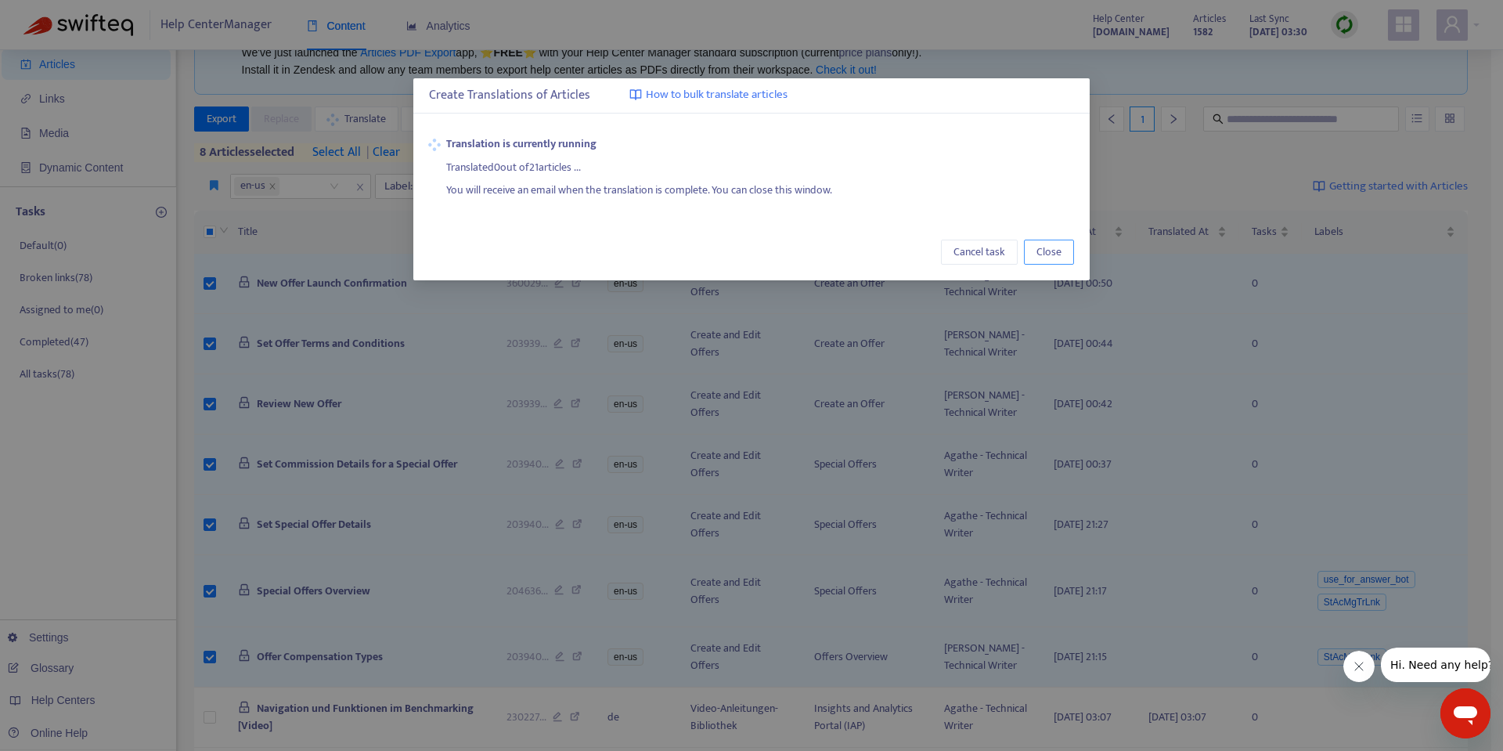
click at [1059, 255] on span "Close" at bounding box center [1048, 251] width 25 height 17
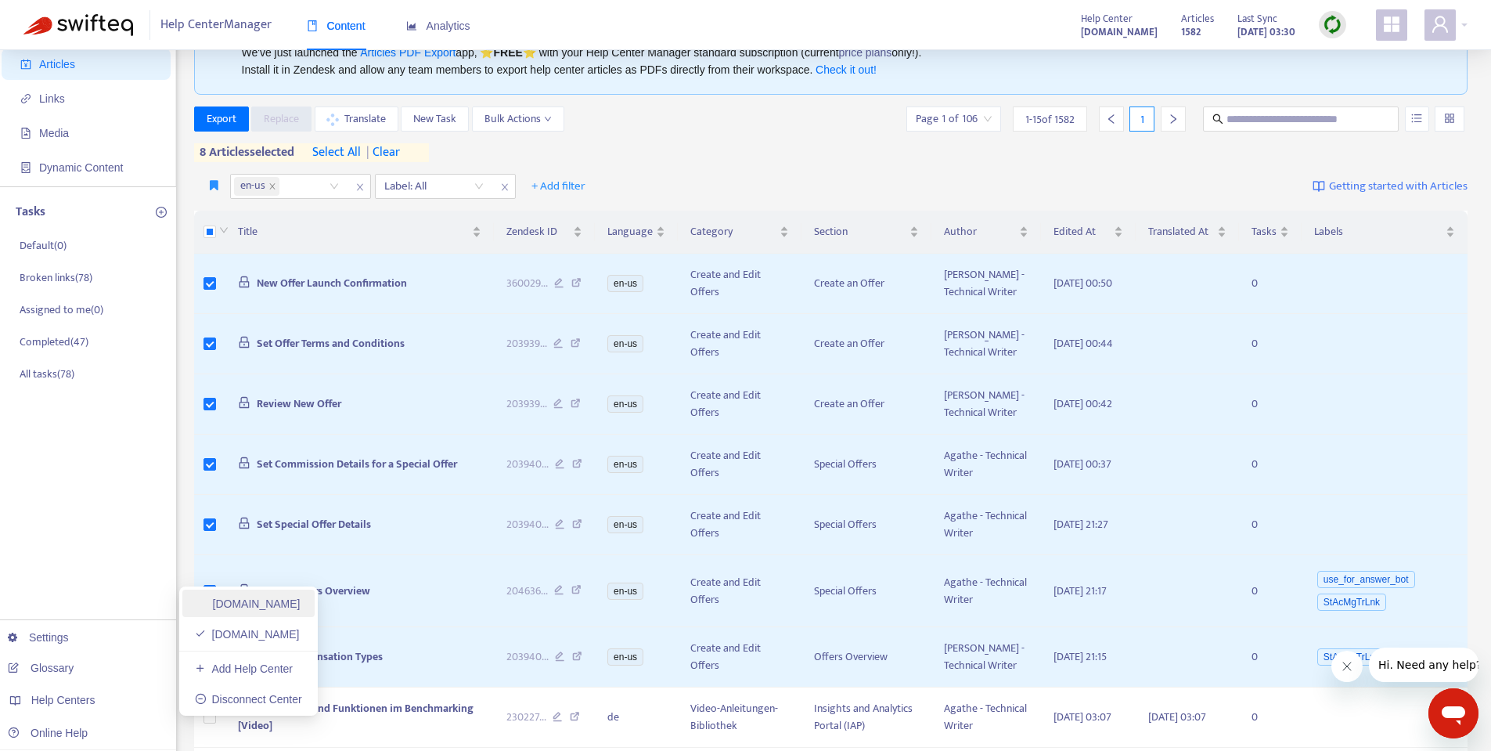
click at [228, 604] on link "[DOMAIN_NAME]" at bounding box center [248, 603] width 106 height 13
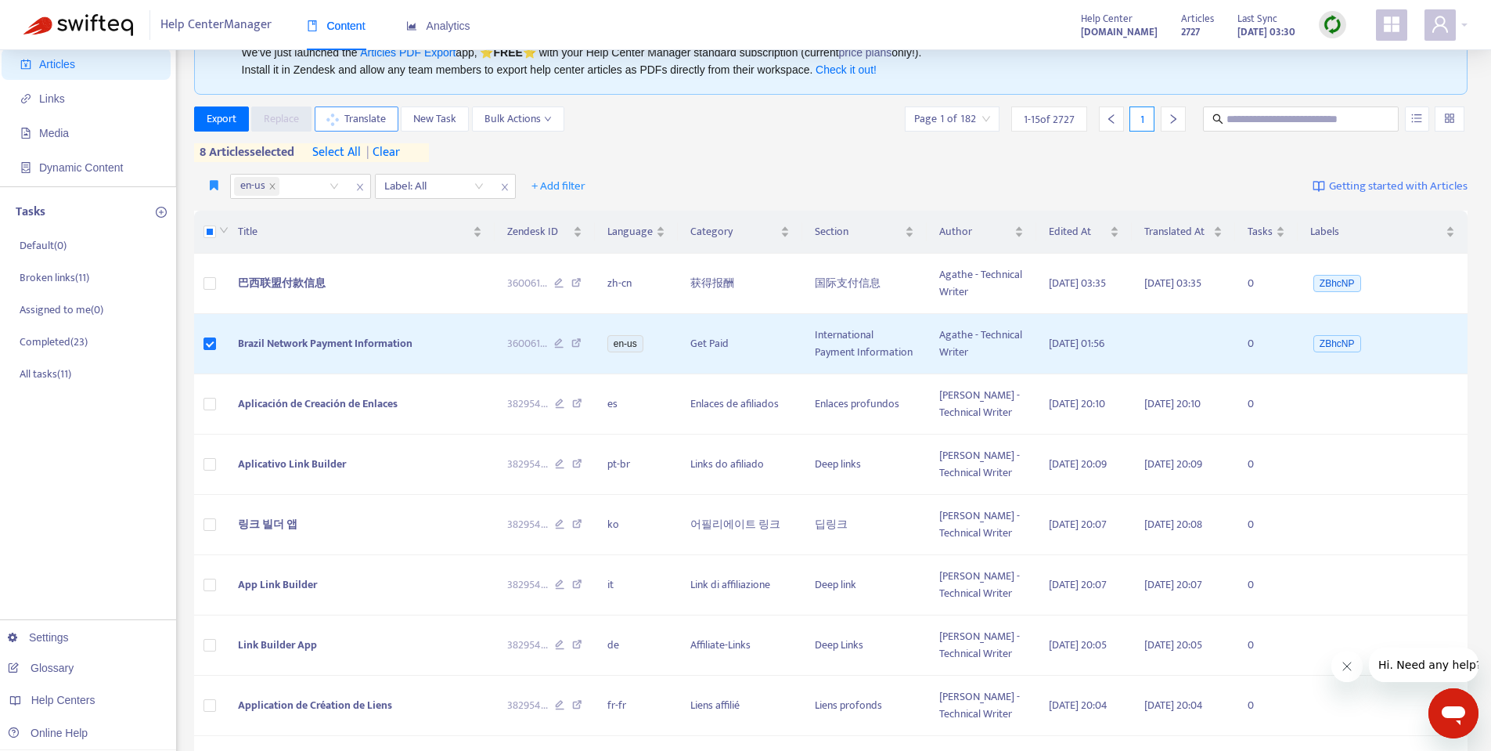
click at [357, 118] on span "Translate" at bounding box center [364, 118] width 41 height 17
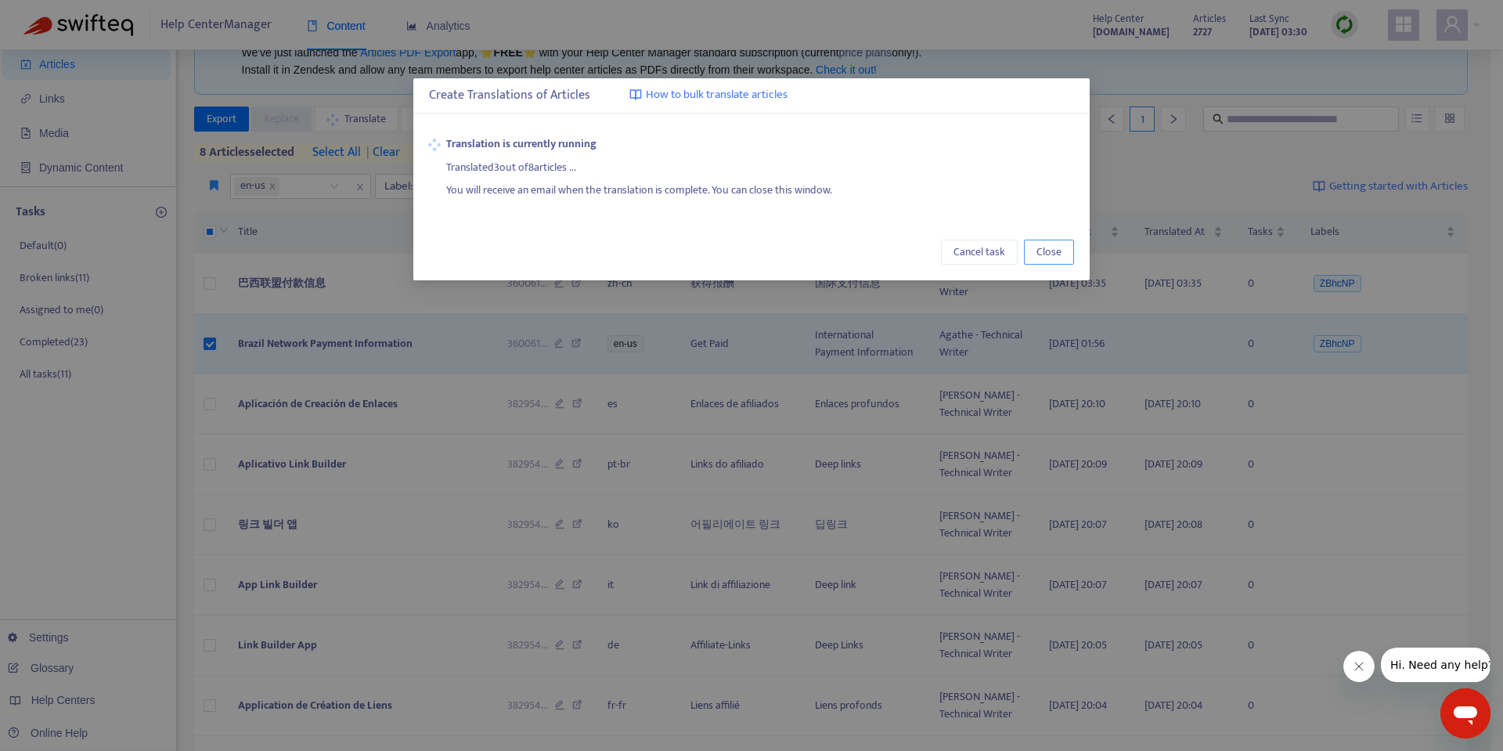
click at [1058, 248] on span "Close" at bounding box center [1048, 251] width 25 height 17
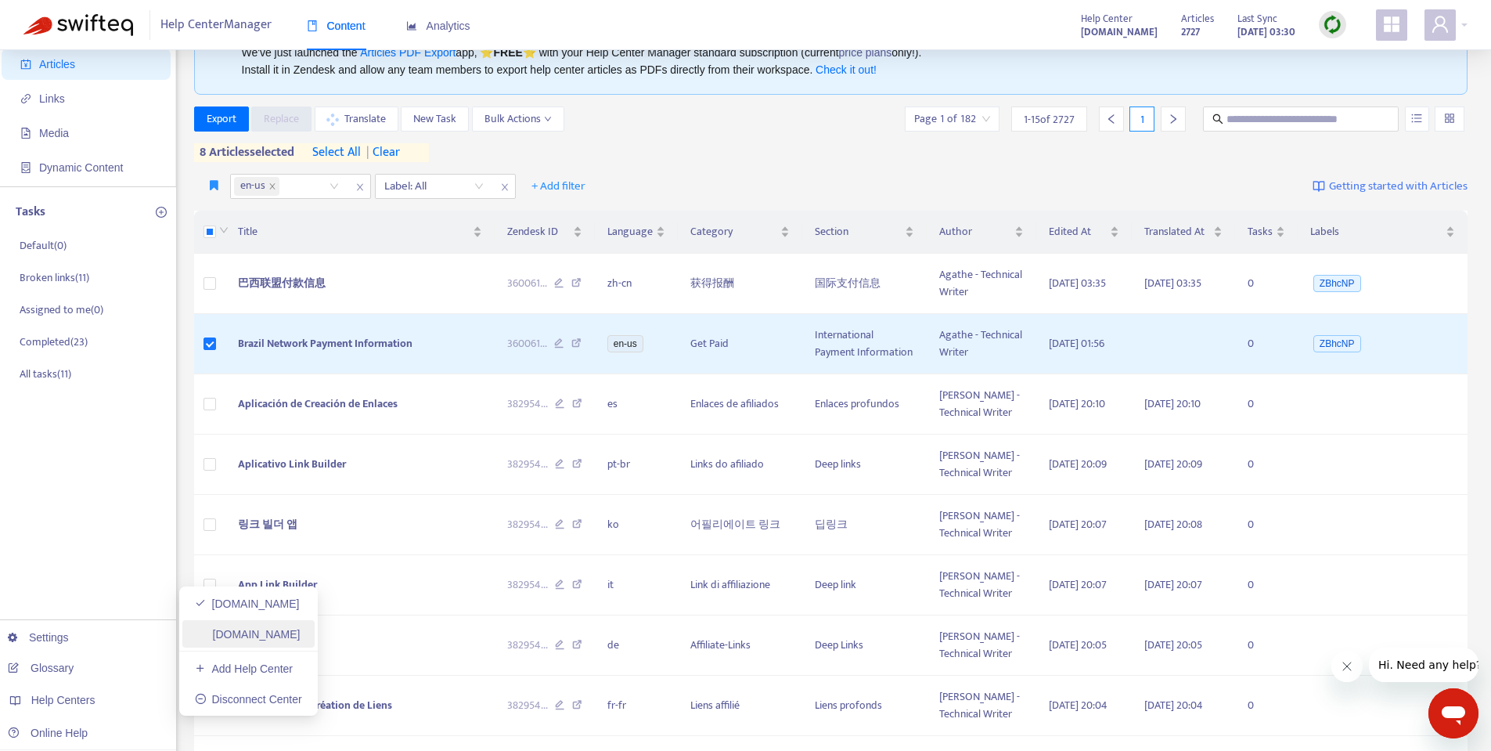
click at [248, 637] on link "[DOMAIN_NAME]" at bounding box center [248, 634] width 106 height 13
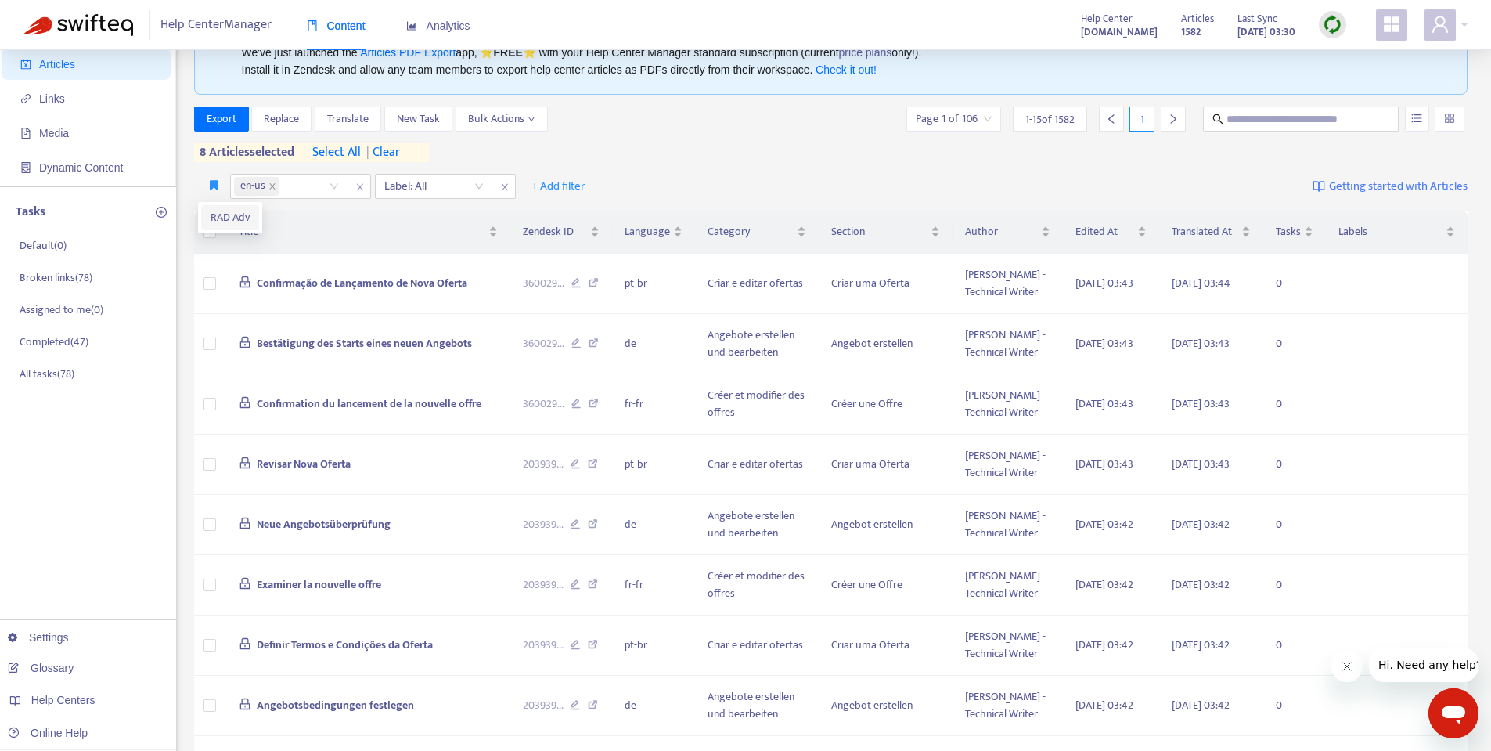
click at [229, 218] on span "RAD Adv" at bounding box center [230, 217] width 39 height 17
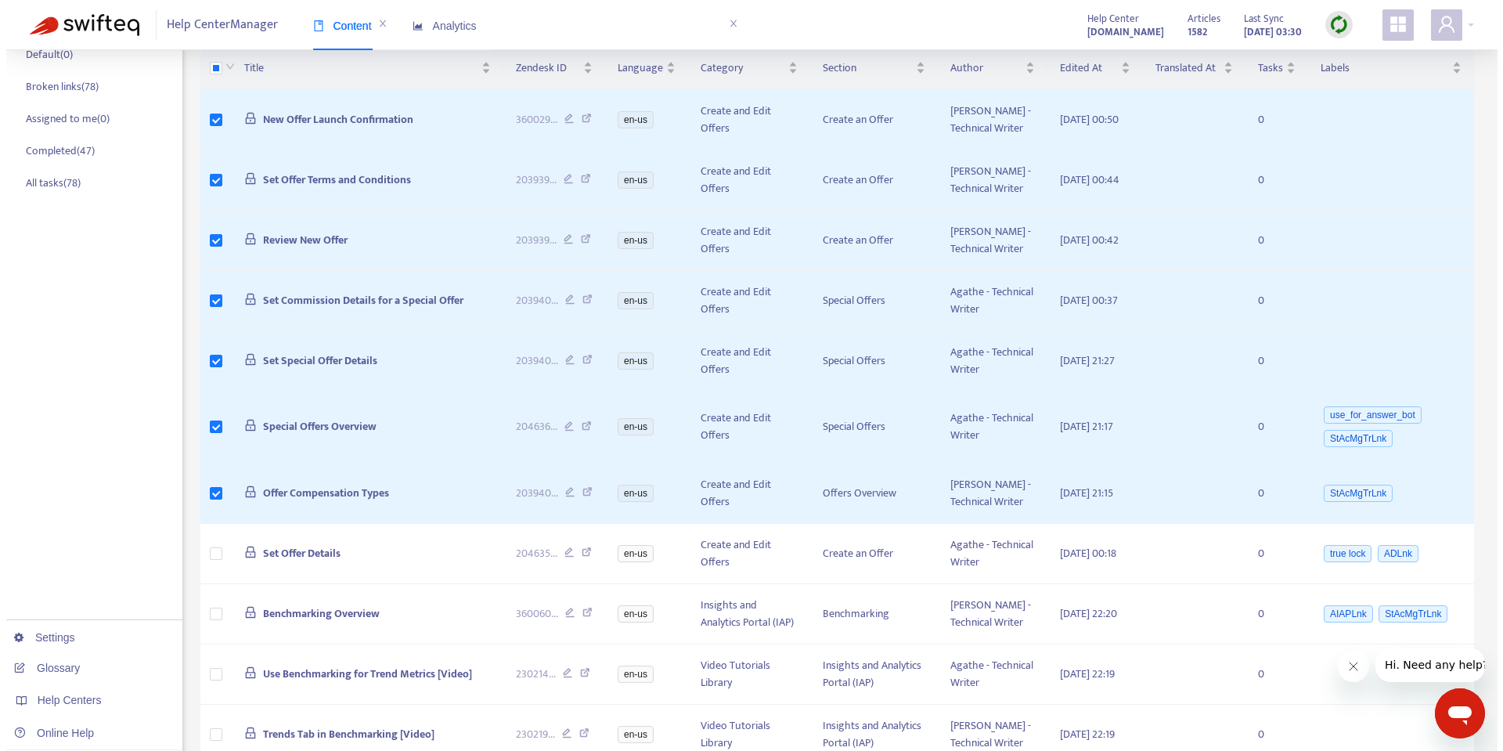
scroll to position [15, 0]
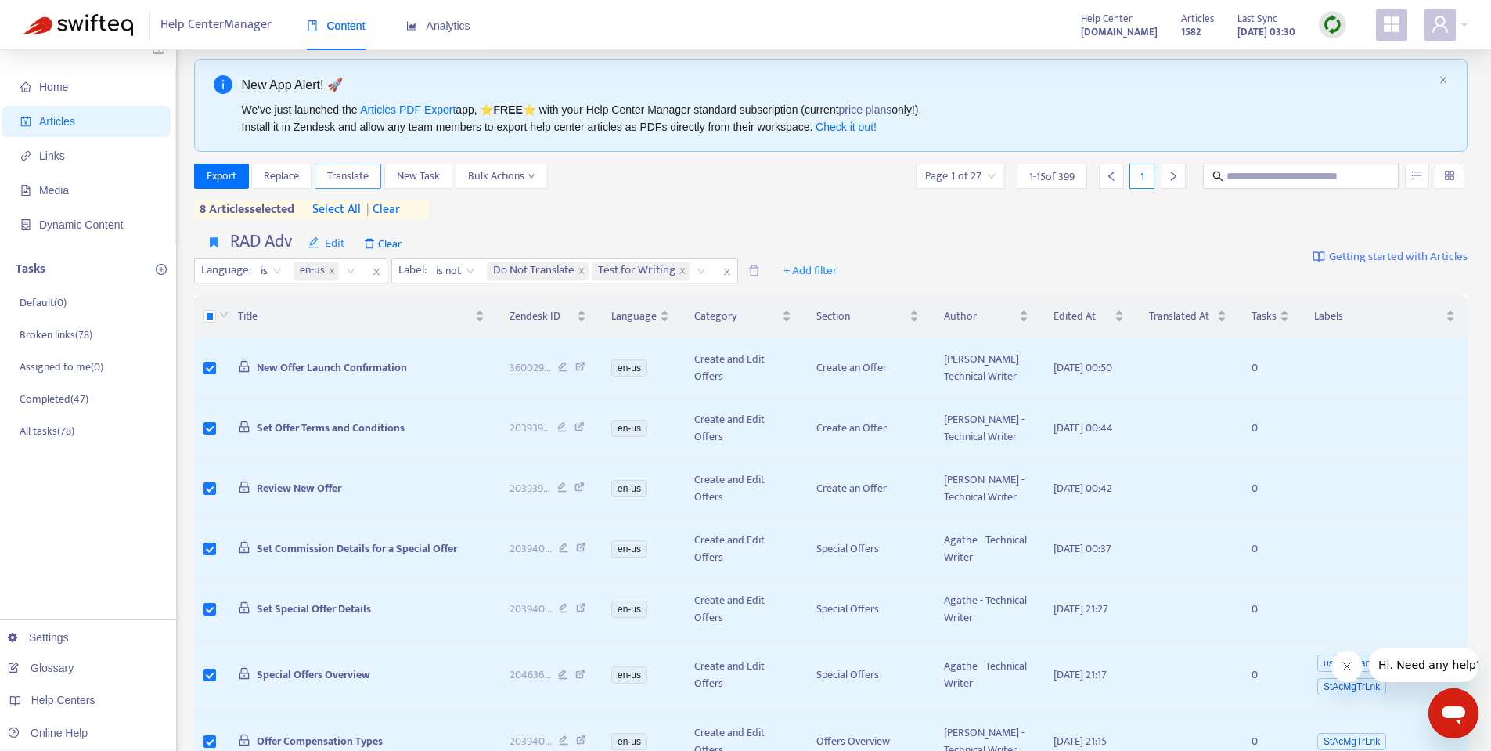
click at [347, 170] on span "Translate" at bounding box center [347, 176] width 41 height 17
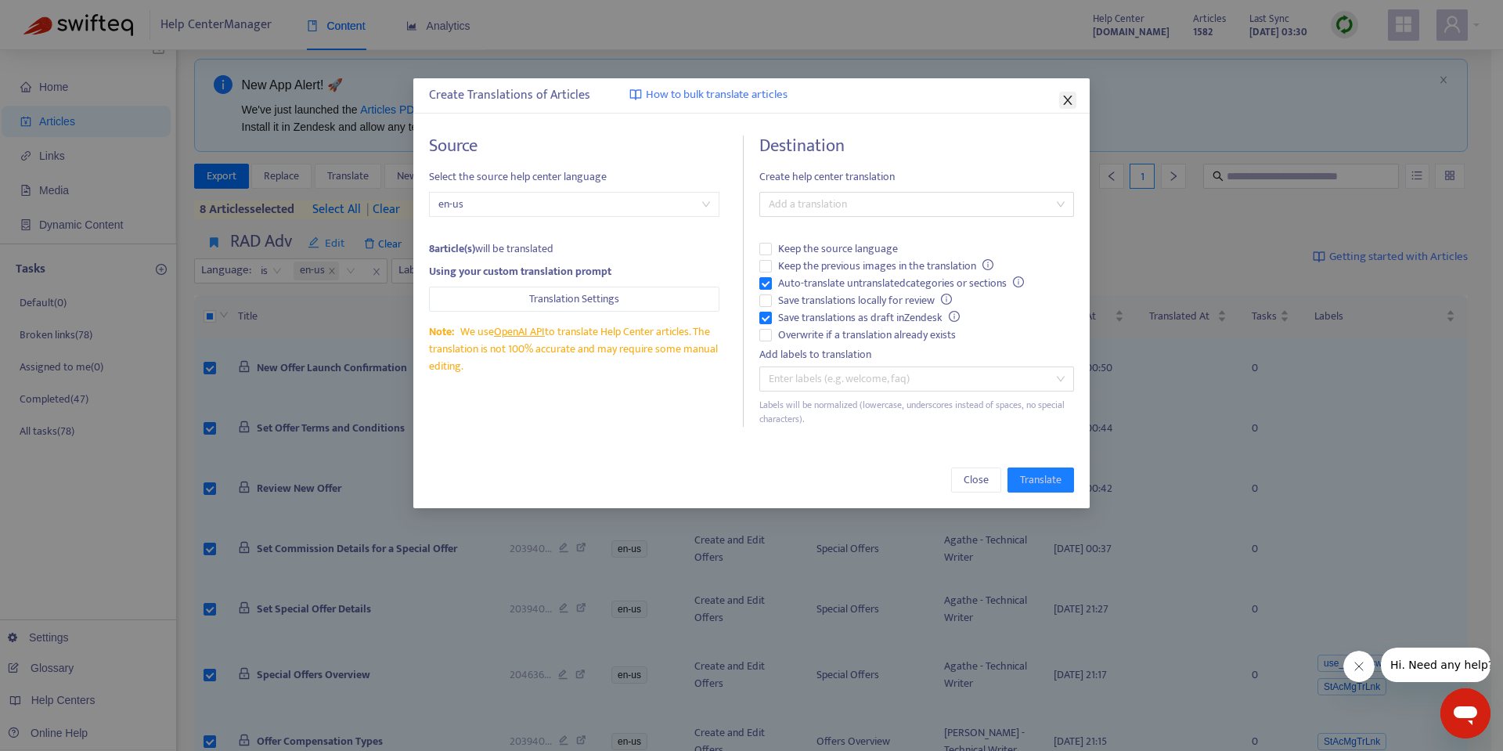
click at [1069, 99] on icon "close" at bounding box center [1067, 100] width 13 height 13
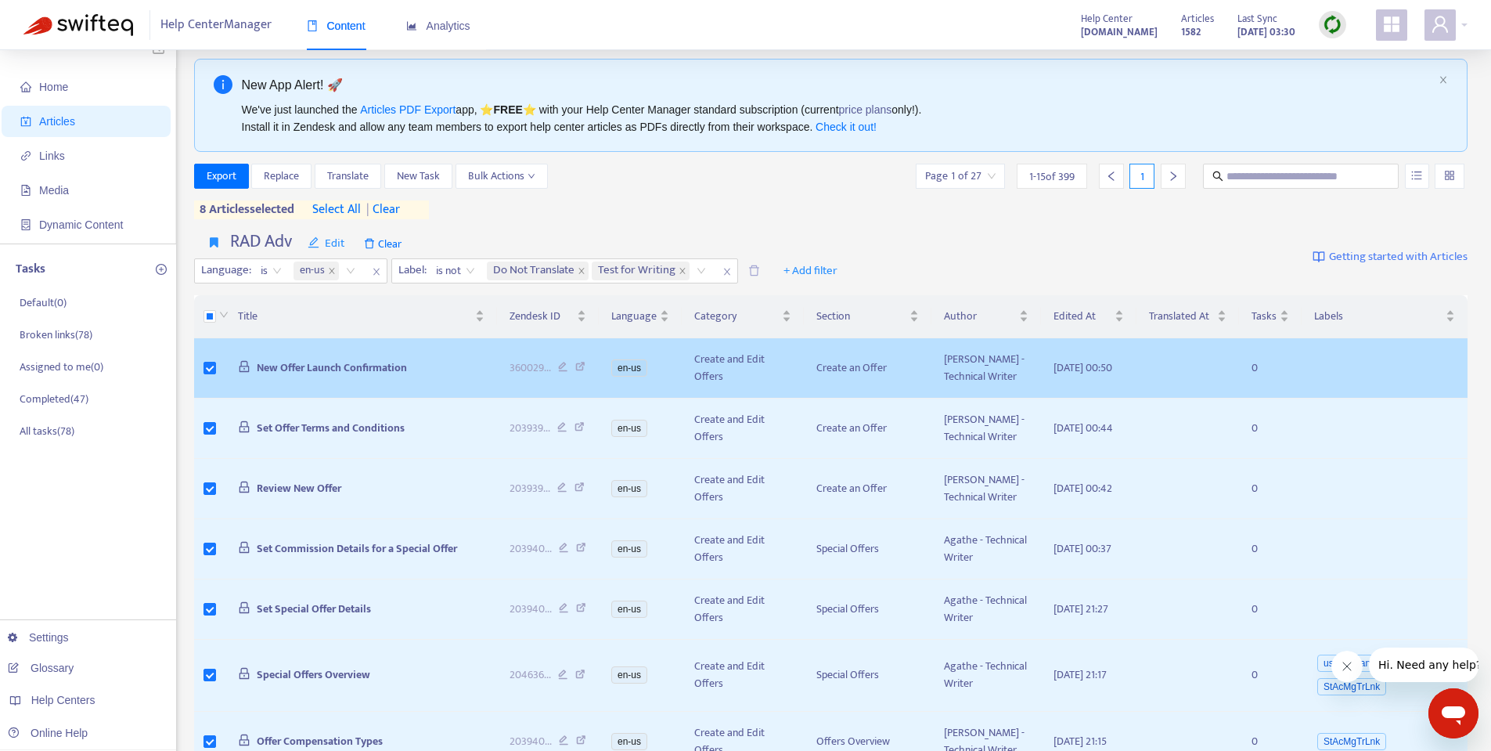
click at [341, 377] on span "New Offer Launch Confirmation" at bounding box center [332, 368] width 150 height 18
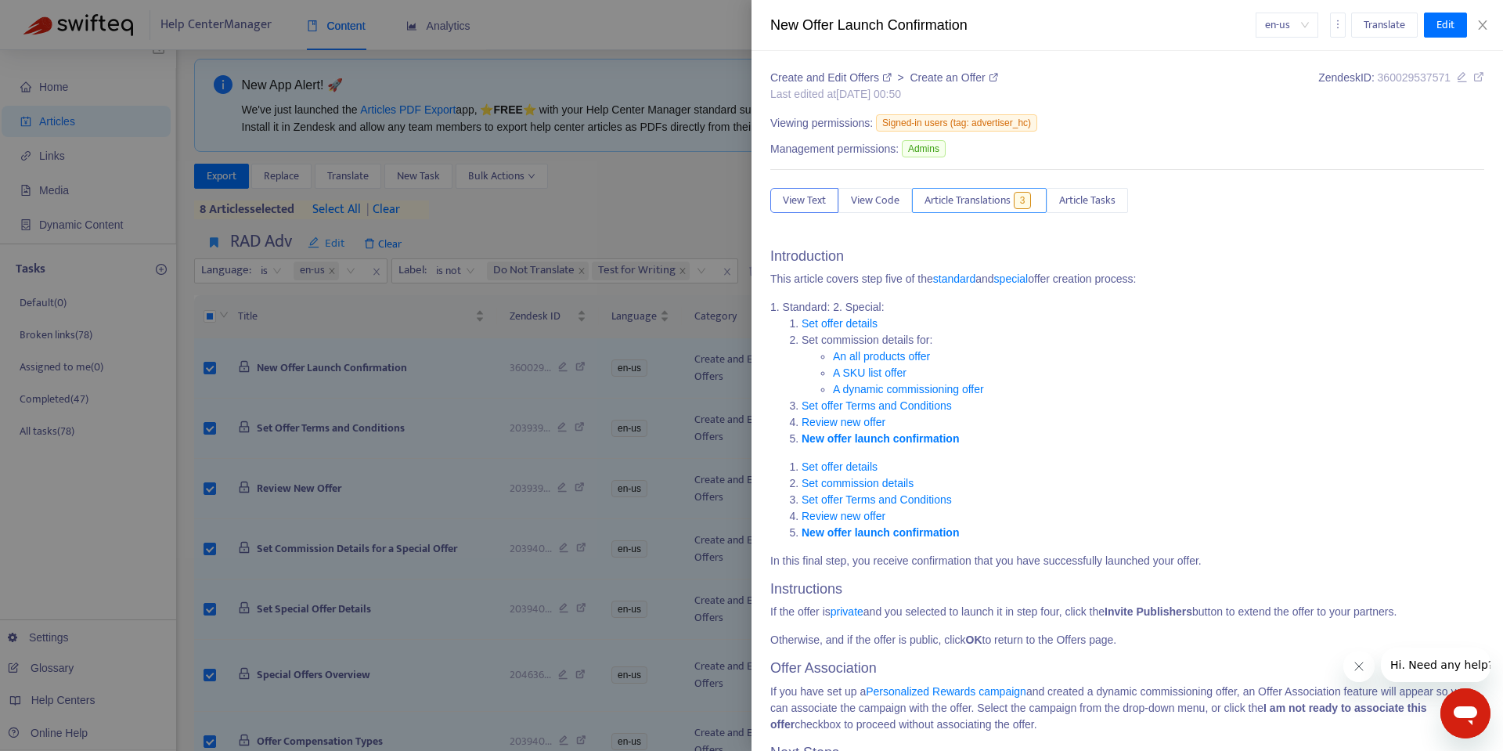
click at [950, 195] on span "Article Translations" at bounding box center [967, 200] width 86 height 17
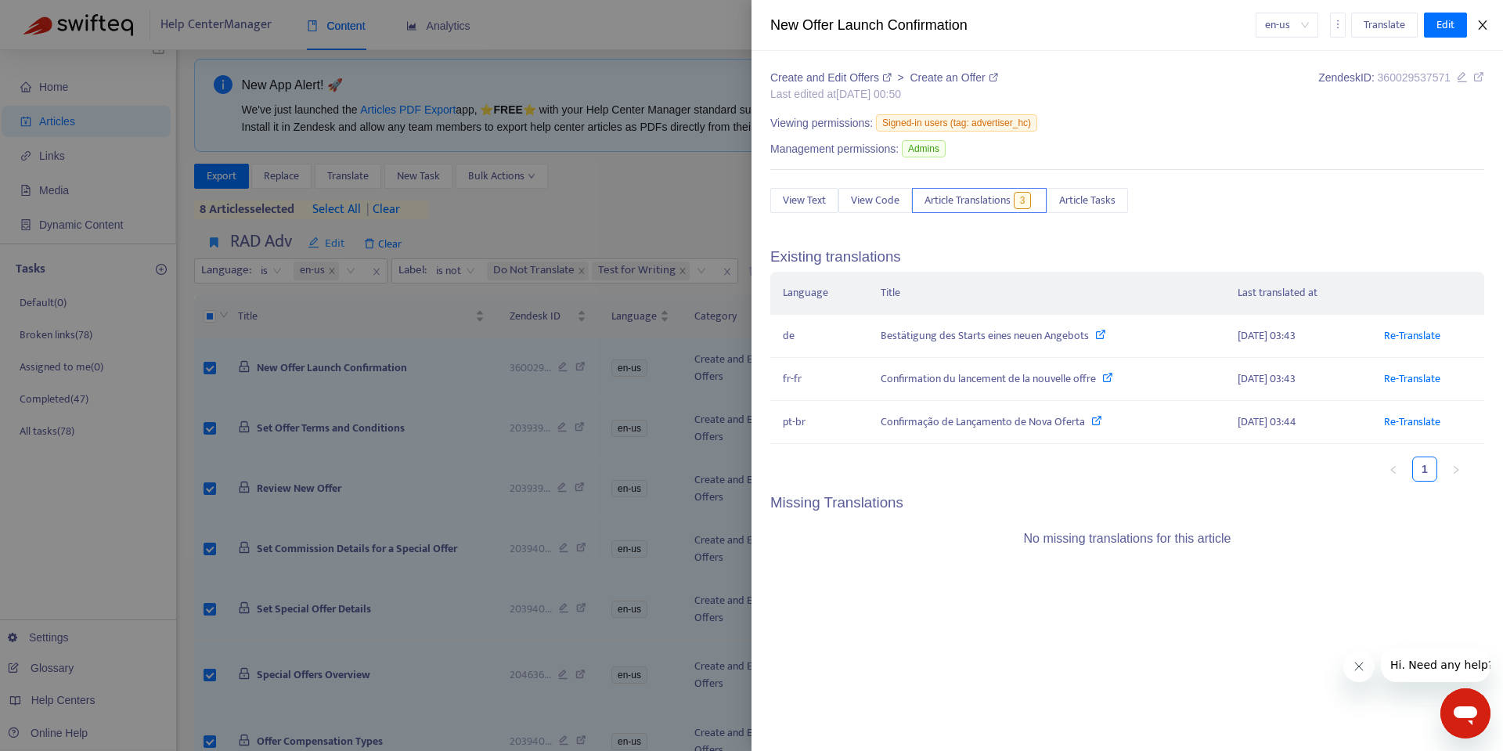
click at [1485, 24] on icon "close" at bounding box center [1482, 25] width 13 height 13
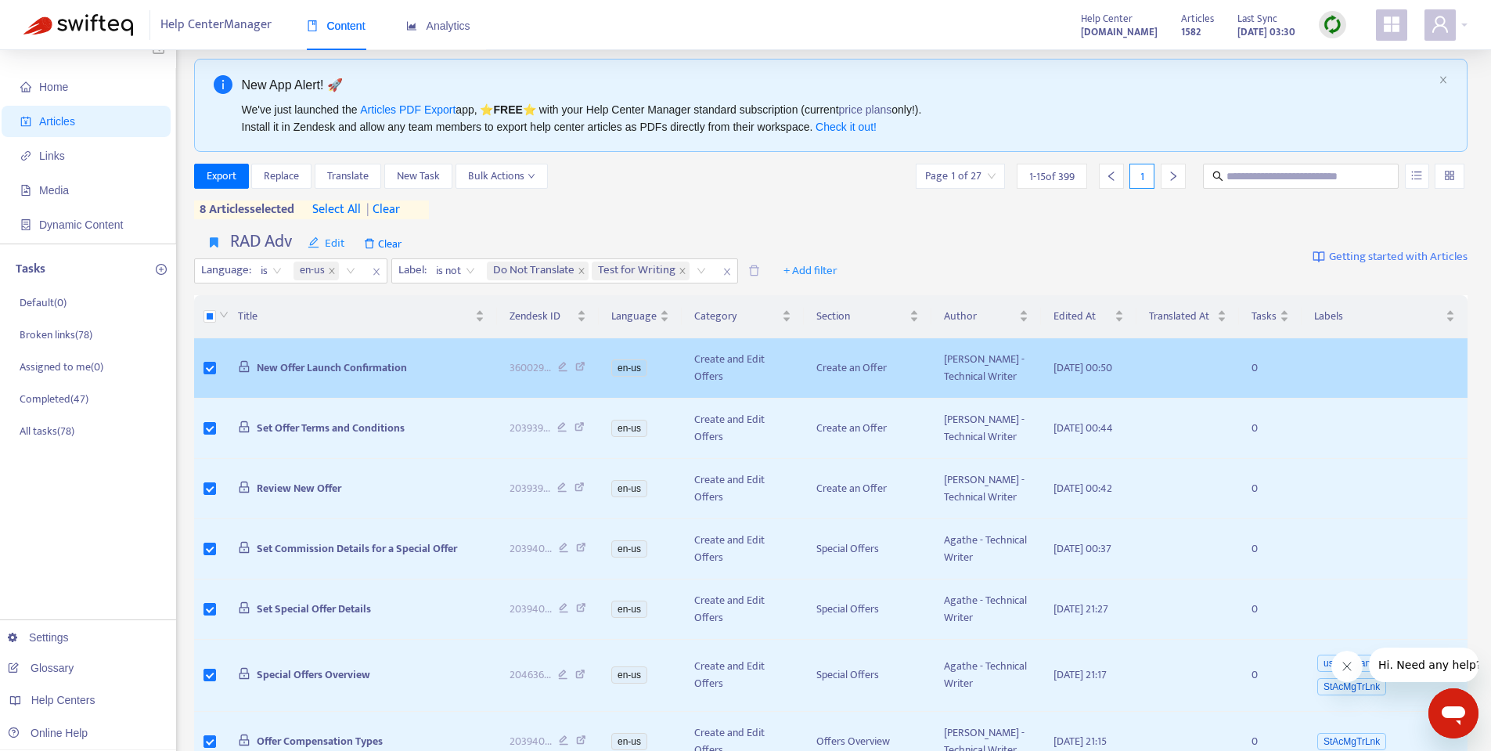
click at [335, 372] on span "New Offer Launch Confirmation" at bounding box center [332, 368] width 150 height 18
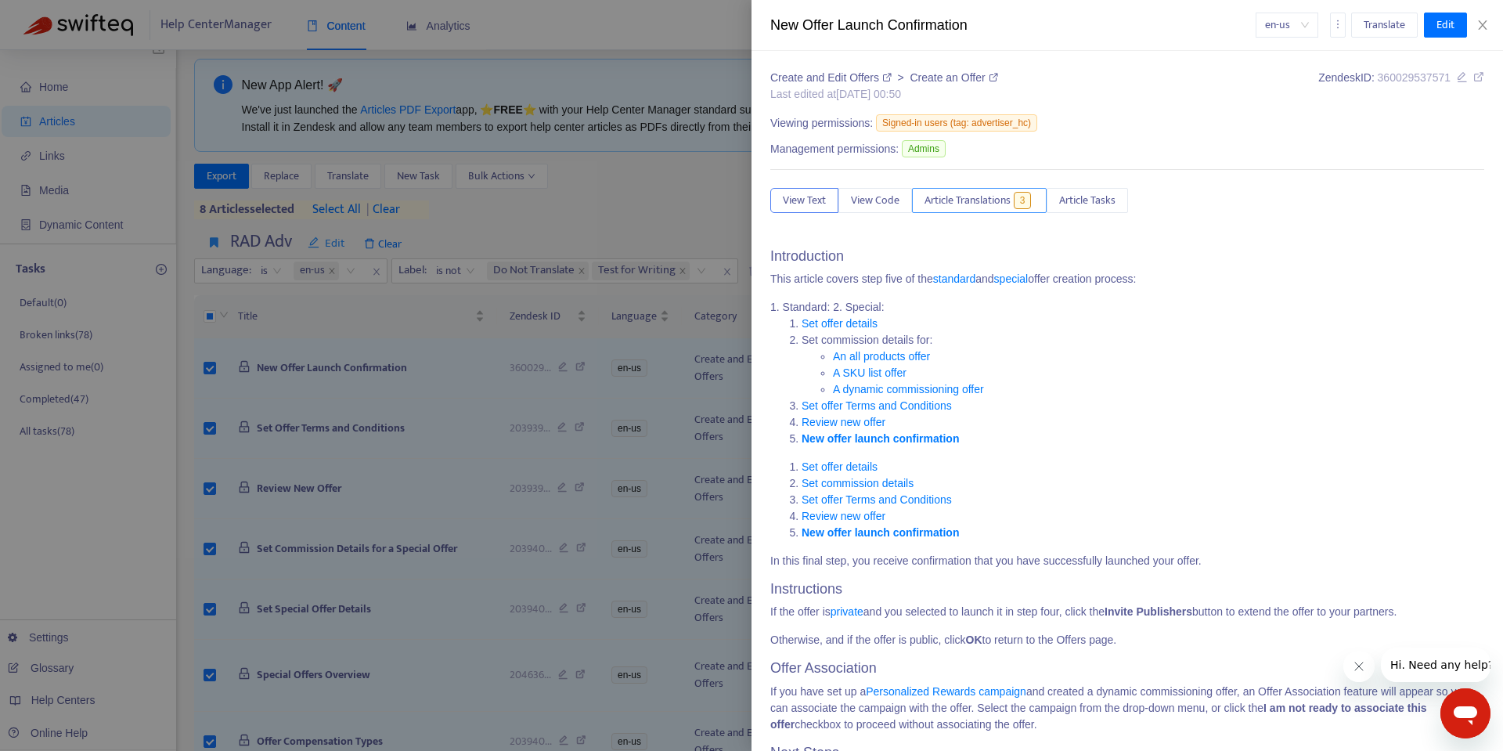
click at [1006, 203] on span "Article Translations" at bounding box center [967, 200] width 86 height 17
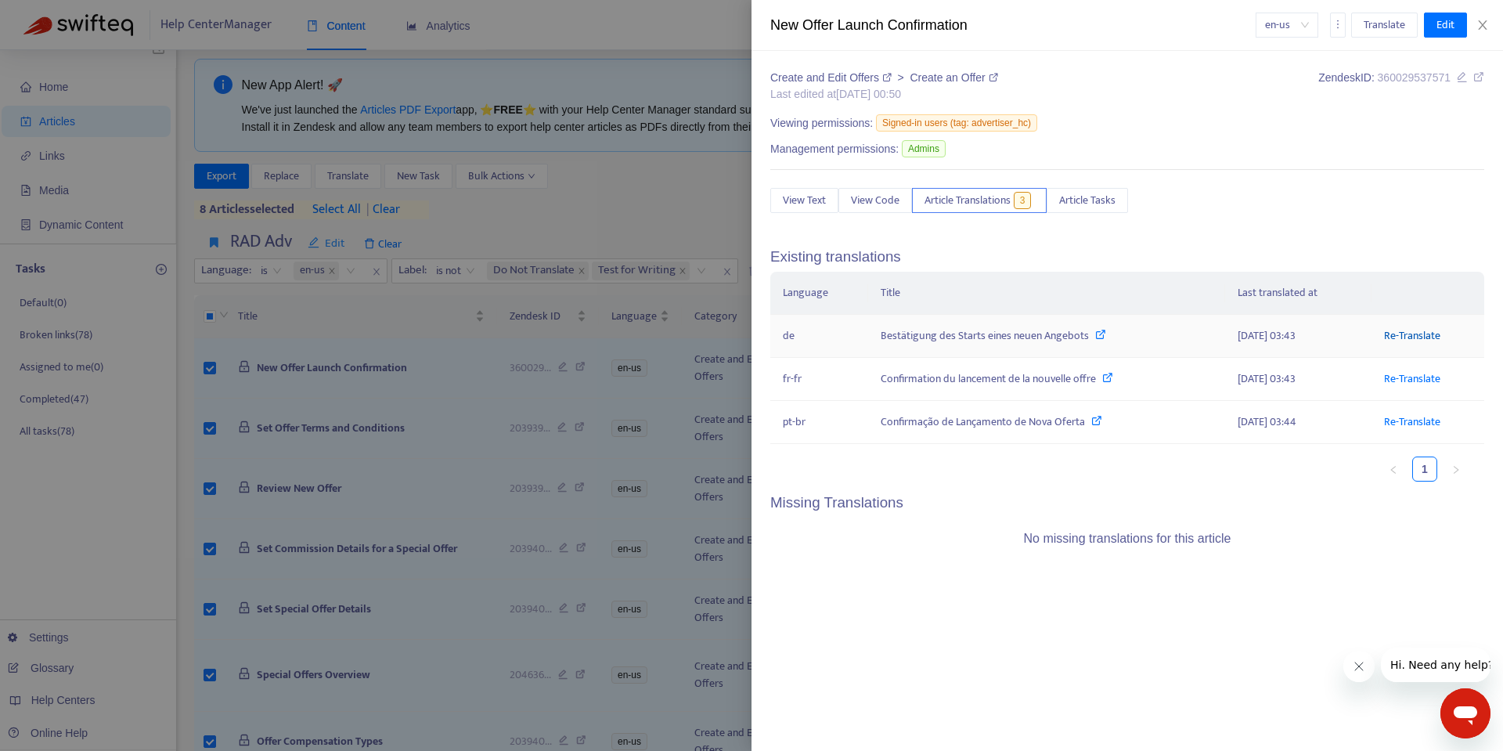
click at [1400, 334] on link "Re-Translate" at bounding box center [1412, 335] width 56 height 18
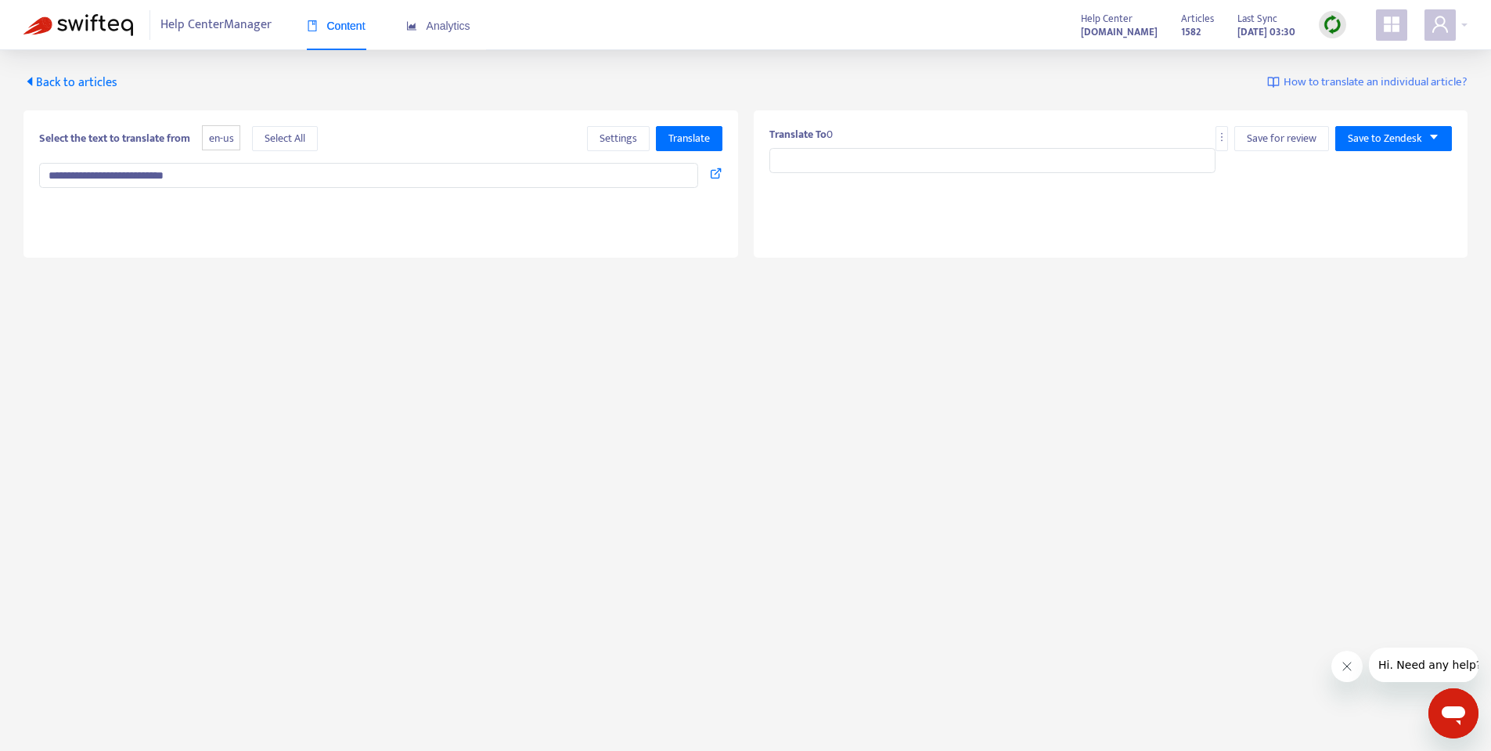
type input "**********"
type textarea "**********"
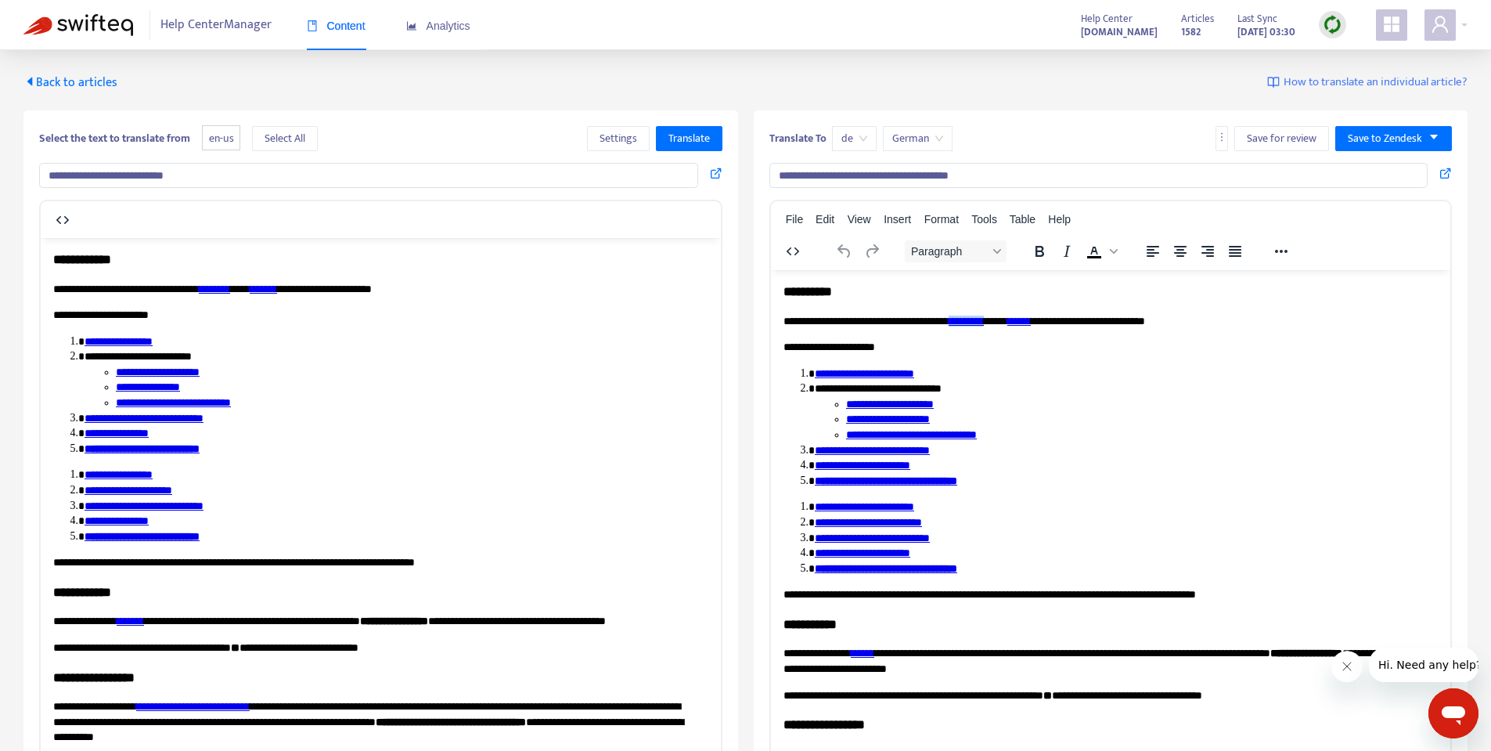
click at [1022, 323] on p "**********" at bounding box center [1104, 321] width 643 height 16
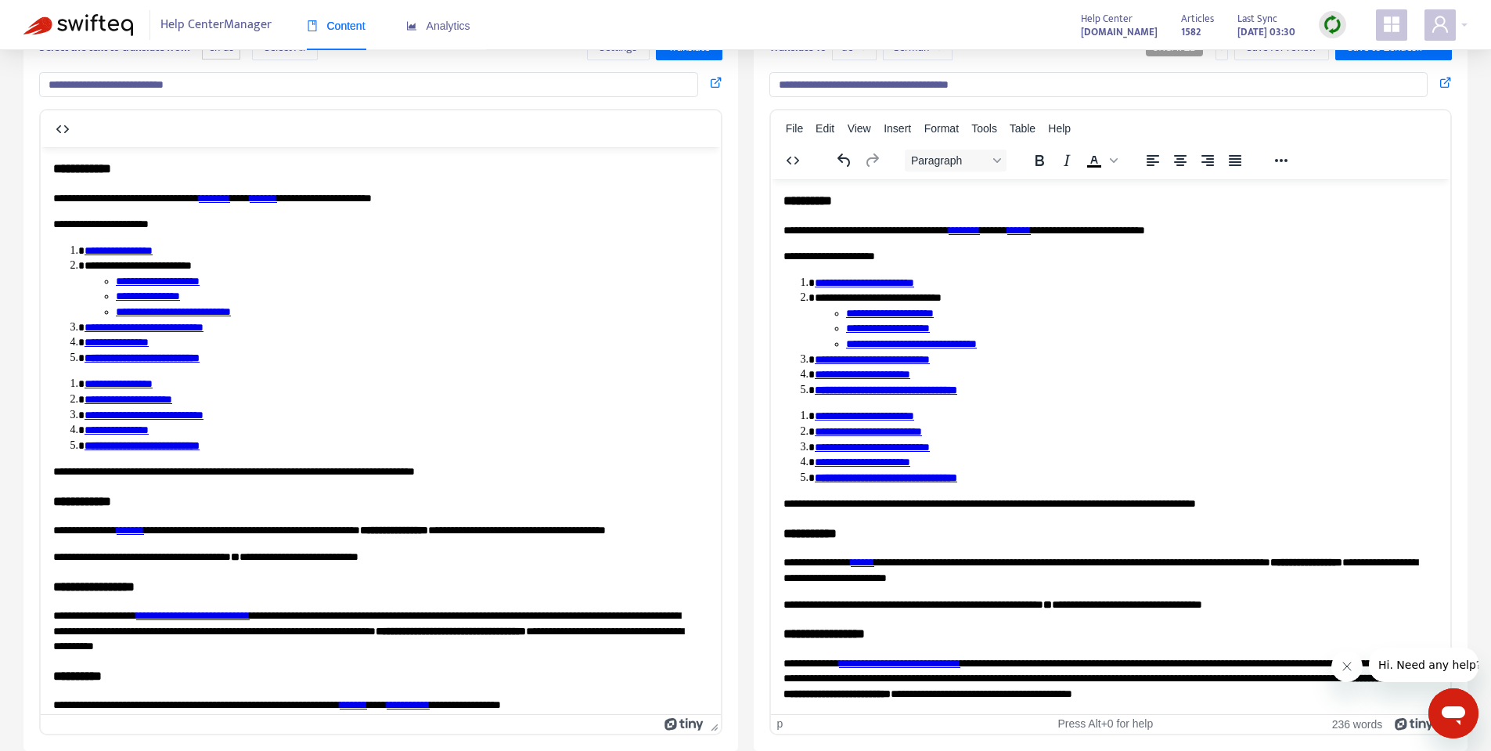
drag, startPoint x: 1443, startPoint y: 424, endPoint x: 2227, endPoint y: 528, distance: 790.4
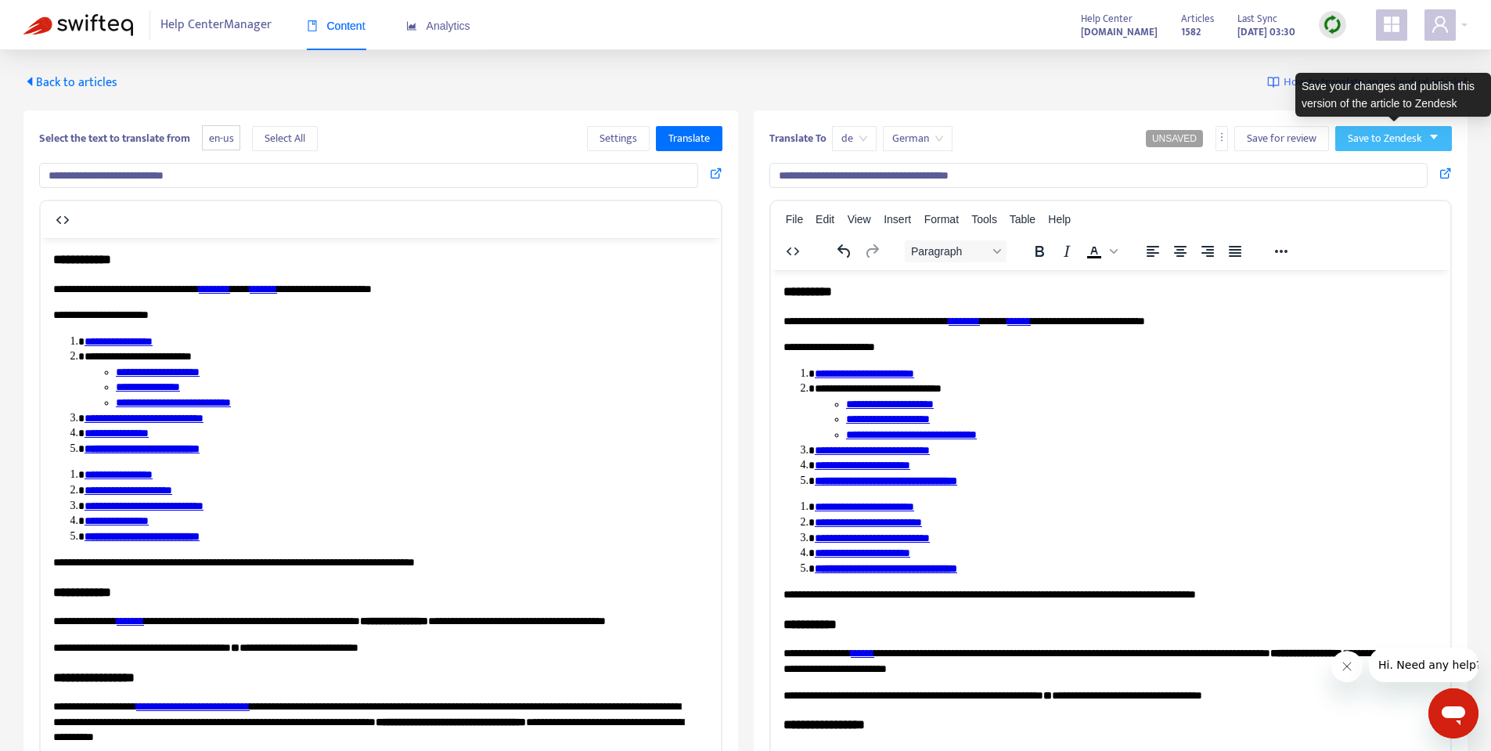
click at [1364, 139] on span "Save to Zendesk" at bounding box center [1385, 138] width 74 height 17
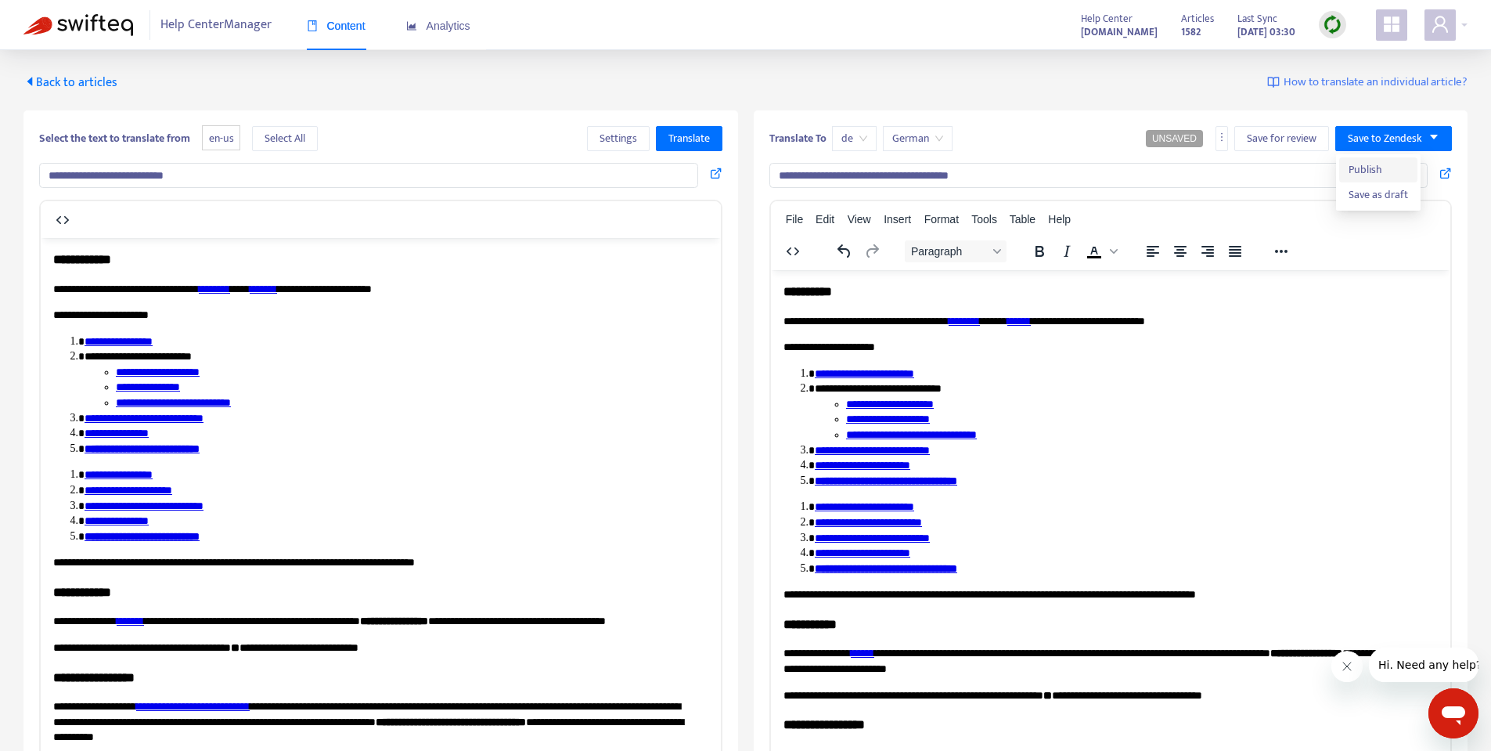
click at [1387, 171] on span "Publish" at bounding box center [1378, 169] width 59 height 17
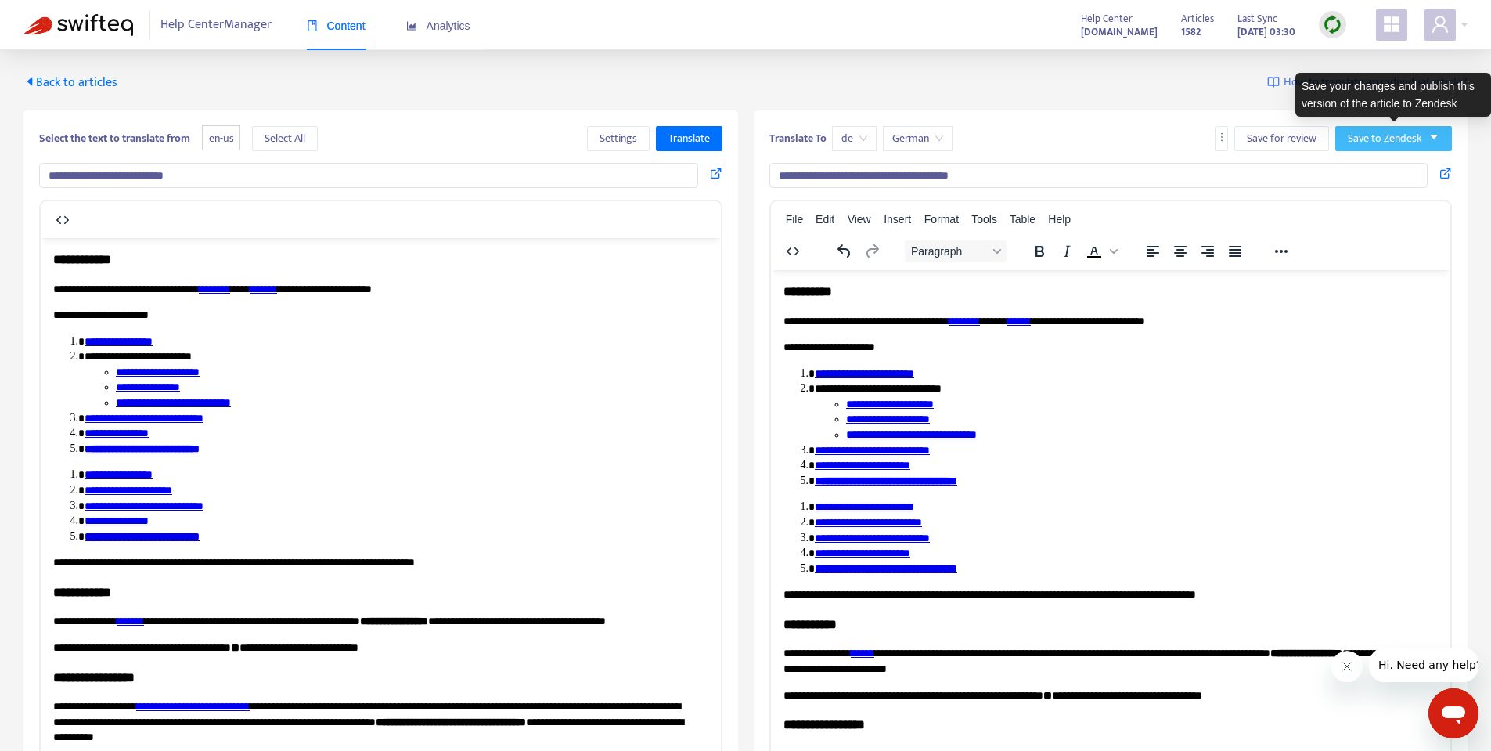
click at [1352, 147] on button "Save to Zendesk" at bounding box center [1393, 138] width 117 height 25
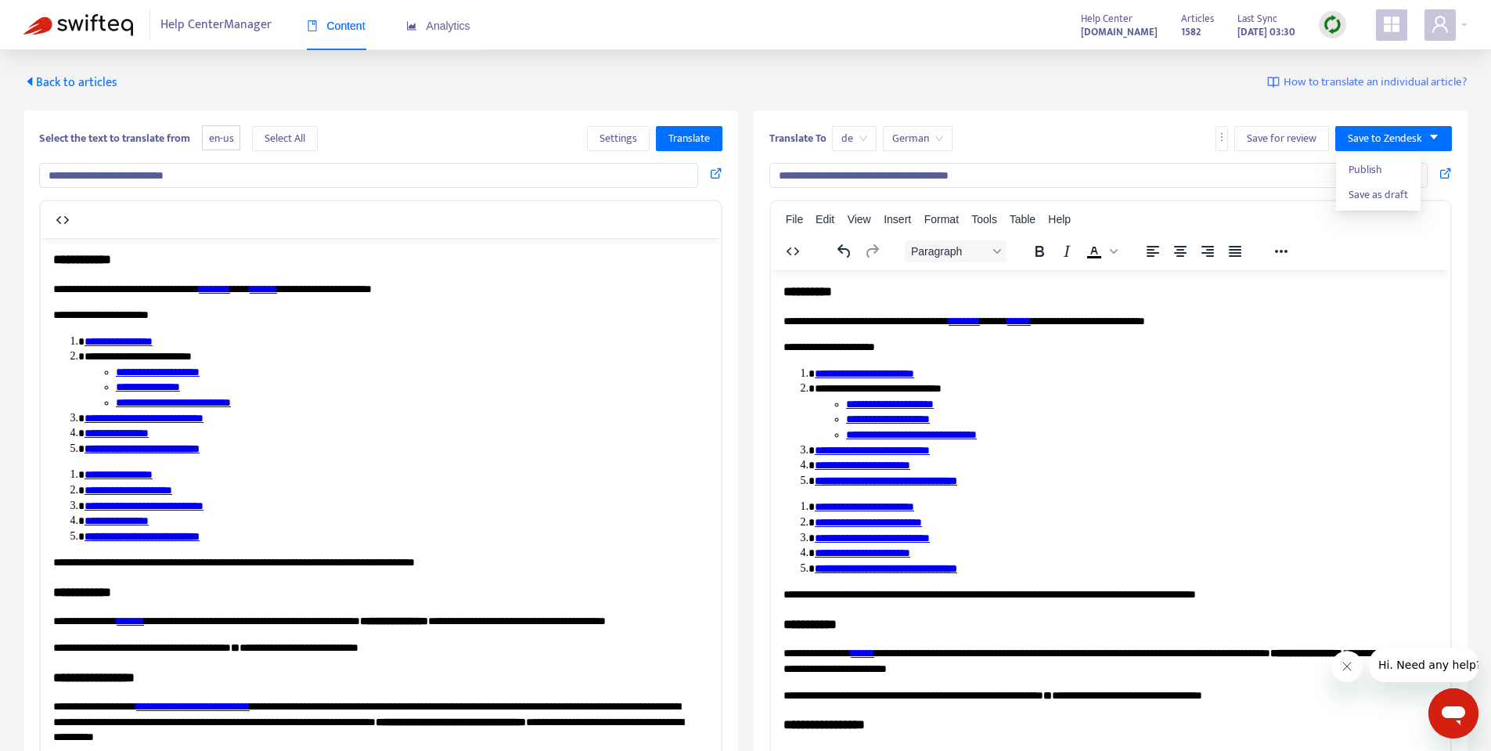
click at [1025, 325] on p "**********" at bounding box center [1104, 321] width 643 height 16
click at [1369, 162] on span "Publish" at bounding box center [1378, 169] width 59 height 17
click at [42, 78] on span "Back to articles" at bounding box center [70, 82] width 94 height 21
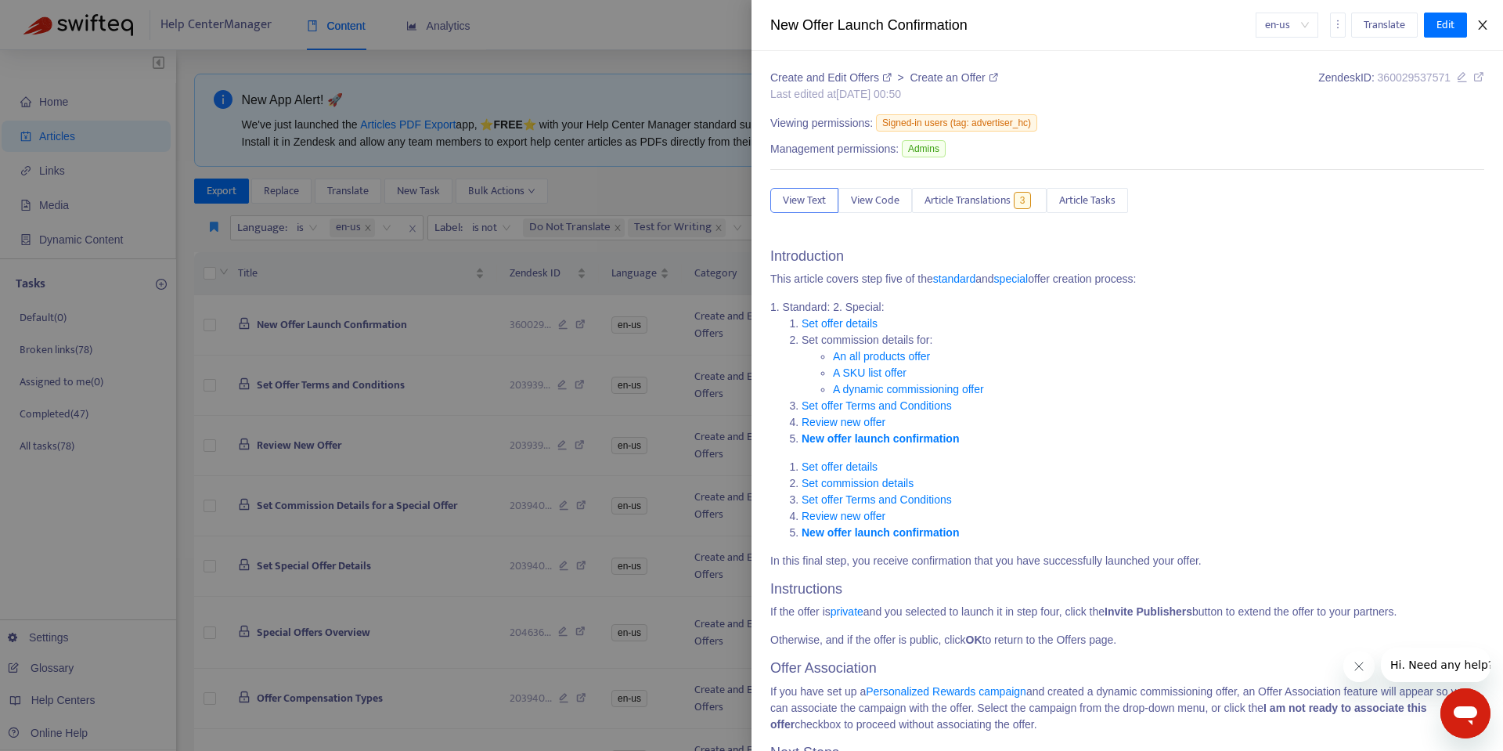
click at [1487, 26] on icon "close" at bounding box center [1482, 25] width 13 height 13
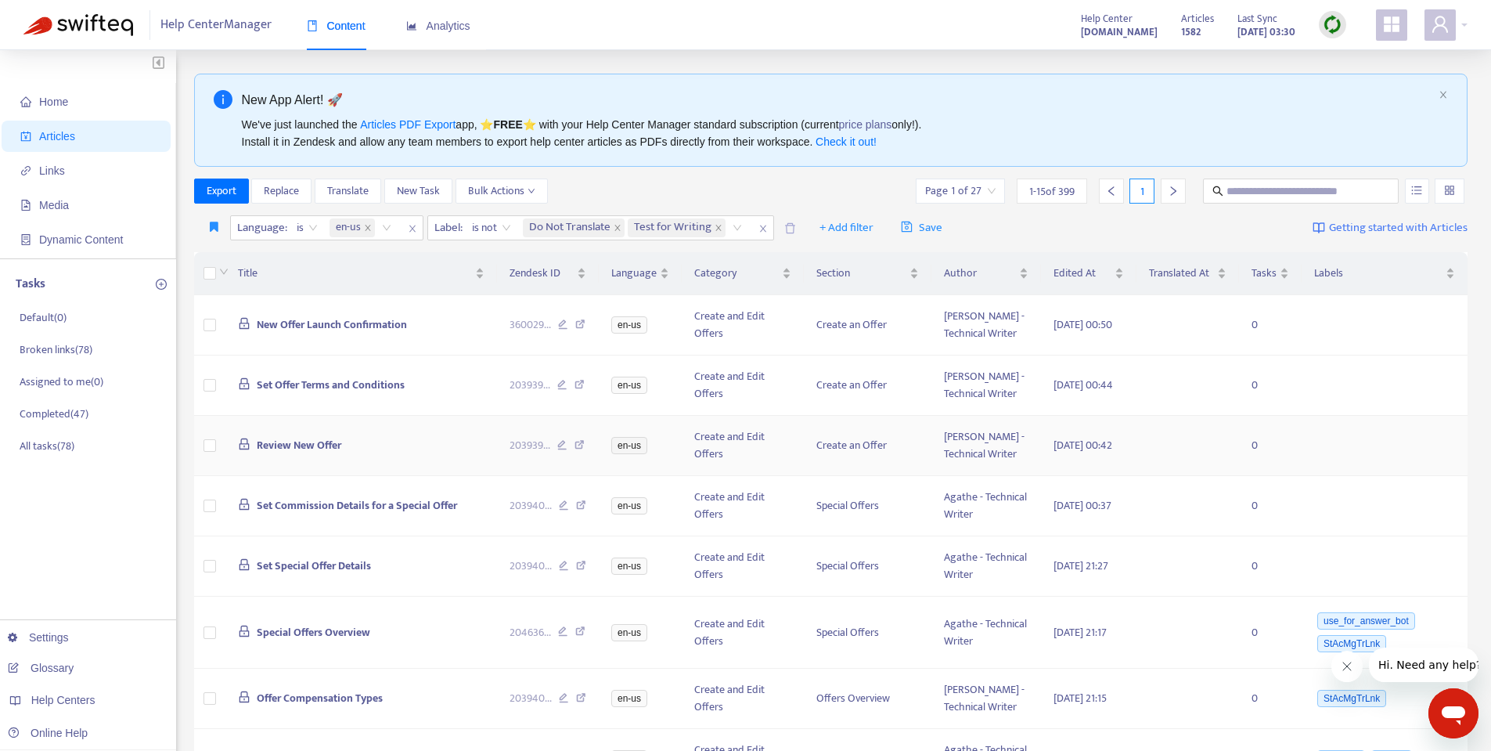
click at [291, 454] on span "Review New Offer" at bounding box center [299, 445] width 85 height 18
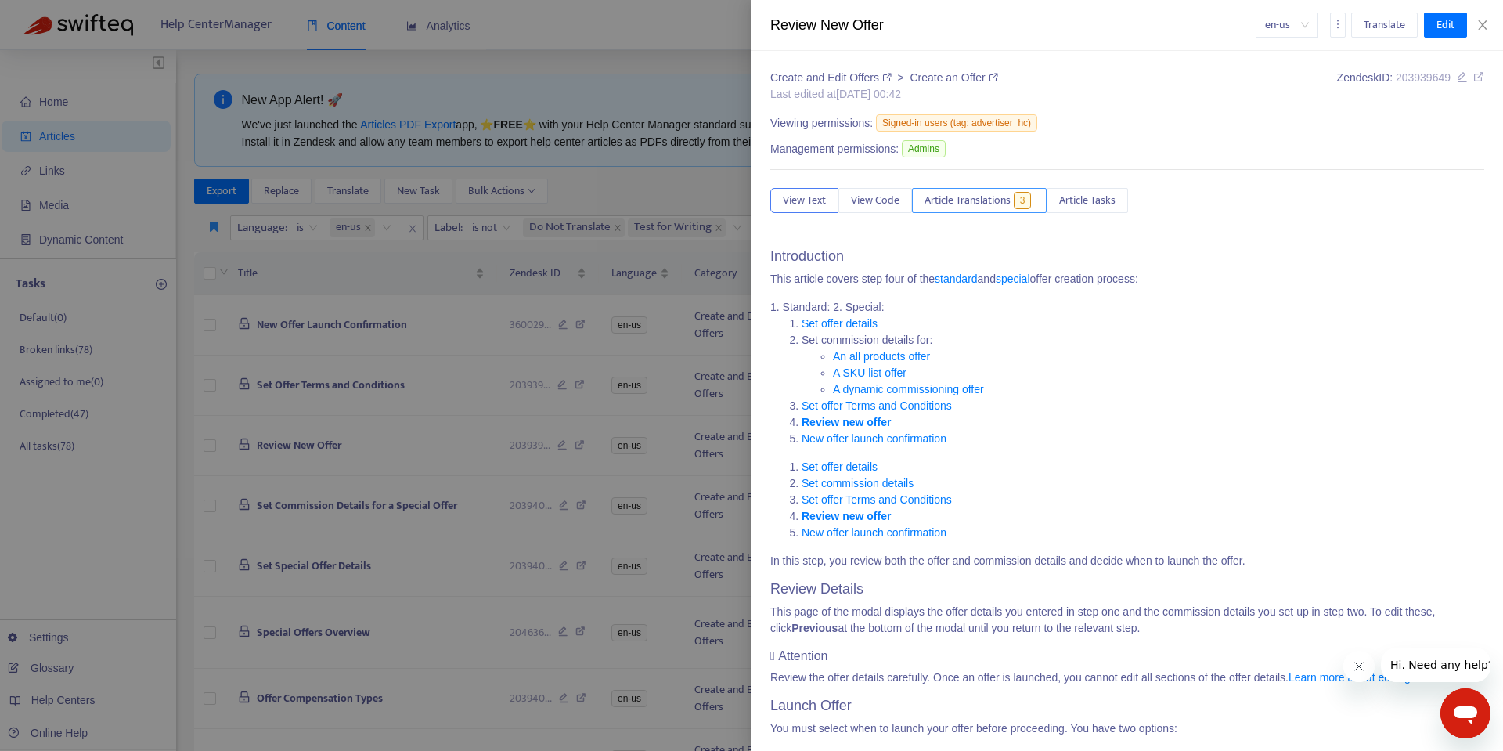
click at [999, 200] on span "Article Translations" at bounding box center [967, 200] width 86 height 17
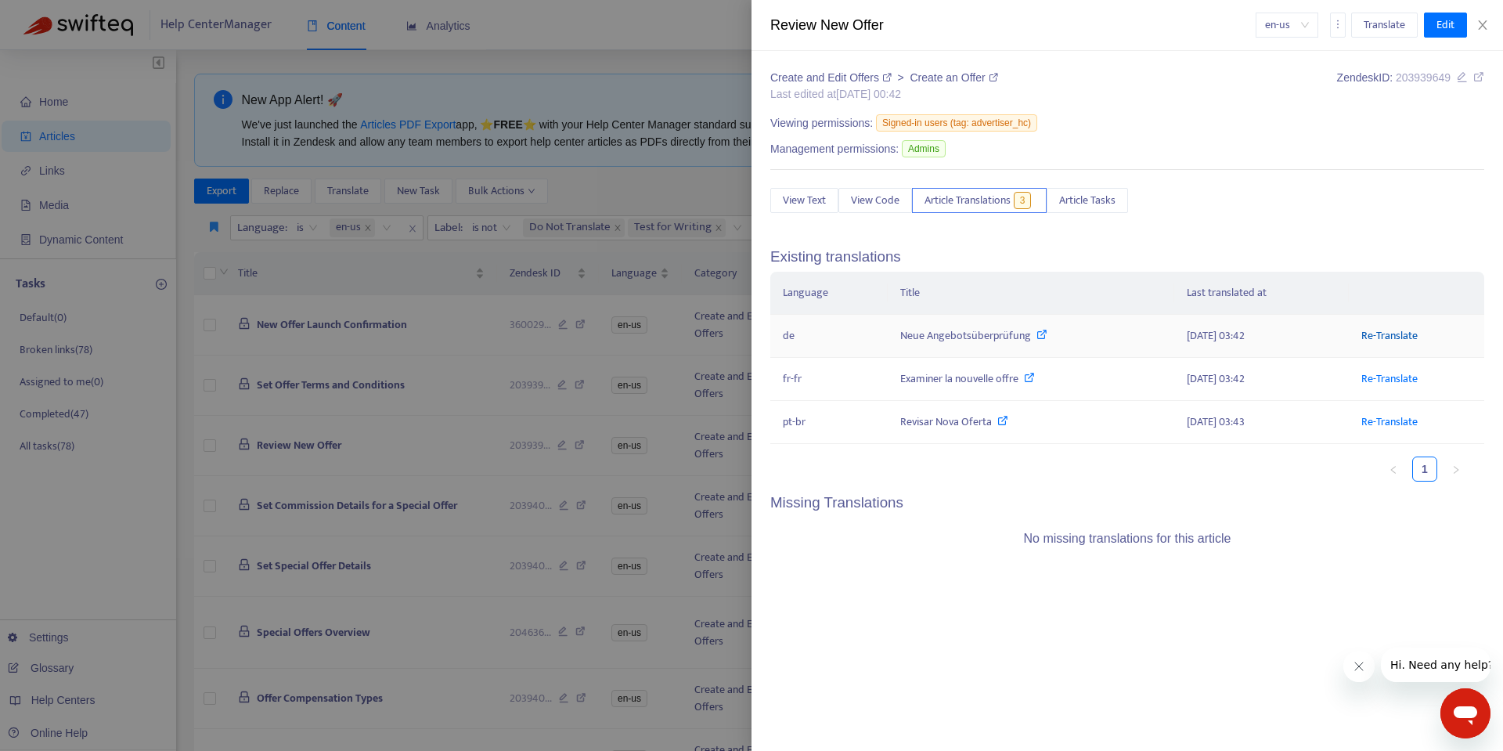
click at [1392, 335] on link "Re-Translate" at bounding box center [1389, 335] width 56 height 18
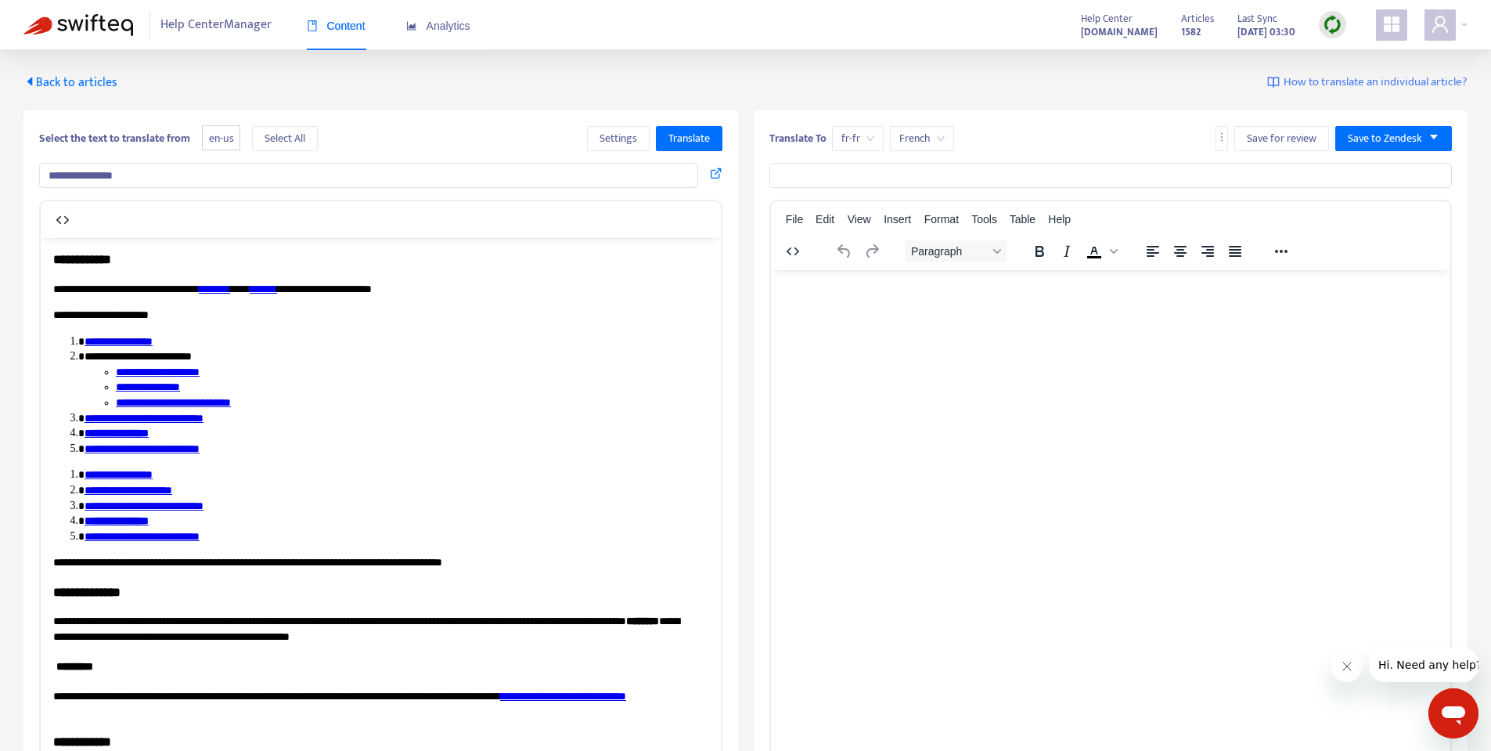
type input "**********"
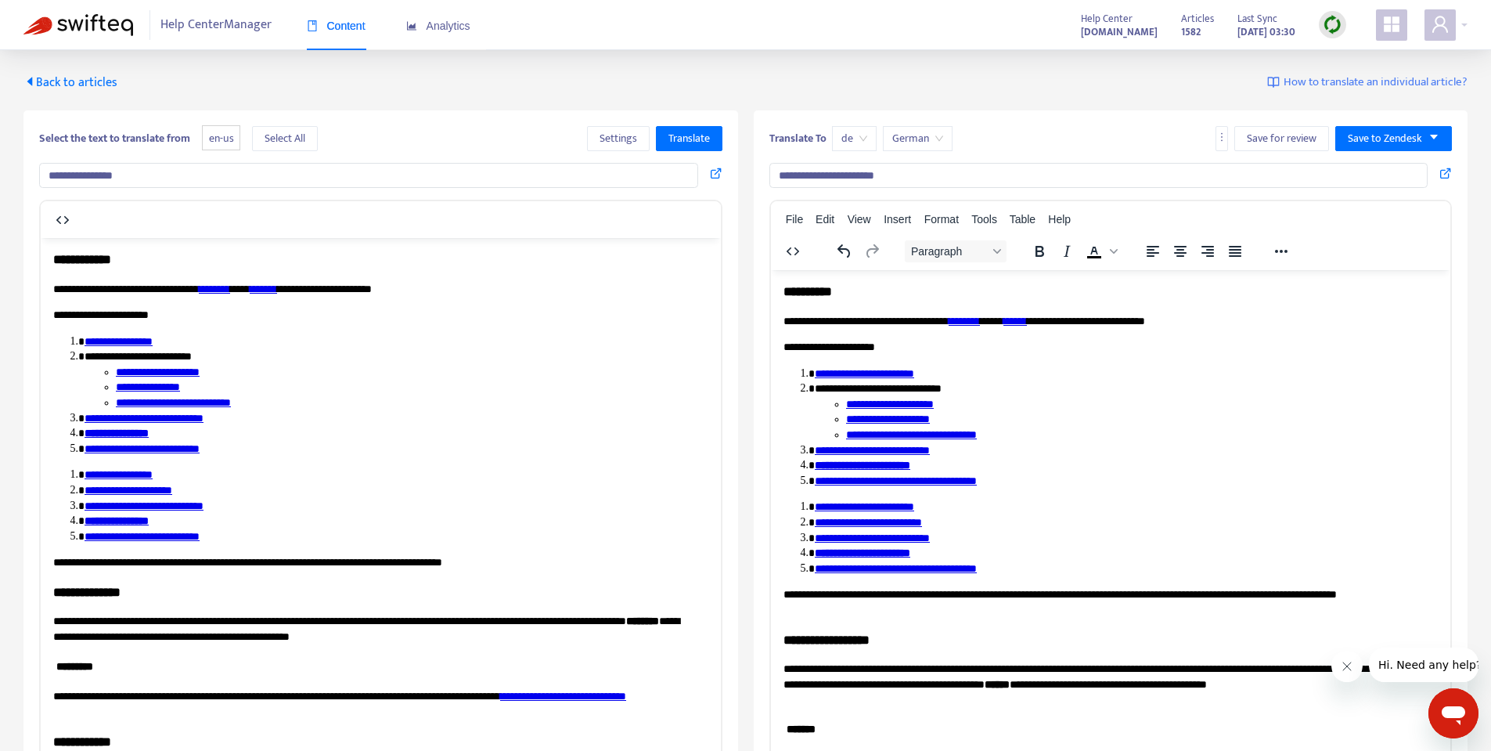
click at [1025, 326] on p "**********" at bounding box center [1104, 321] width 643 height 16
click at [1046, 592] on p "**********" at bounding box center [1104, 601] width 643 height 31
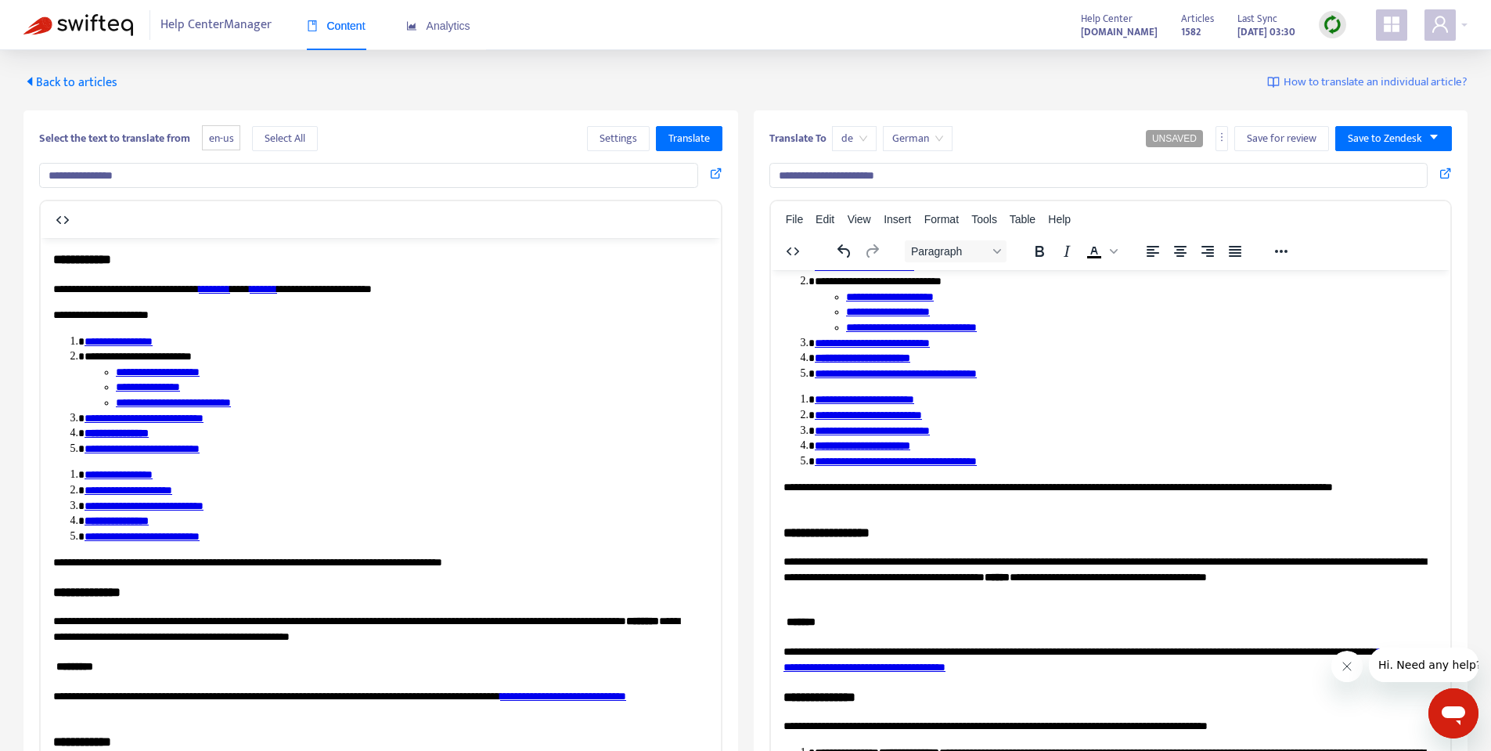
scroll to position [23, 0]
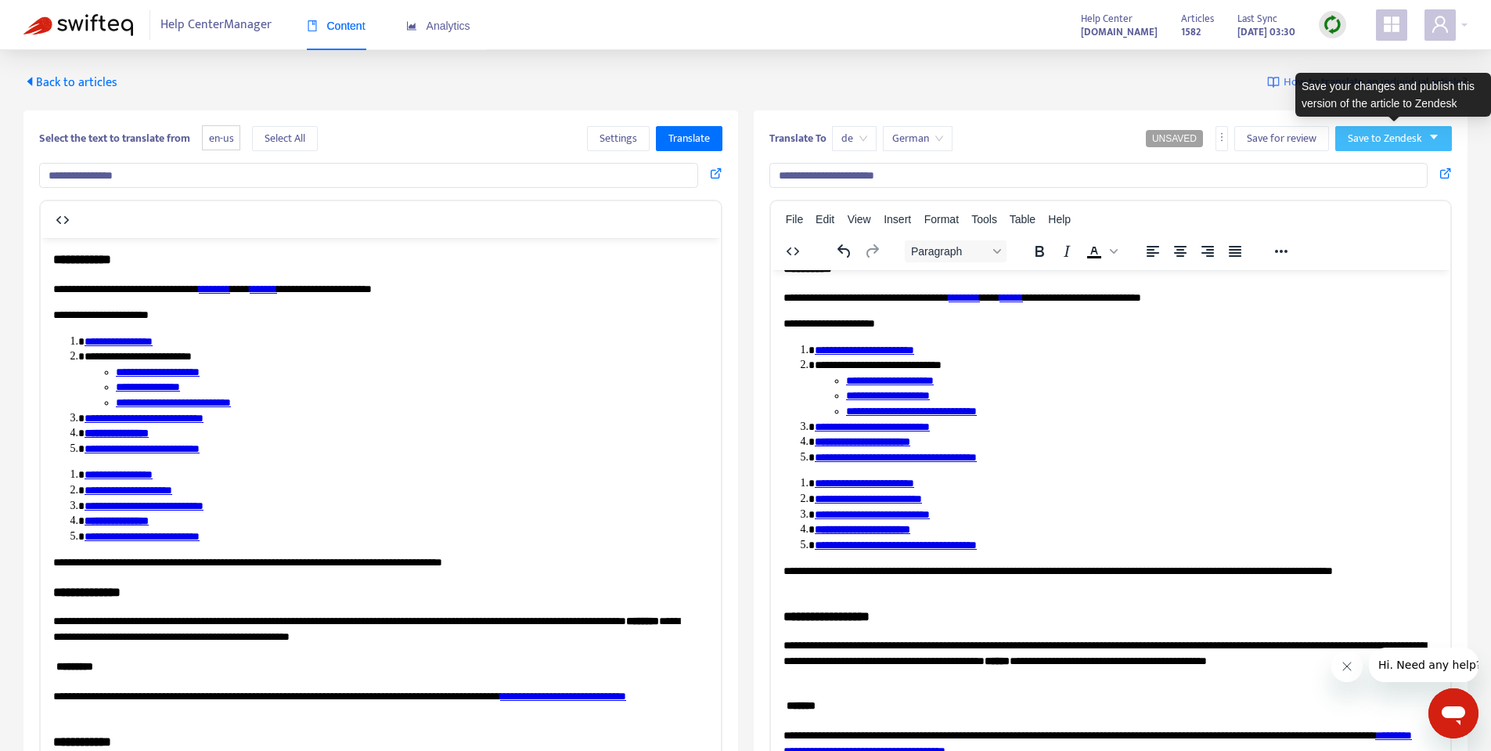
click at [1385, 132] on span "Save to Zendesk" at bounding box center [1385, 138] width 74 height 17
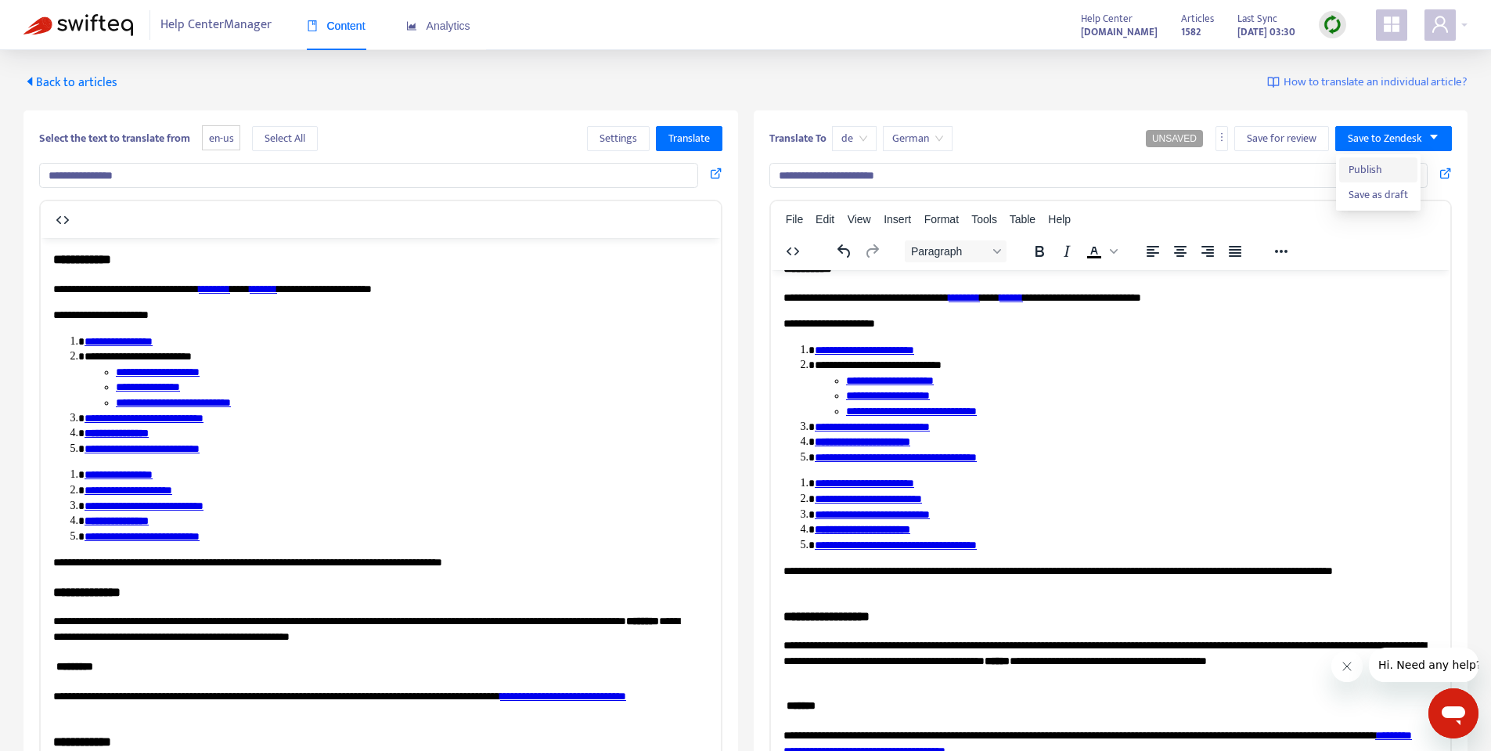
click at [1371, 165] on span "Publish" at bounding box center [1378, 169] width 59 height 17
click at [42, 80] on span "Back to articles" at bounding box center [70, 82] width 94 height 21
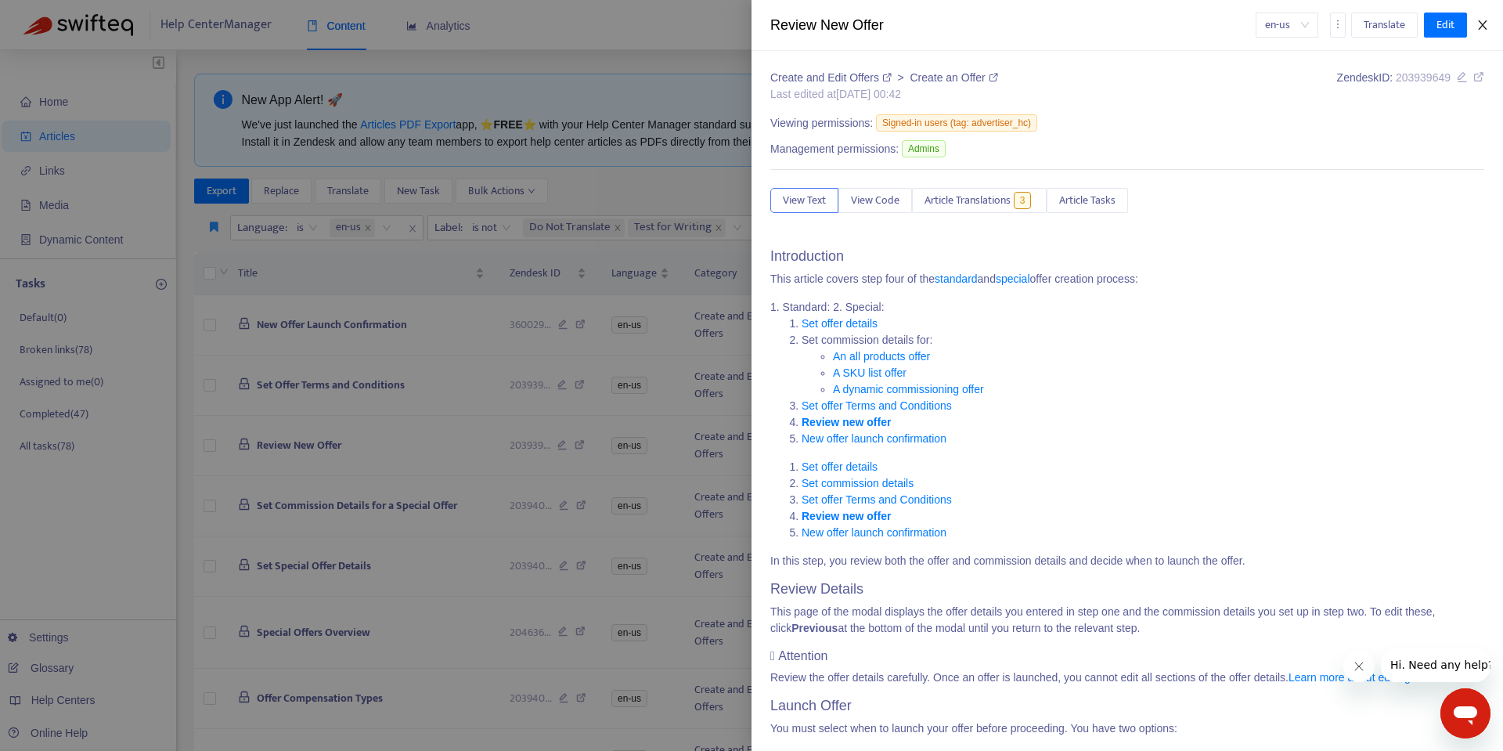
drag, startPoint x: 1480, startPoint y: 22, endPoint x: 1449, endPoint y: 47, distance: 40.1
click at [1480, 22] on icon "close" at bounding box center [1482, 24] width 9 height 9
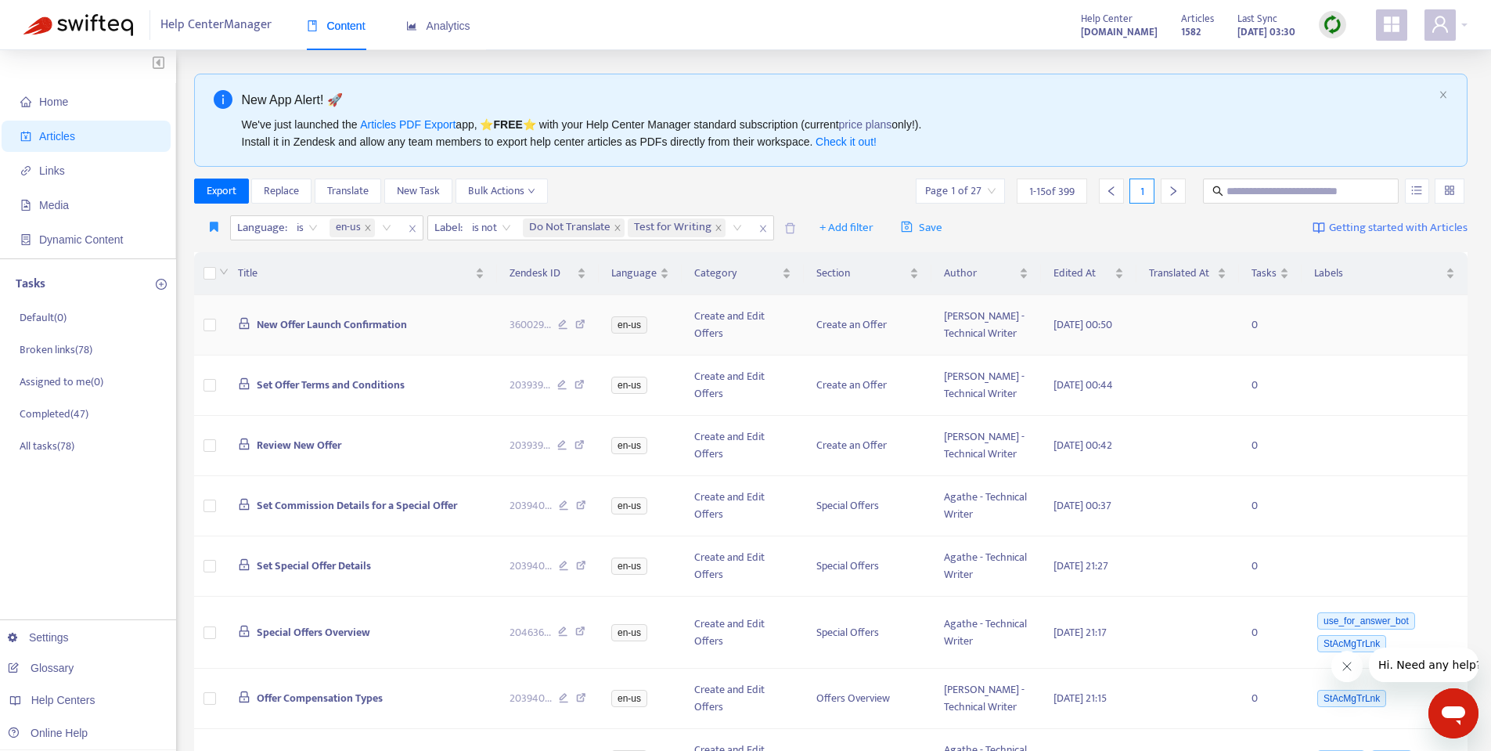
click at [269, 333] on span "New Offer Launch Confirmation" at bounding box center [332, 324] width 150 height 18
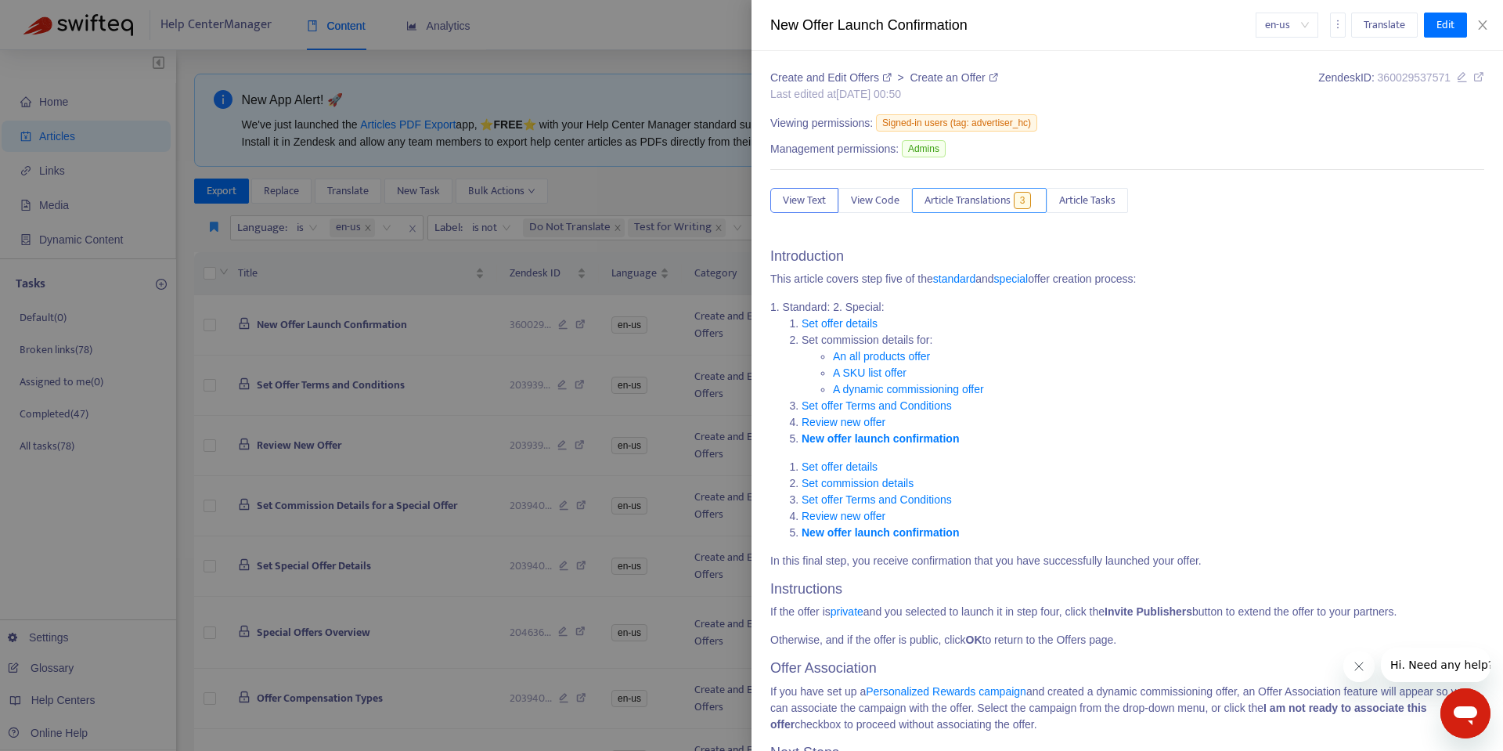
click at [975, 189] on button "Article Translations 3" at bounding box center [979, 200] width 135 height 25
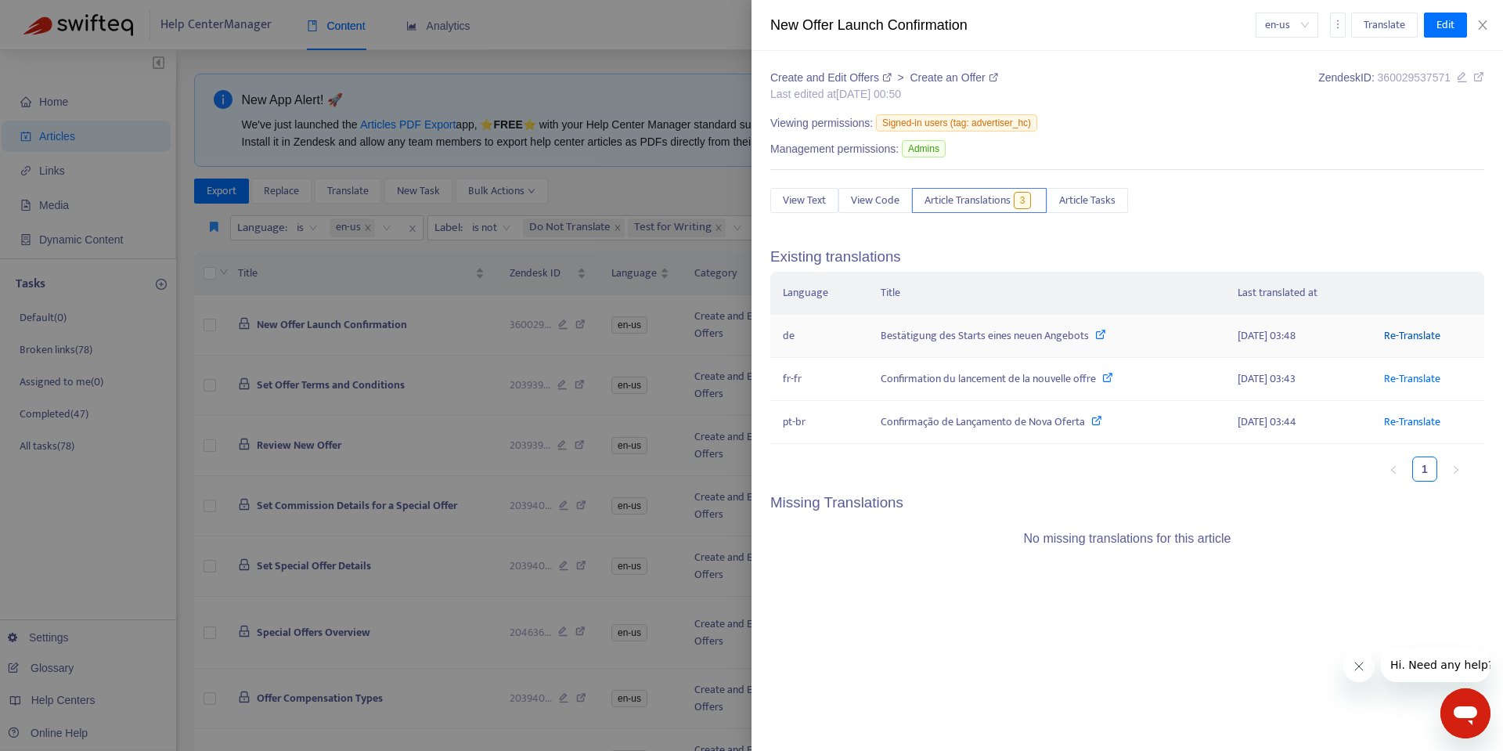
click at [1439, 335] on link "Re-Translate" at bounding box center [1412, 335] width 56 height 18
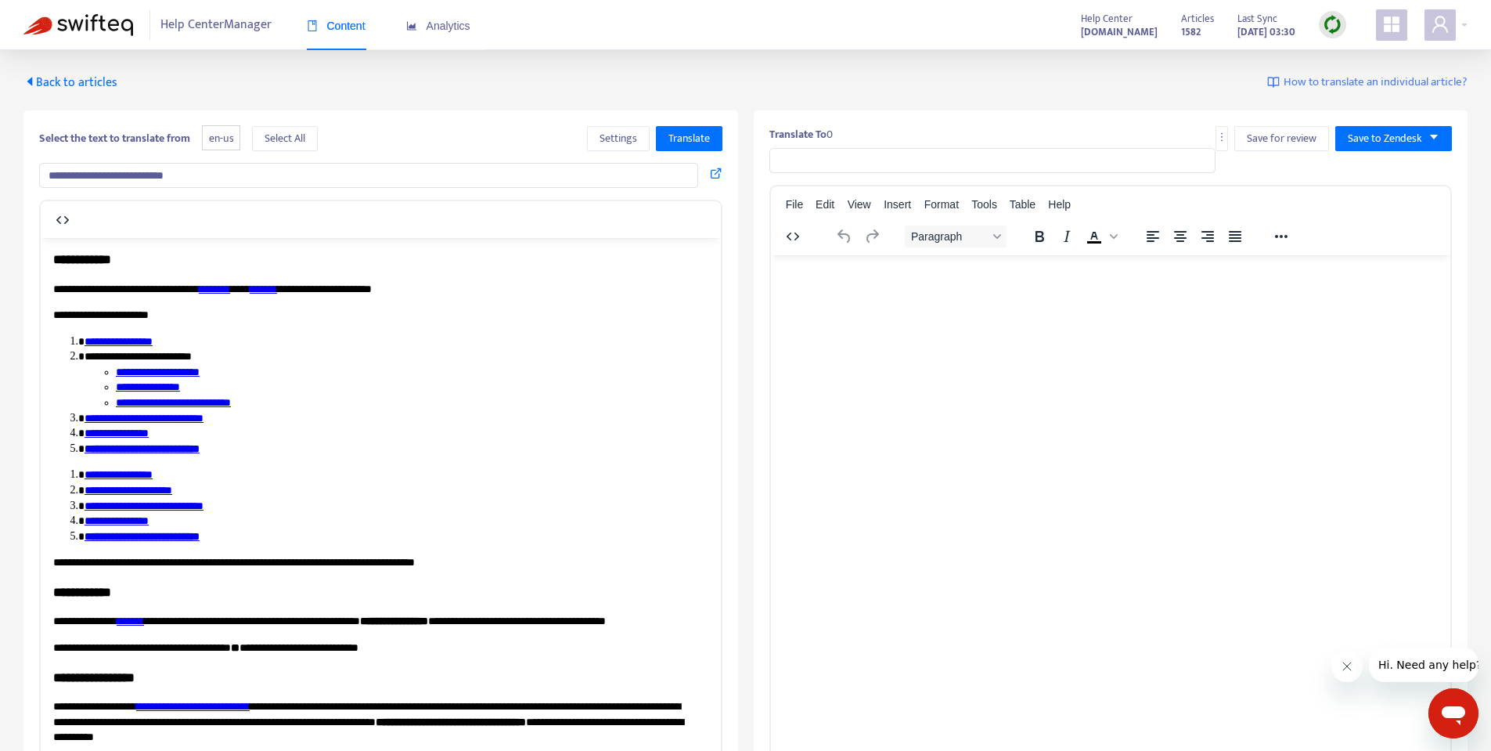
type input "**********"
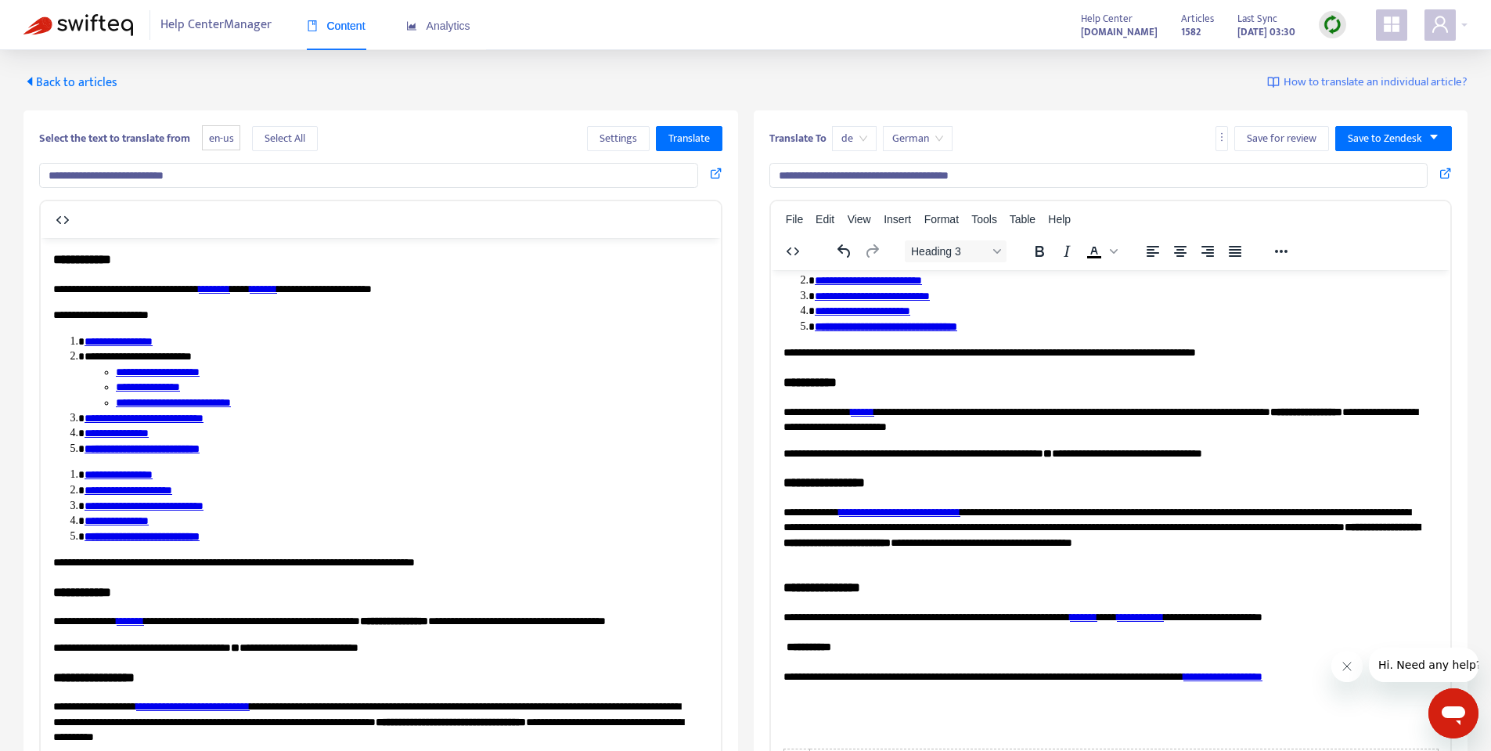
scroll to position [263, 0]
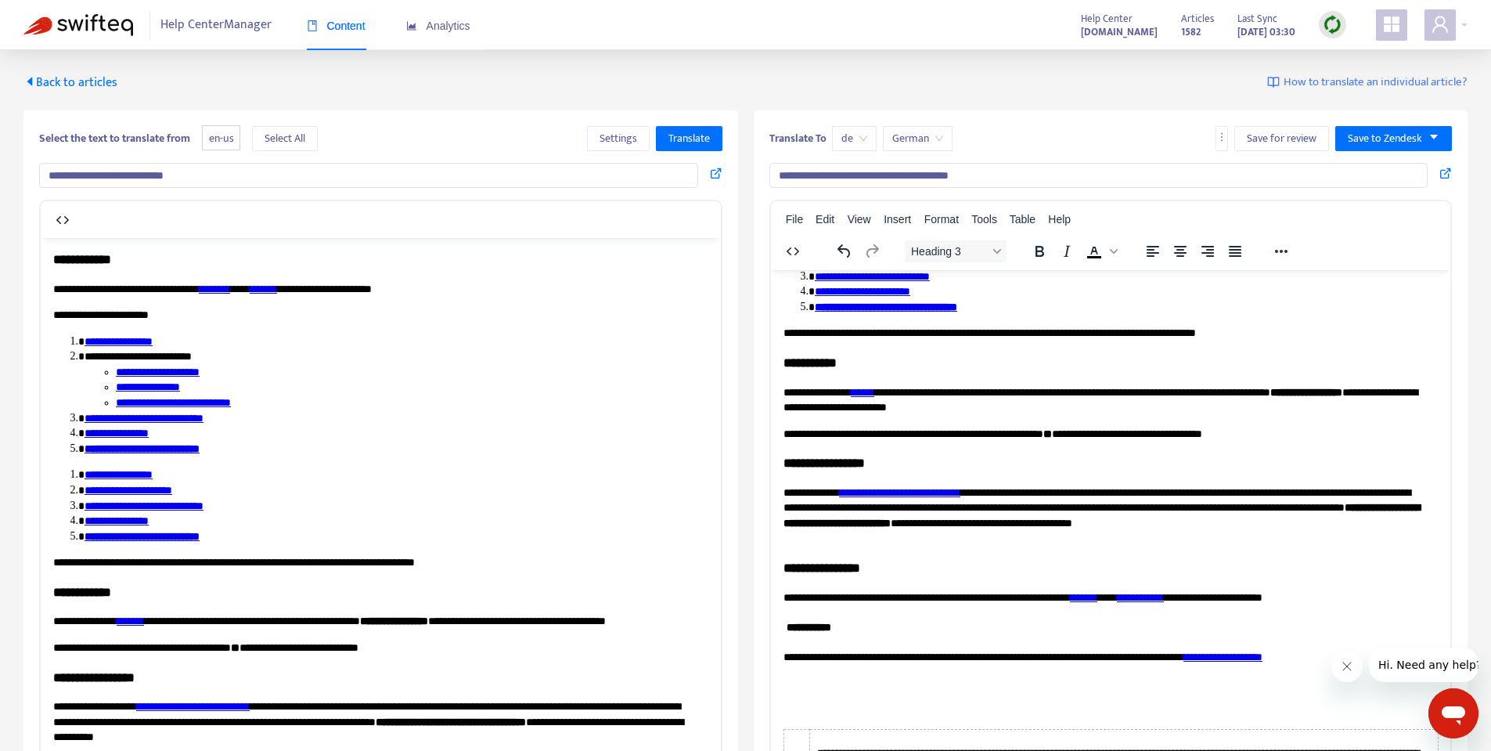
drag, startPoint x: 1447, startPoint y: 398, endPoint x: 2222, endPoint y: 857, distance: 901.6
click at [79, 85] on span "Back to articles" at bounding box center [70, 82] width 94 height 21
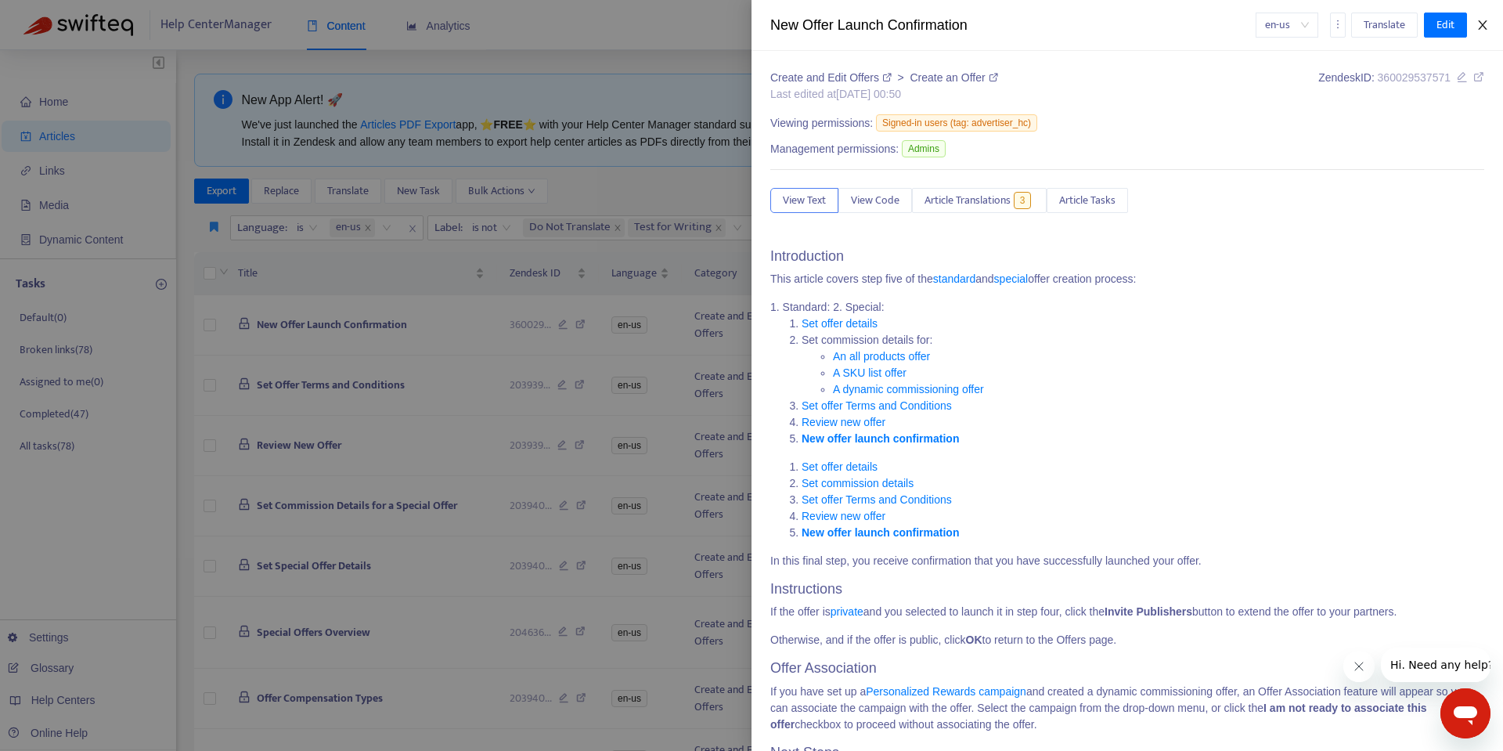
click at [1482, 28] on icon "close" at bounding box center [1482, 25] width 13 height 13
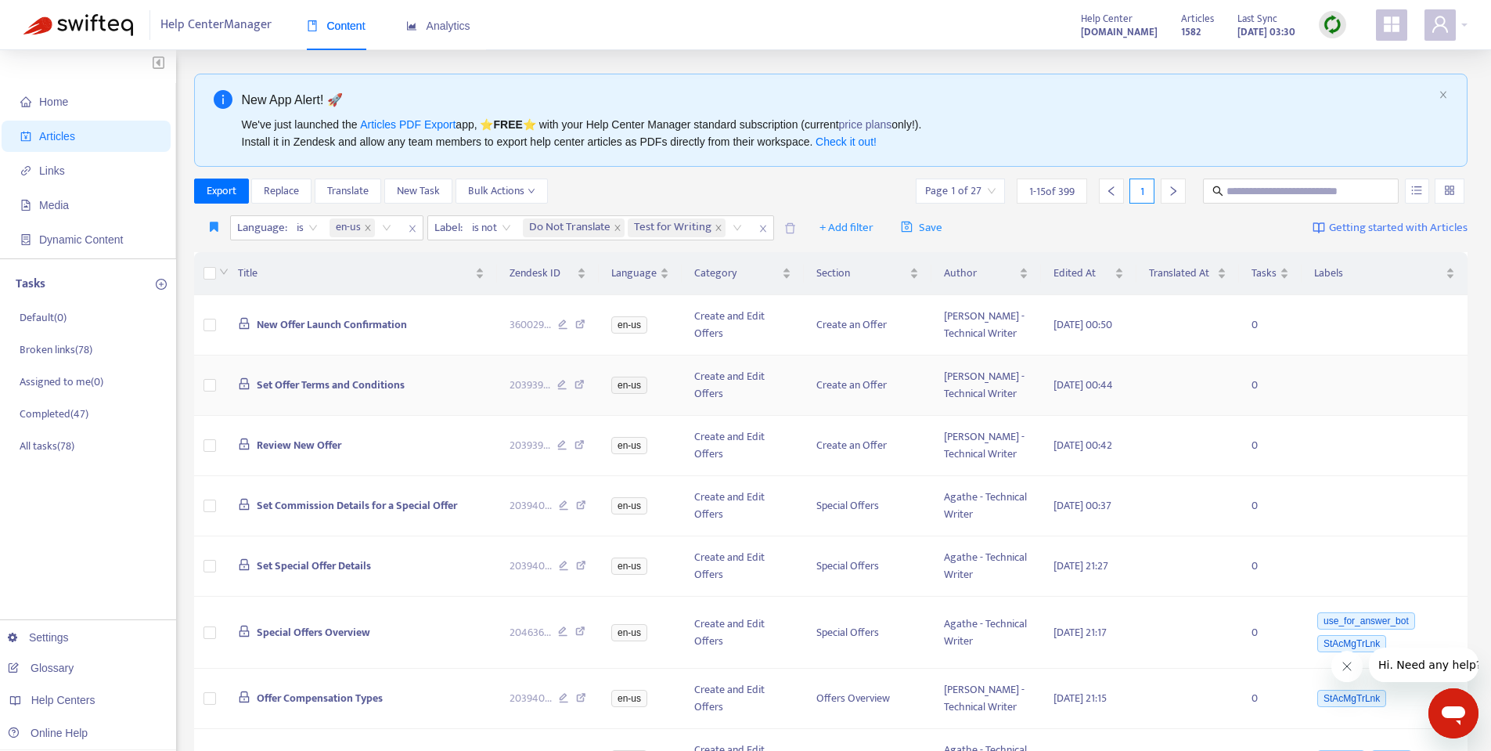
click at [363, 394] on span "Set Offer Terms and Conditions" at bounding box center [331, 385] width 148 height 18
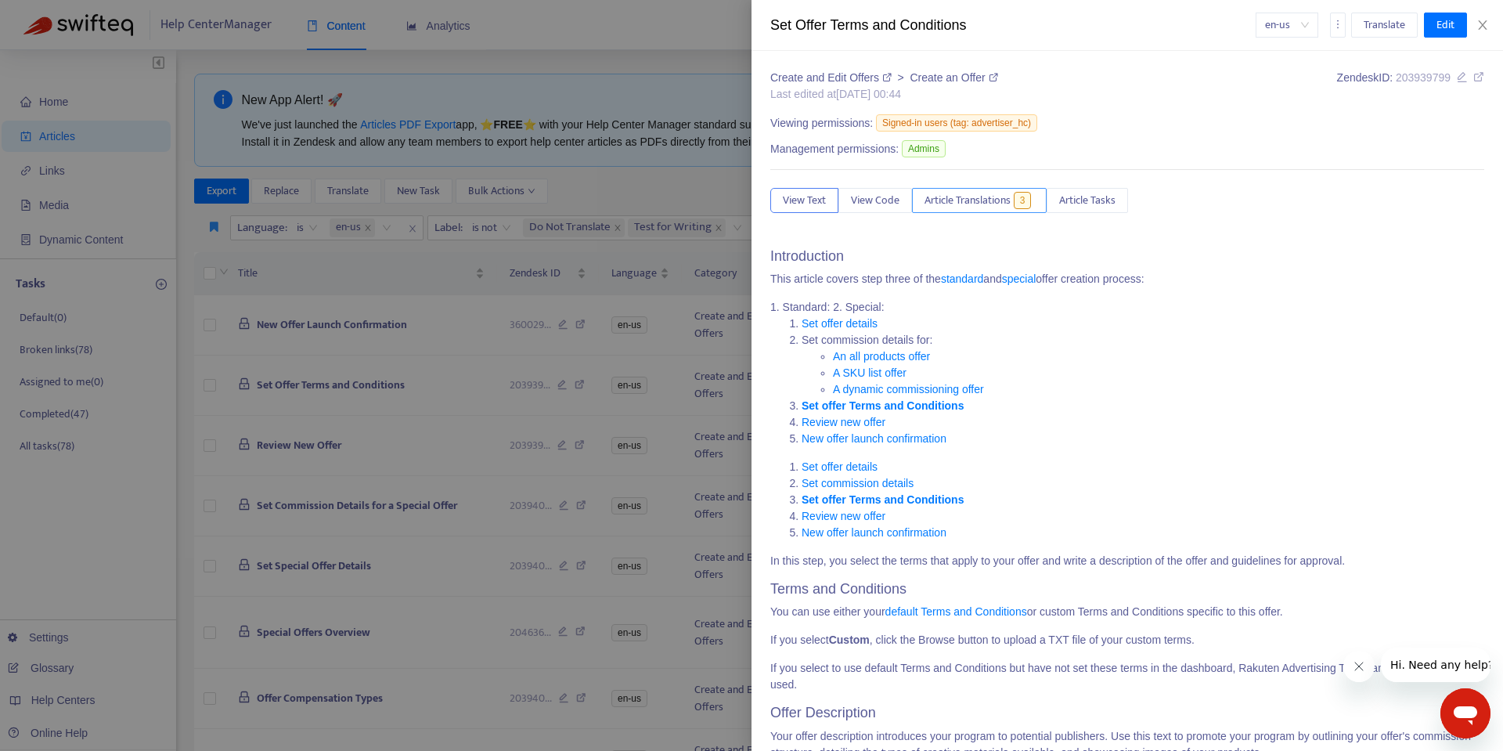
click at [982, 196] on span "Article Translations" at bounding box center [967, 200] width 86 height 17
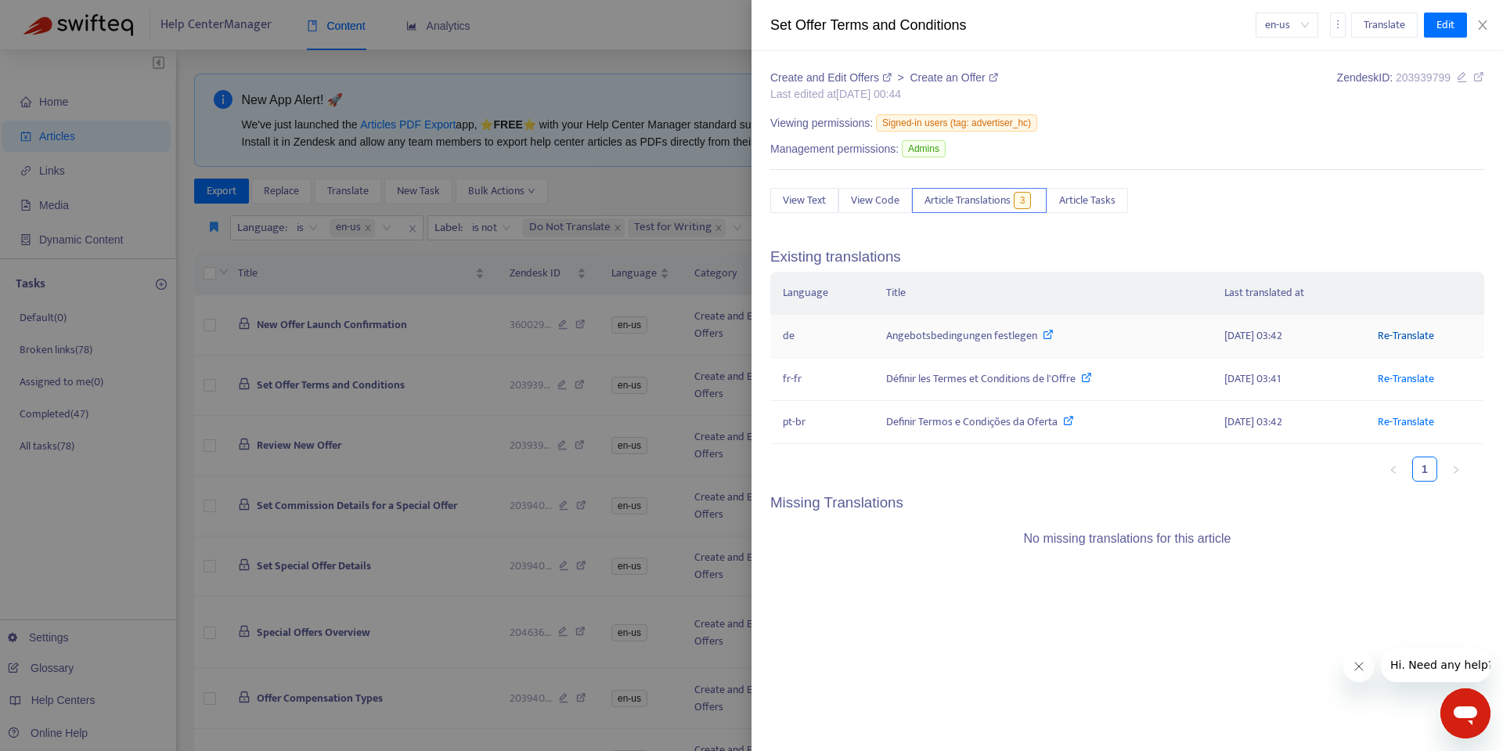
click at [1389, 333] on link "Re-Translate" at bounding box center [1406, 335] width 56 height 18
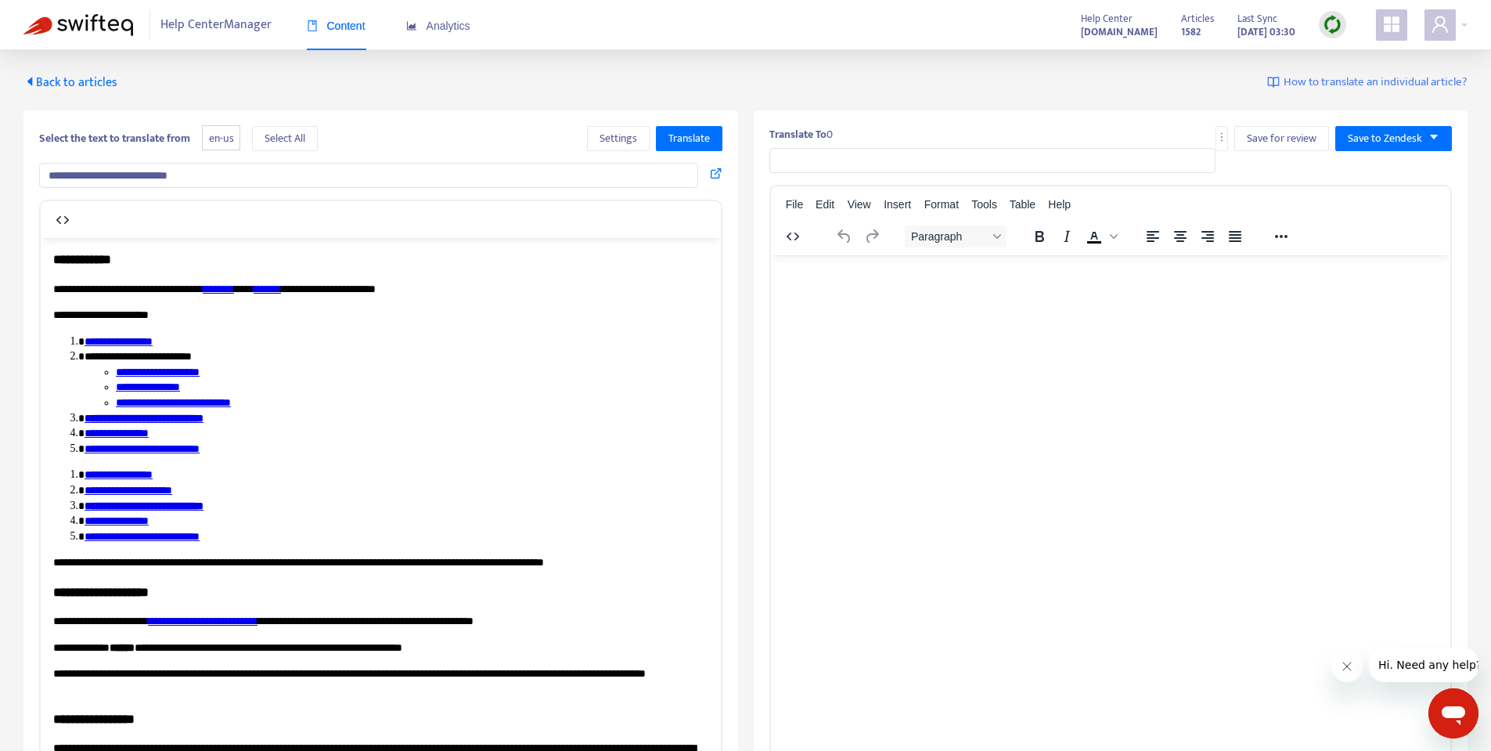
type input "**********"
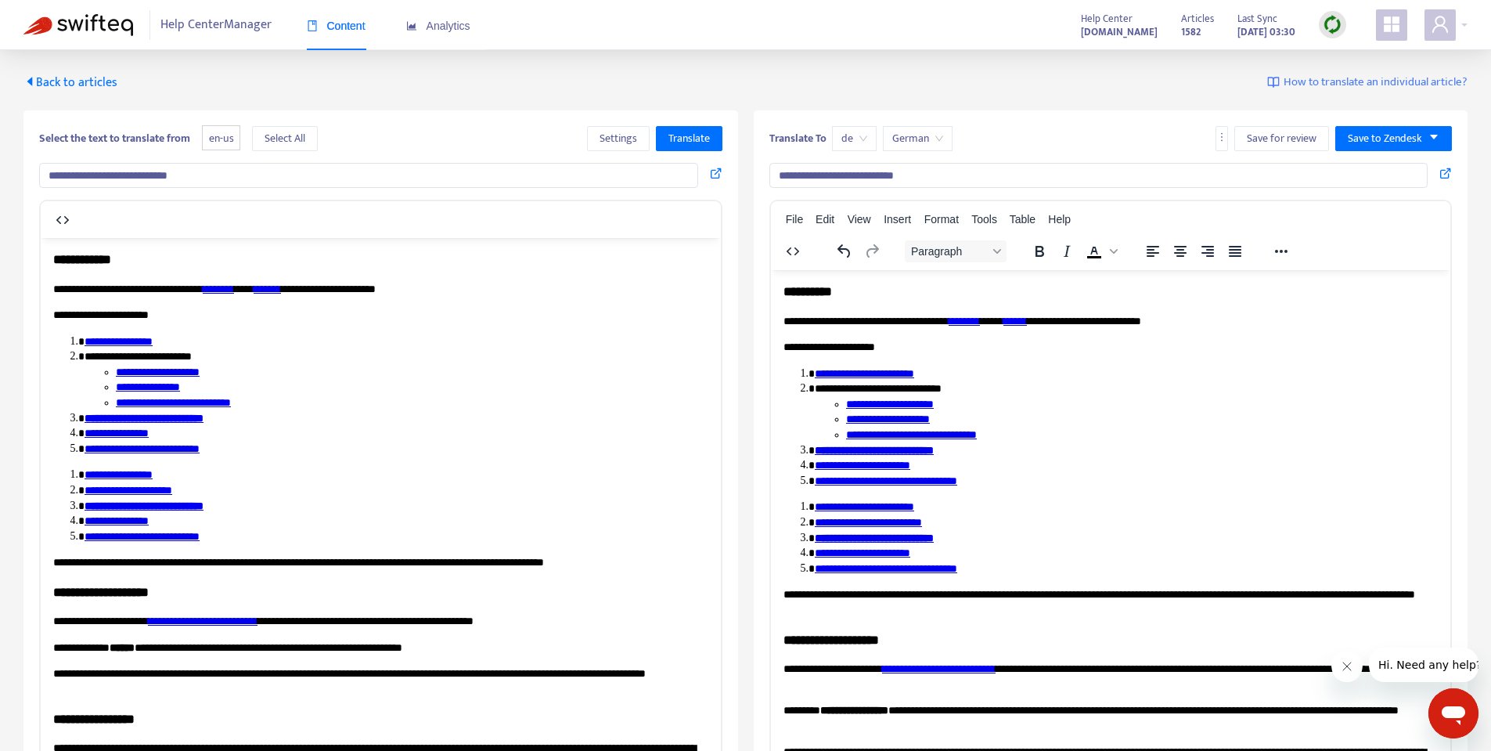
click at [1025, 319] on p "**********" at bounding box center [1104, 321] width 643 height 16
click at [1364, 145] on span "Save to Zendesk" at bounding box center [1385, 138] width 74 height 17
click at [1364, 164] on span "Publish" at bounding box center [1378, 169] width 59 height 17
click at [63, 80] on span "Back to articles" at bounding box center [70, 82] width 94 height 21
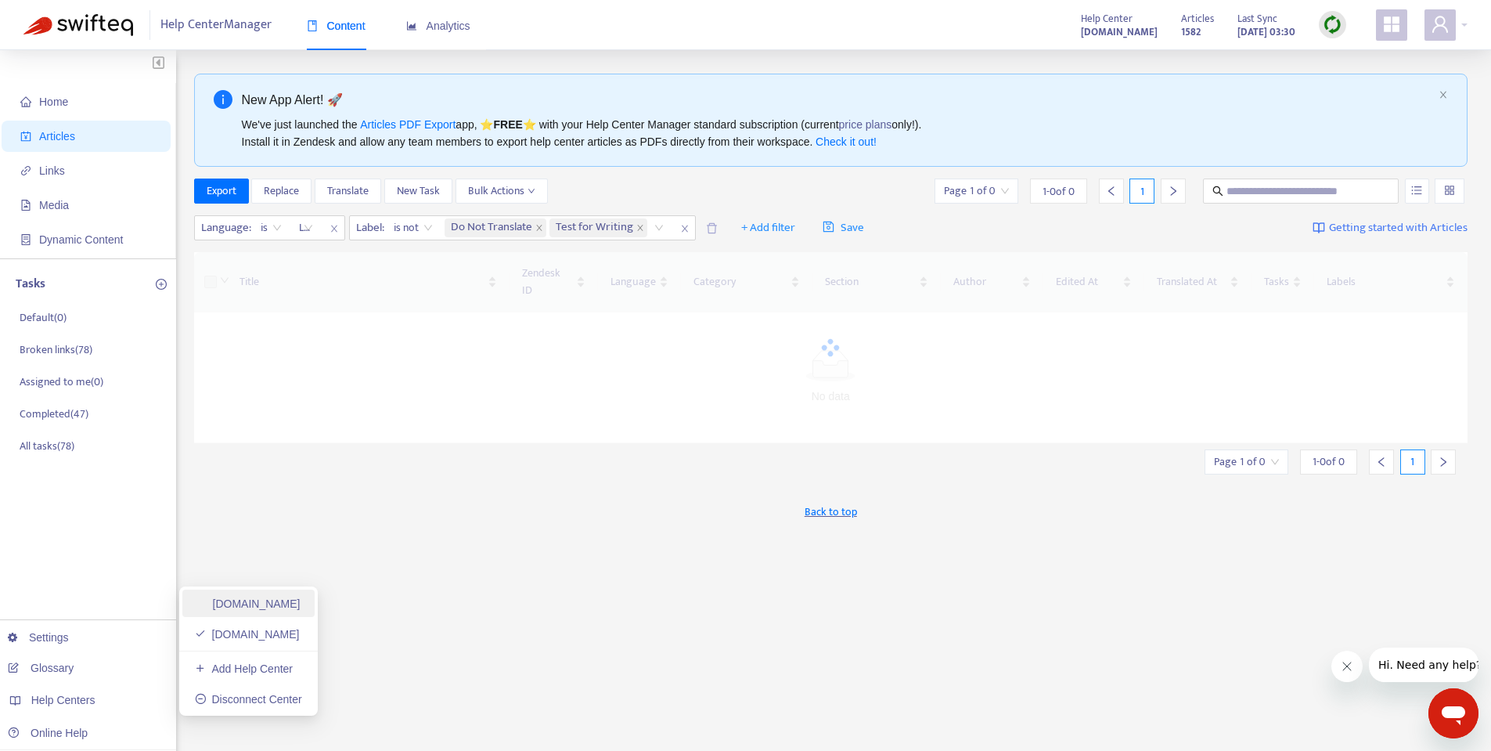
click at [233, 603] on link "[DOMAIN_NAME]" at bounding box center [248, 603] width 106 height 13
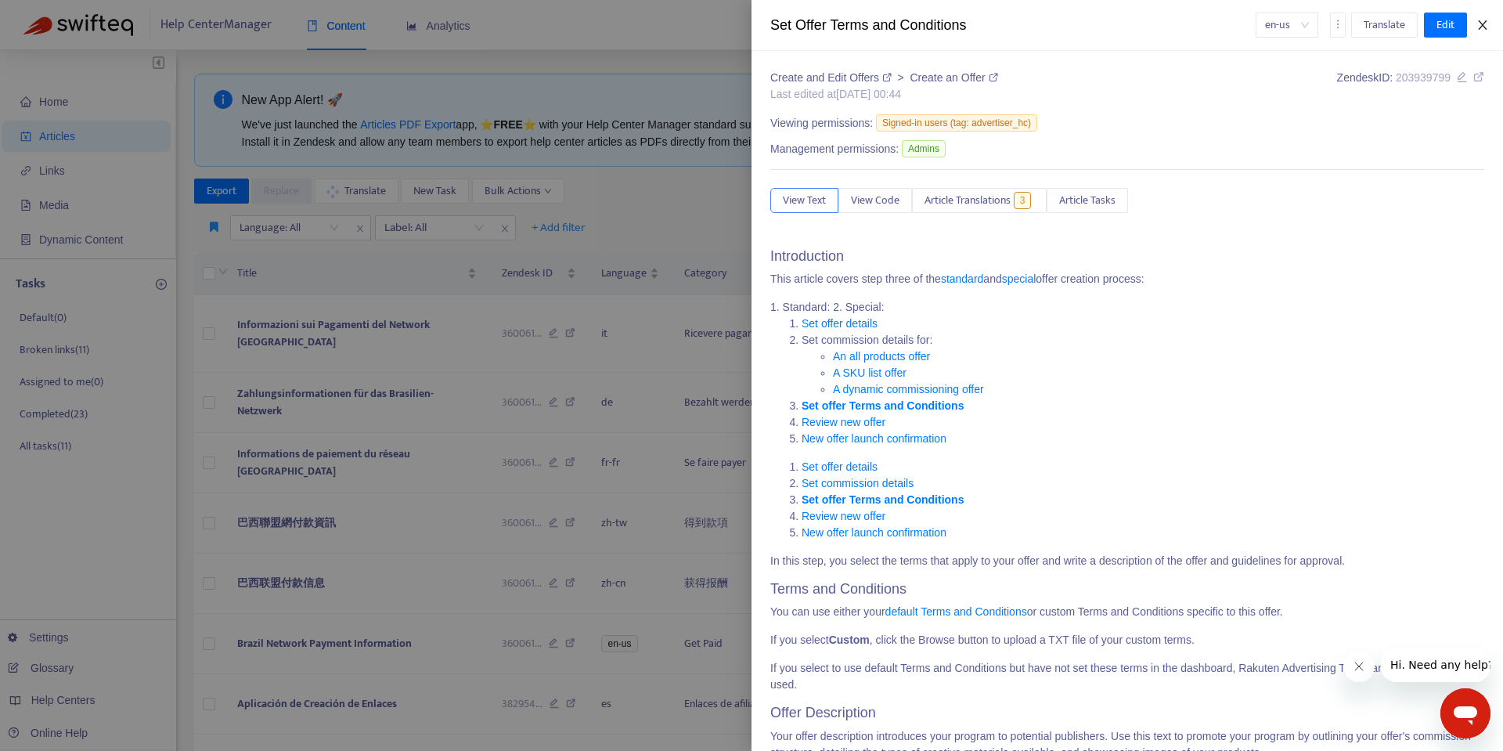
click at [1483, 26] on icon "close" at bounding box center [1482, 24] width 9 height 9
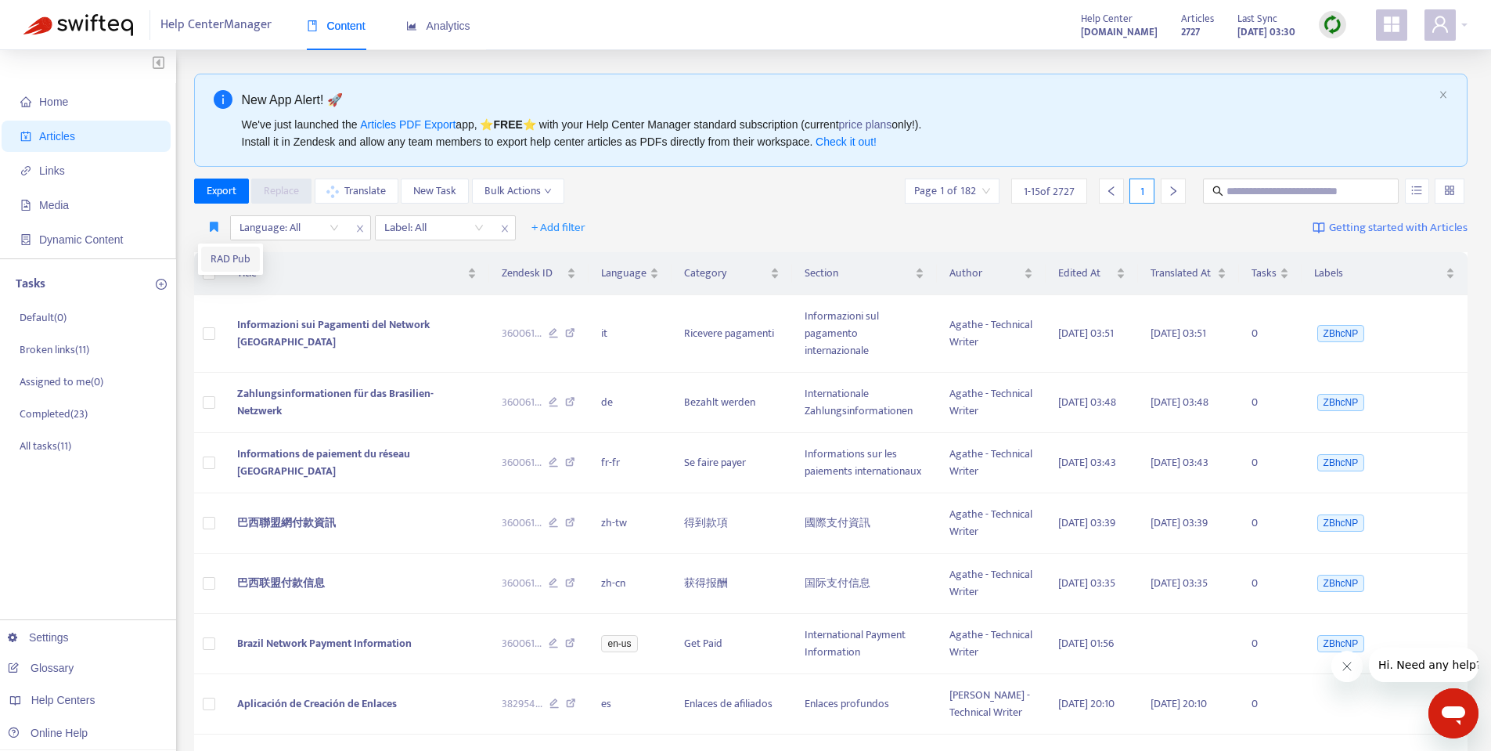
click at [220, 258] on span "RAD Pub" at bounding box center [231, 258] width 40 height 17
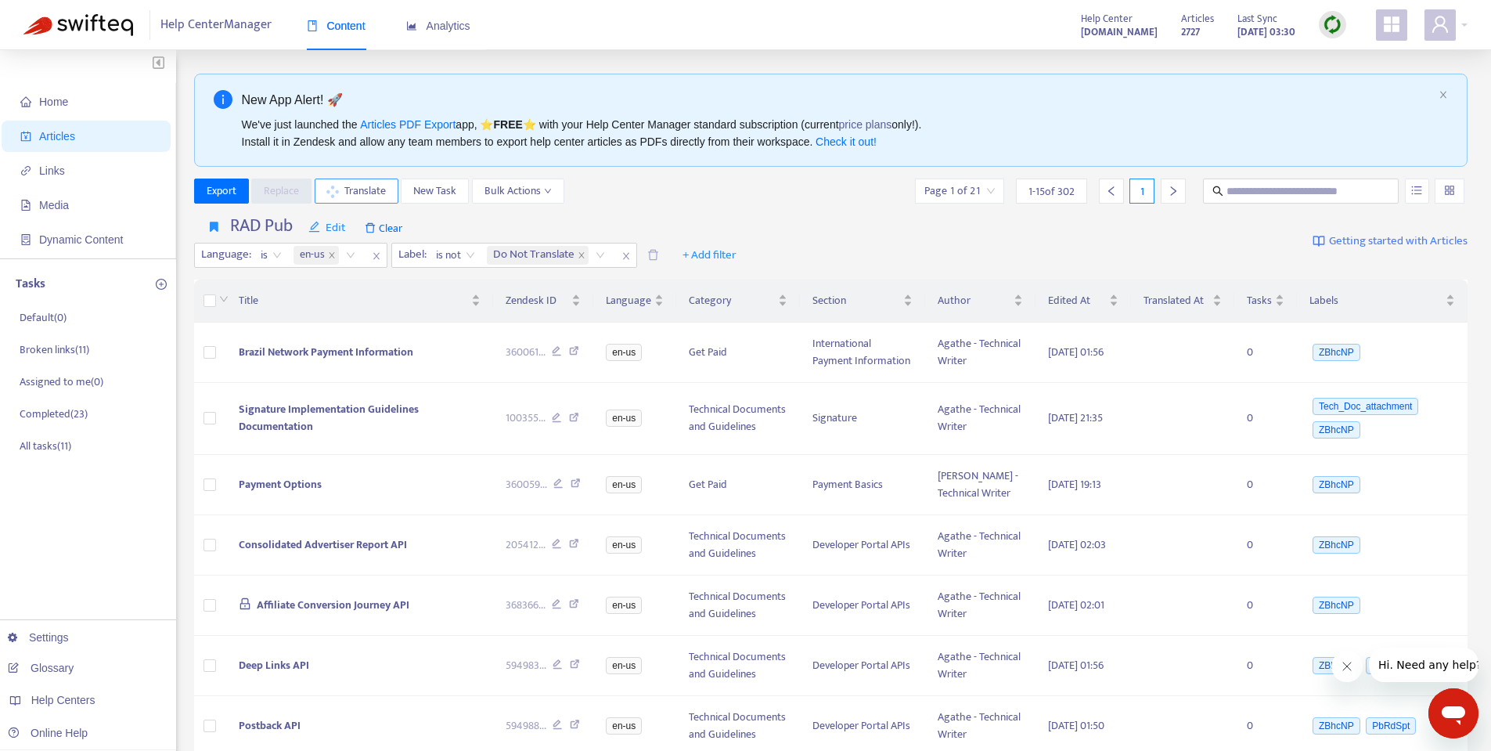
click at [359, 187] on span "Translate" at bounding box center [364, 190] width 41 height 17
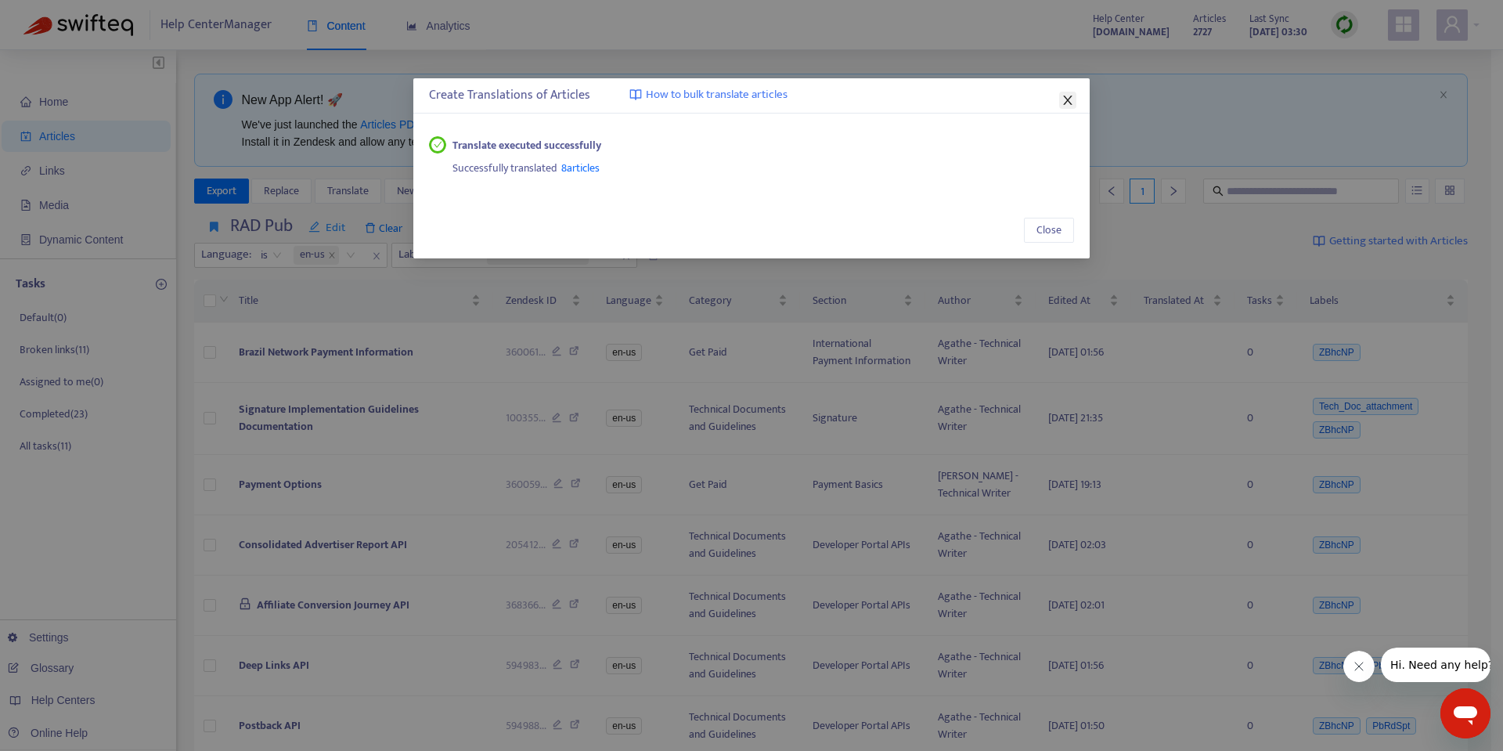
click at [1065, 99] on icon "close" at bounding box center [1067, 100] width 13 height 13
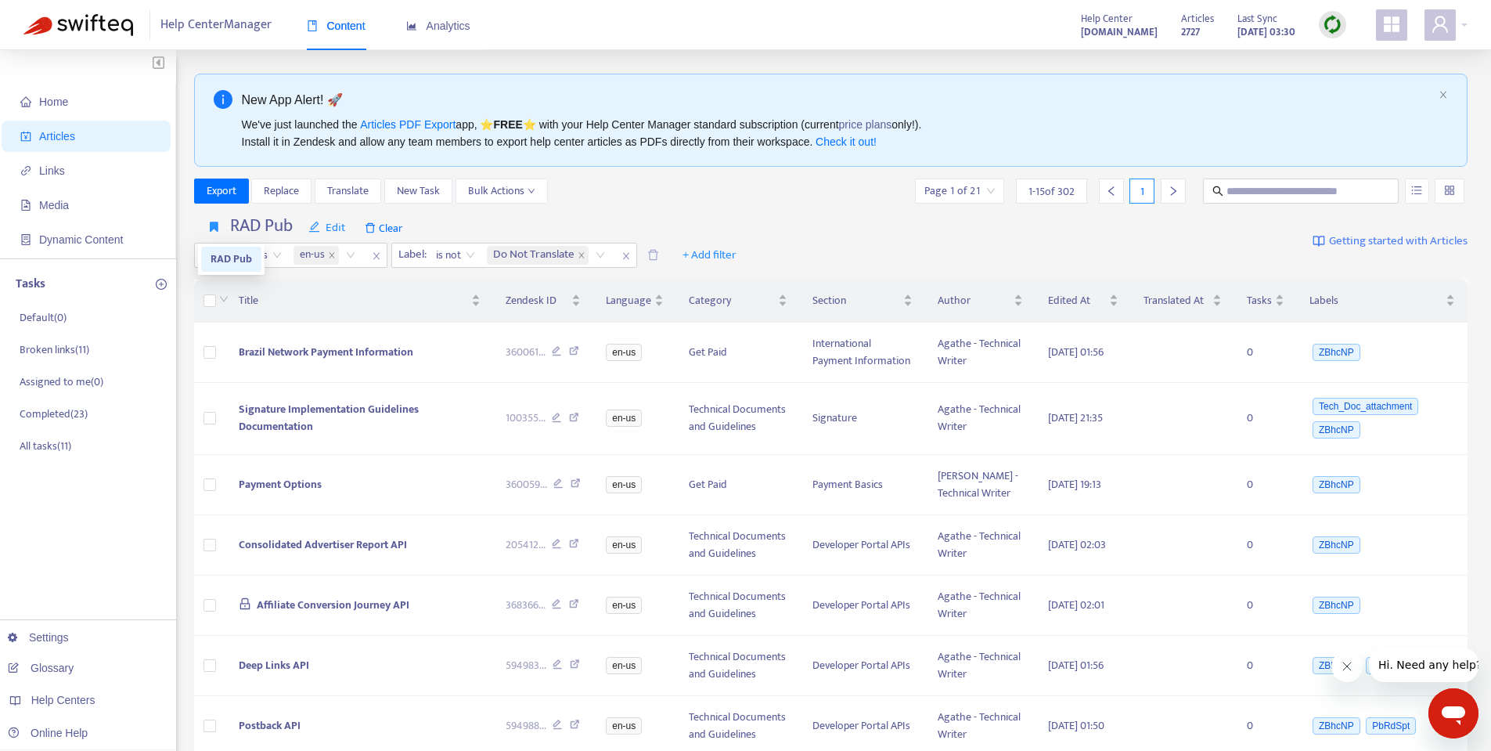
click at [218, 251] on span "RAD Pub" at bounding box center [231, 258] width 41 height 17
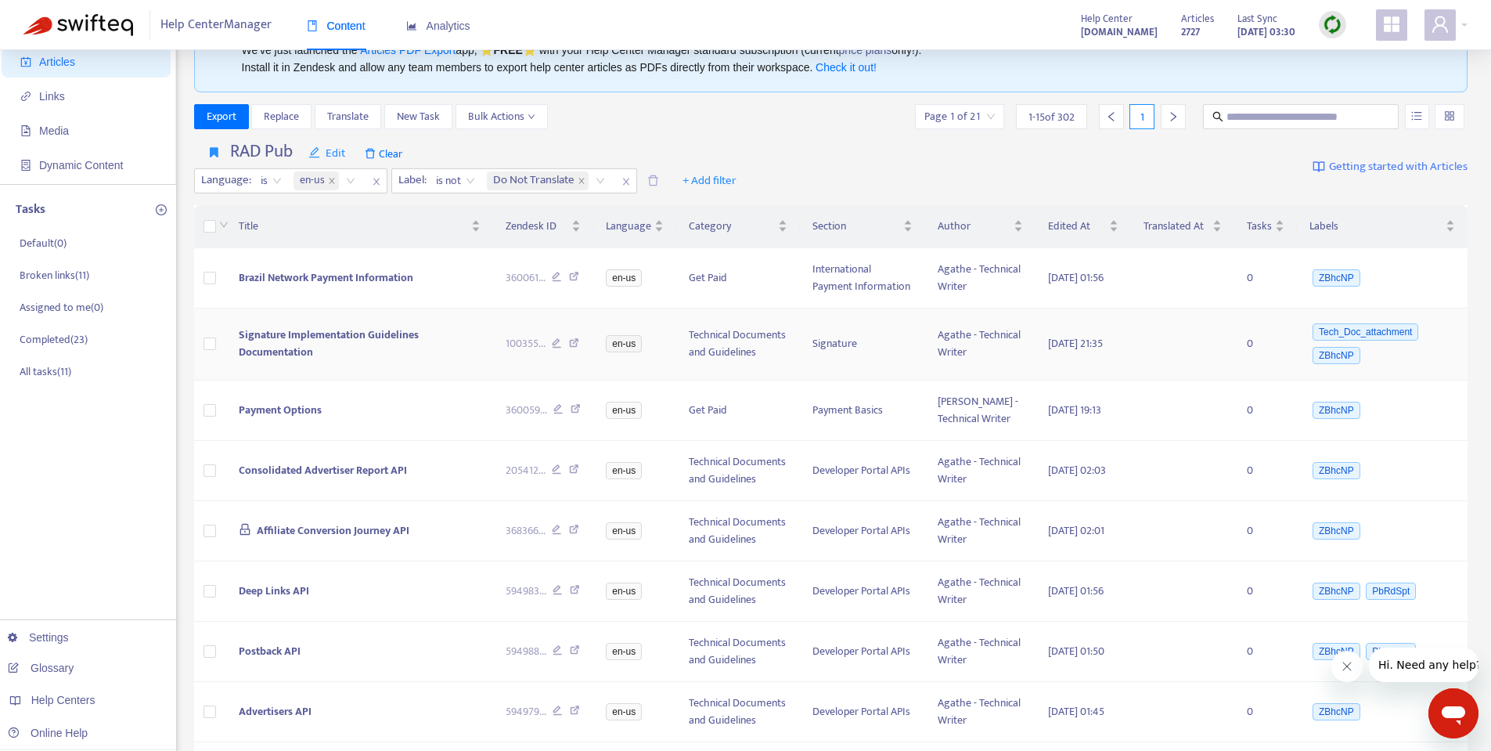
scroll to position [78, 0]
